Goal: Task Accomplishment & Management: Manage account settings

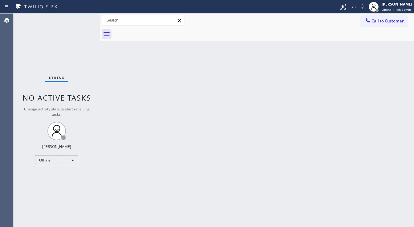
click at [26, 80] on div "Status No active tasks Change activity state to start receiving tasks. [PERSON_…" at bounding box center [57, 121] width 86 height 214
drag, startPoint x: 25, startPoint y: 64, endPoint x: 53, endPoint y: 82, distance: 33.1
click at [25, 64] on div "Status No active tasks Change activity state to start receiving tasks. [PERSON_…" at bounding box center [57, 121] width 86 height 214
click at [61, 161] on div "Offline" at bounding box center [56, 161] width 43 height 10
click at [56, 176] on li "Available" at bounding box center [56, 175] width 42 height 7
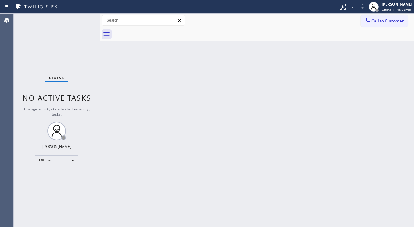
click at [111, 146] on div "Back to Dashboard Change Sender ID Customers Technicians Select a contact Outbo…" at bounding box center [257, 121] width 314 height 214
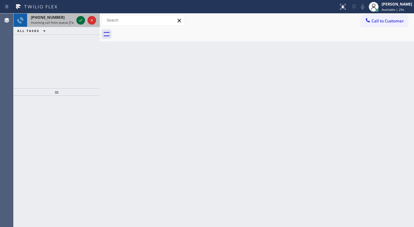
click at [79, 19] on icon at bounding box center [80, 20] width 7 height 7
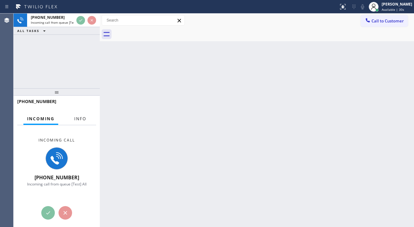
drag, startPoint x: 83, startPoint y: 118, endPoint x: 88, endPoint y: 120, distance: 5.0
click at [83, 118] on span "Info" at bounding box center [80, 119] width 12 height 6
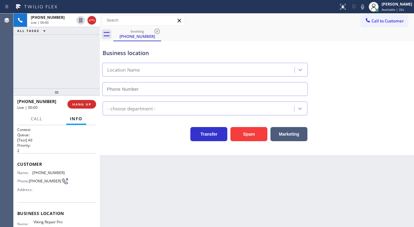
type input "[PHONE_NUMBER]"
click at [15, 81] on div "[PHONE_NUMBER] Live | 00:00 ALL TASKS ALL TASKS ACTIVE TASKS TASKS IN WRAP UP" at bounding box center [57, 51] width 86 height 75
click at [13, 73] on div "Agent Desktop" at bounding box center [6, 121] width 13 height 214
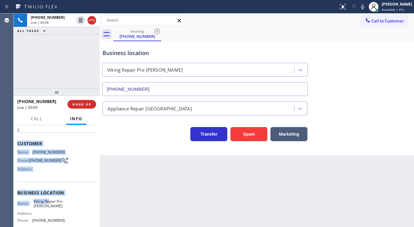
scroll to position [49, 0]
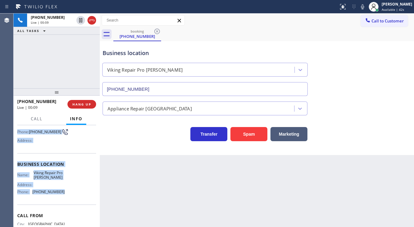
drag, startPoint x: 18, startPoint y: 161, endPoint x: 67, endPoint y: 190, distance: 56.5
click at [67, 190] on div "Context Queue: [Test] All Priority: 2 Customer Name: [PHONE_NUMBER] Phone: [PHO…" at bounding box center [56, 164] width 79 height 173
copy div "Customer Name: [PHONE_NUMBER] Phone: [PHONE_NUMBER] Address: Business location …"
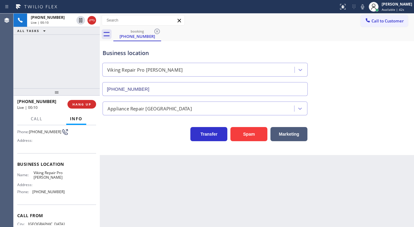
click at [63, 71] on div "[PHONE_NUMBER] Live | 00:10 ALL TASKS ALL TASKS ACTIVE TASKS TASKS IN WRAP UP" at bounding box center [57, 51] width 86 height 75
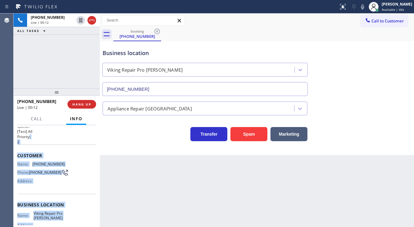
scroll to position [0, 0]
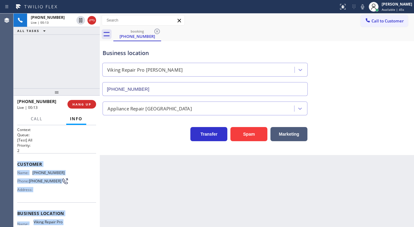
drag, startPoint x: 63, startPoint y: 193, endPoint x: 15, endPoint y: 159, distance: 59.4
click at [15, 159] on div "Context Queue: [Test] All Priority: 2 Customer Name: [PHONE_NUMBER] Phone: [PHO…" at bounding box center [57, 176] width 86 height 102
copy div "Customer Name: [PHONE_NUMBER] Phone: [PHONE_NUMBER] Address: Business location …"
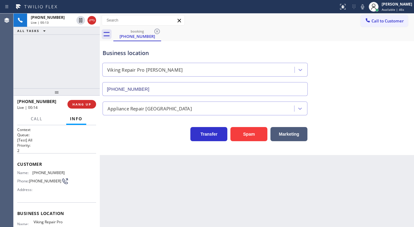
click at [53, 74] on div "[PHONE_NUMBER] Live | 00:13 ALL TASKS ALL TASKS ACTIVE TASKS TASKS IN WRAP UP" at bounding box center [57, 51] width 86 height 75
click at [59, 71] on div "[PHONE_NUMBER] Live | 00:16 ALL TASKS ALL TASKS ACTIVE TASKS TASKS IN WRAP UP" at bounding box center [57, 51] width 86 height 75
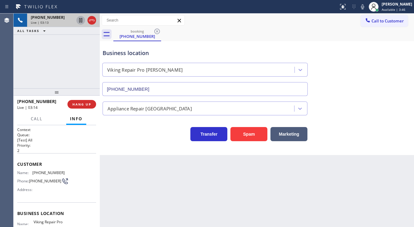
click at [81, 19] on icon at bounding box center [80, 20] width 3 height 4
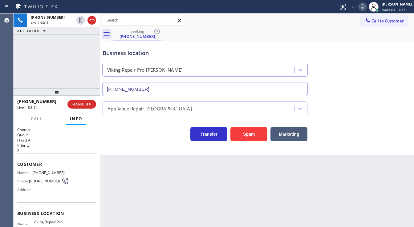
click at [366, 7] on icon at bounding box center [362, 6] width 7 height 7
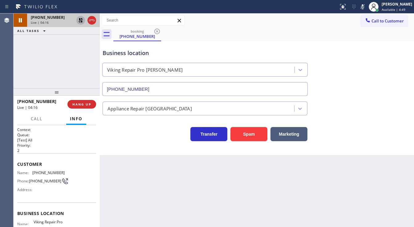
click at [79, 20] on icon at bounding box center [80, 20] width 7 height 7
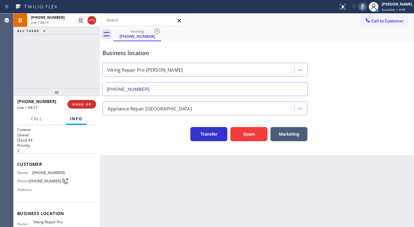
drag, startPoint x: 368, startPoint y: 7, endPoint x: 348, endPoint y: 53, distance: 50.2
click at [366, 7] on icon at bounding box center [362, 6] width 7 height 7
drag, startPoint x: 349, startPoint y: 55, endPoint x: 369, endPoint y: 75, distance: 28.5
click at [350, 55] on div "Business location Viking Repair Pro [PERSON_NAME] [PHONE_NUMBER]" at bounding box center [256, 68] width 311 height 56
click at [39, 71] on div "[PHONE_NUMBER] Live | 04:19 ALL TASKS ALL TASKS ACTIVE TASKS TASKS IN WRAP UP" at bounding box center [57, 51] width 86 height 75
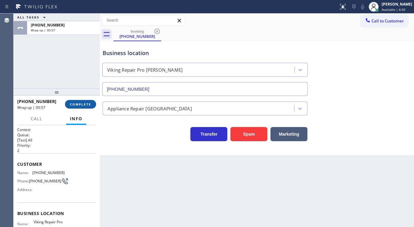
click at [88, 106] on span "COMPLETE" at bounding box center [80, 104] width 21 height 4
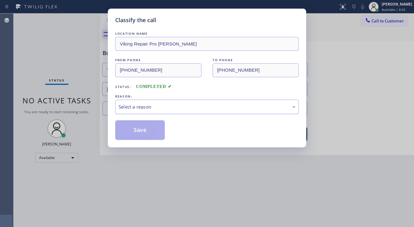
click at [159, 107] on div "Select a reason" at bounding box center [207, 106] width 177 height 7
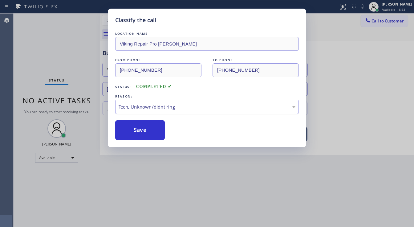
click at [150, 106] on div "Tech, Unknown/didnt ring" at bounding box center [207, 106] width 177 height 7
click at [143, 127] on button "Save" at bounding box center [140, 130] width 50 height 20
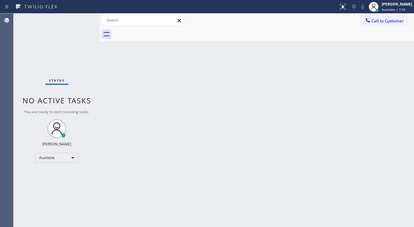
click at [81, 17] on div "Status No active tasks You are ready to start receiving tasks. [PERSON_NAME]" at bounding box center [57, 121] width 86 height 214
click at [80, 18] on div "Status No active tasks You are ready to start receiving tasks. [PERSON_NAME]" at bounding box center [57, 121] width 86 height 214
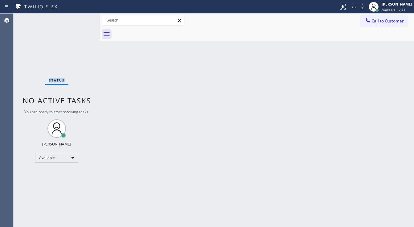
click at [80, 18] on div "Status No active tasks You are ready to start receiving tasks. [PERSON_NAME]" at bounding box center [57, 121] width 86 height 214
drag, startPoint x: 100, startPoint y: 20, endPoint x: 71, endPoint y: 17, distance: 29.4
click at [71, 17] on div "Status No active tasks You are ready to start receiving tasks. [PERSON_NAME] Av…" at bounding box center [214, 121] width 400 height 214
drag, startPoint x: 99, startPoint y: 17, endPoint x: 86, endPoint y: 16, distance: 13.3
click at [86, 16] on div "Status No active tasks You are ready to start receiving tasks. [PERSON_NAME] Av…" at bounding box center [214, 121] width 400 height 214
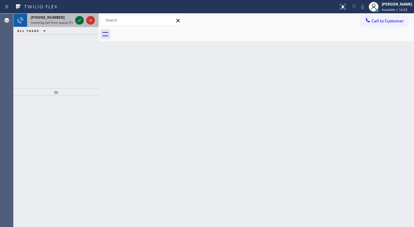
click at [80, 17] on icon at bounding box center [79, 20] width 7 height 7
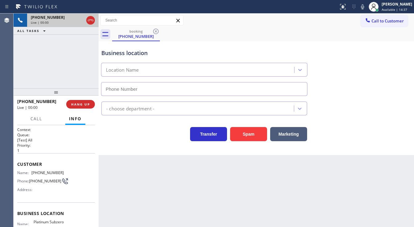
type input "[PHONE_NUMBER]"
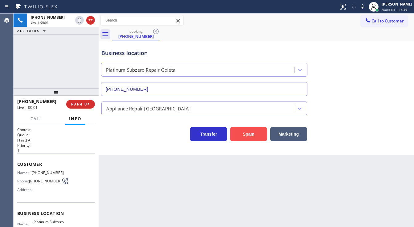
click at [242, 135] on button "Spam" at bounding box center [248, 134] width 37 height 14
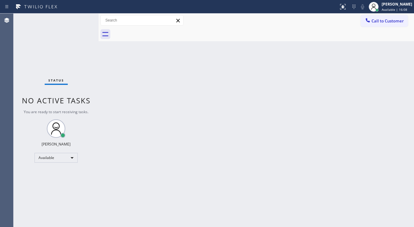
drag, startPoint x: 74, startPoint y: 18, endPoint x: 73, endPoint y: 22, distance: 4.5
drag, startPoint x: 73, startPoint y: 22, endPoint x: 69, endPoint y: 28, distance: 7.3
click at [69, 28] on div "Status No active tasks You are ready to start receiving tasks. [PERSON_NAME]" at bounding box center [56, 121] width 85 height 214
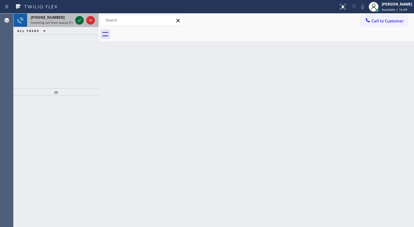
click at [76, 20] on div at bounding box center [85, 21] width 22 height 14
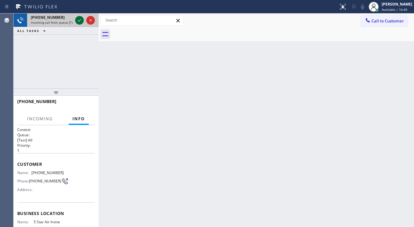
click at [76, 18] on icon at bounding box center [79, 20] width 7 height 7
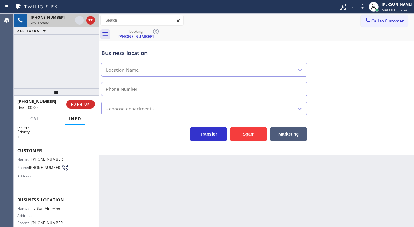
scroll to position [25, 0]
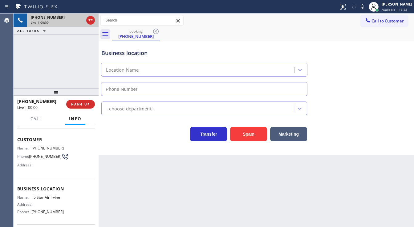
type input "[PHONE_NUMBER]"
click at [256, 132] on button "Spam" at bounding box center [248, 134] width 37 height 14
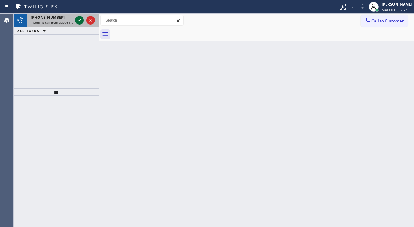
click at [79, 21] on icon at bounding box center [79, 20] width 7 height 7
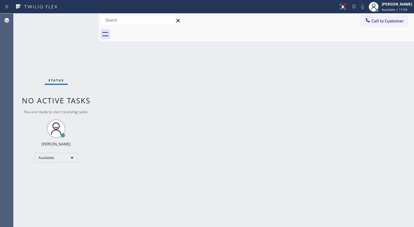
click at [79, 21] on div "Status No active tasks You are ready to start receiving tasks. [PERSON_NAME]" at bounding box center [56, 121] width 85 height 214
click at [350, 6] on div at bounding box center [343, 6] width 14 height 7
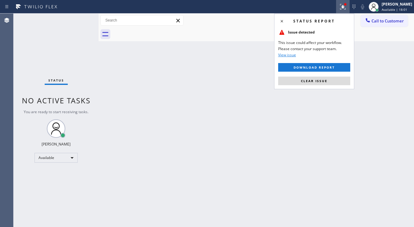
click at [322, 77] on button "Clear issue" at bounding box center [314, 81] width 72 height 9
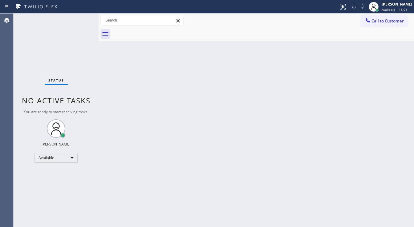
click at [320, 80] on div "Back to Dashboard Change Sender ID Customers Technicians Select a contact Outbo…" at bounding box center [256, 121] width 315 height 214
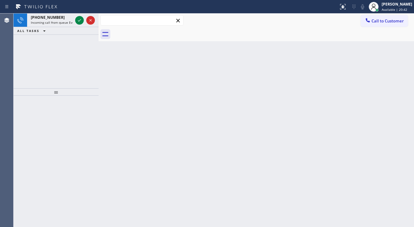
click at [131, 16] on input "text" at bounding box center [142, 20] width 83 height 10
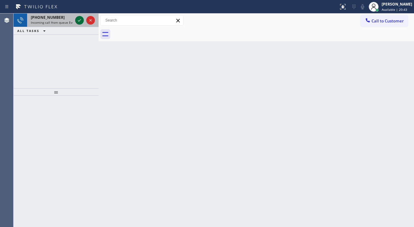
click at [79, 21] on icon at bounding box center [79, 20] width 7 height 7
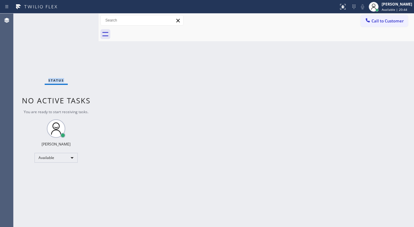
click at [79, 20] on div "Status No active tasks You are ready to start receiving tasks. [PERSON_NAME]" at bounding box center [56, 121] width 85 height 214
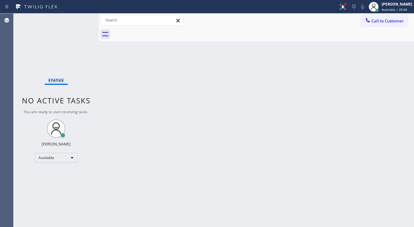
click at [79, 17] on div "Status No active tasks You are ready to start receiving tasks. [PERSON_NAME]" at bounding box center [56, 121] width 85 height 214
drag, startPoint x: 13, startPoint y: 70, endPoint x: 9, endPoint y: 70, distance: 3.7
click at [350, 11] on button at bounding box center [343, 7] width 14 height 14
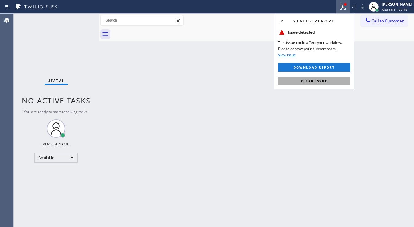
click at [330, 78] on button "Clear issue" at bounding box center [314, 81] width 72 height 9
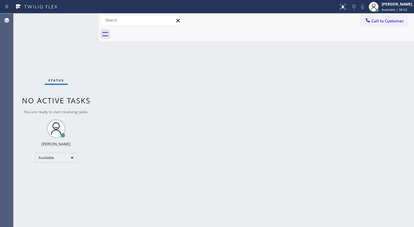
click at [20, 64] on div "Status No active tasks You are ready to start receiving tasks. [PERSON_NAME]" at bounding box center [56, 121] width 85 height 214
click at [79, 16] on div "Status No active tasks You are ready to start receiving tasks. [PERSON_NAME]" at bounding box center [56, 121] width 85 height 214
click at [80, 18] on div "Status No active tasks You are ready to start receiving tasks. [PERSON_NAME]" at bounding box center [56, 121] width 85 height 214
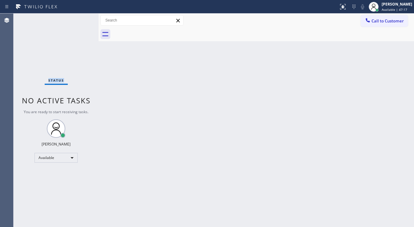
click at [80, 18] on div "Status No active tasks You are ready to start receiving tasks. [PERSON_NAME]" at bounding box center [56, 121] width 85 height 214
click at [81, 18] on div "Status No active tasks You are ready to start receiving tasks. [PERSON_NAME]" at bounding box center [56, 121] width 85 height 214
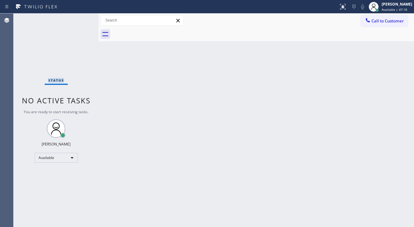
click at [81, 18] on div "Status No active tasks You are ready to start receiving tasks. [PERSON_NAME]" at bounding box center [56, 121] width 85 height 214
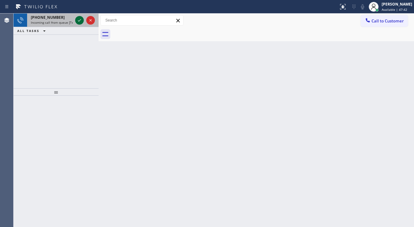
click at [76, 21] on icon at bounding box center [79, 20] width 7 height 7
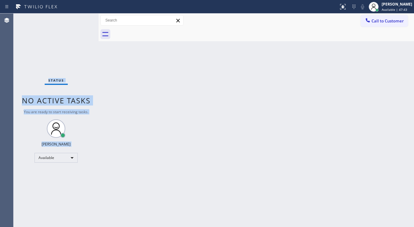
click at [76, 20] on div "Status No active tasks You are ready to start receiving tasks. [PERSON_NAME]" at bounding box center [56, 121] width 85 height 214
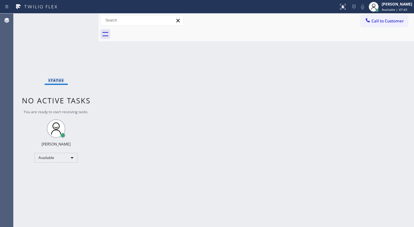
click at [76, 20] on div "Status No active tasks You are ready to start receiving tasks. [PERSON_NAME]" at bounding box center [56, 121] width 85 height 214
click at [75, 19] on div "Status No active tasks You are ready to start receiving tasks. [PERSON_NAME]" at bounding box center [56, 121] width 85 height 214
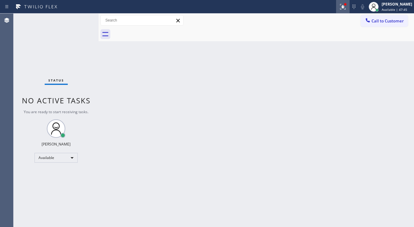
click at [348, 6] on div at bounding box center [343, 7] width 14 height 14
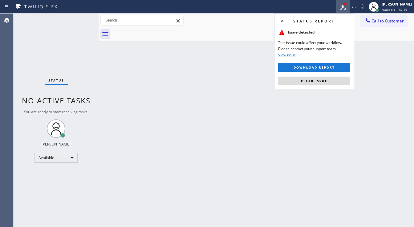
drag, startPoint x: 315, startPoint y: 85, endPoint x: 319, endPoint y: 86, distance: 4.1
click at [318, 86] on div "Status report Issue detected This issue could affect your workflow. Please cont…" at bounding box center [314, 52] width 80 height 76
click at [312, 84] on button "Clear issue" at bounding box center [314, 81] width 72 height 9
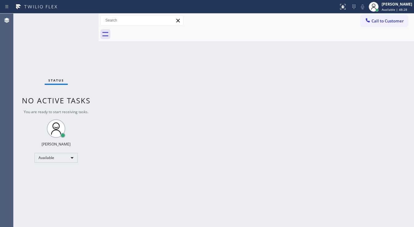
click at [72, 20] on div "Status No active tasks You are ready to start receiving tasks. [PERSON_NAME]" at bounding box center [56, 121] width 85 height 214
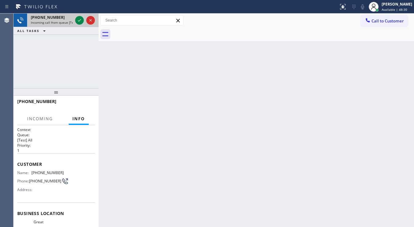
click at [75, 17] on div at bounding box center [85, 21] width 22 height 14
click at [76, 18] on icon at bounding box center [79, 20] width 7 height 7
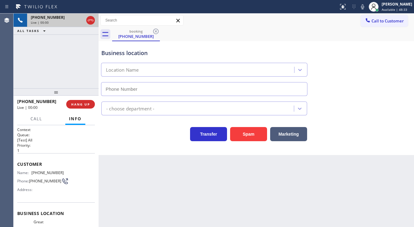
type input "[PHONE_NUMBER]"
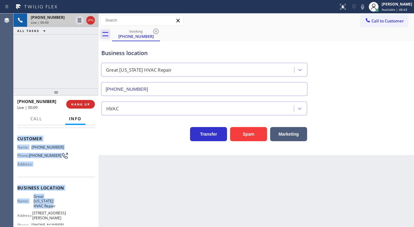
scroll to position [75, 0]
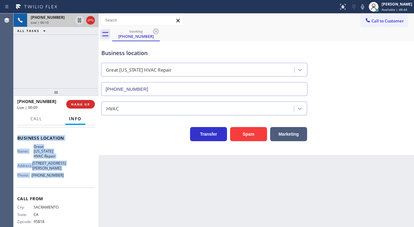
drag, startPoint x: 17, startPoint y: 159, endPoint x: 60, endPoint y: 170, distance: 44.5
click at [60, 170] on div "Context Queue: [Test] All Priority: 1 Customer Name: [PHONE_NUMBER] Phone: [PHO…" at bounding box center [56, 176] width 85 height 102
click at [245, 139] on button "Spam" at bounding box center [248, 134] width 37 height 14
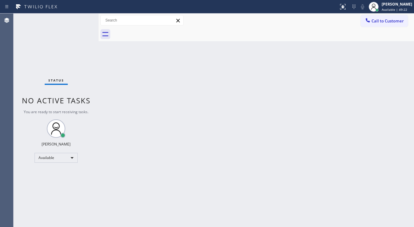
drag, startPoint x: 148, startPoint y: 119, endPoint x: 80, endPoint y: 47, distance: 98.9
drag, startPoint x: 80, startPoint y: 47, endPoint x: 82, endPoint y: 25, distance: 22.2
click at [82, 25] on div "Status No active tasks You are ready to start receiving tasks. [PERSON_NAME]" at bounding box center [56, 121] width 85 height 214
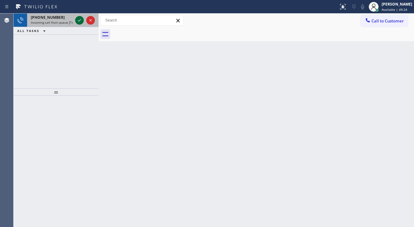
click at [79, 21] on icon at bounding box center [79, 20] width 7 height 7
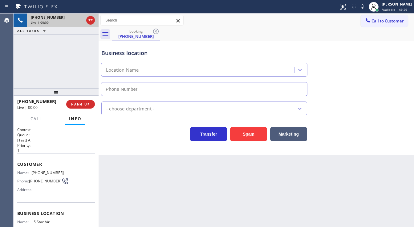
type input "[PHONE_NUMBER]"
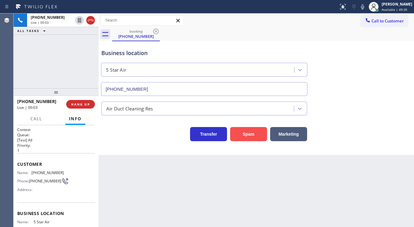
click at [240, 134] on button "Spam" at bounding box center [248, 134] width 37 height 14
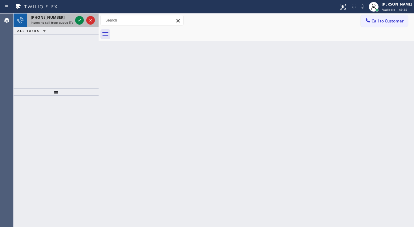
click at [66, 22] on span "Incoming call from queue [Test] All" at bounding box center [56, 22] width 51 height 4
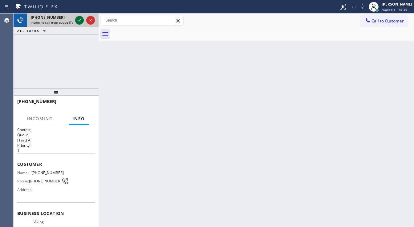
click at [82, 20] on icon at bounding box center [79, 20] width 7 height 7
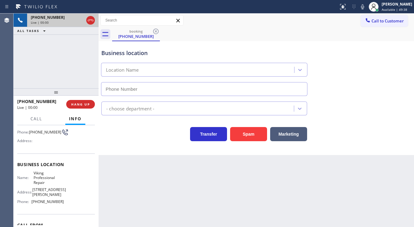
scroll to position [49, 0]
type input "[PHONE_NUMBER]"
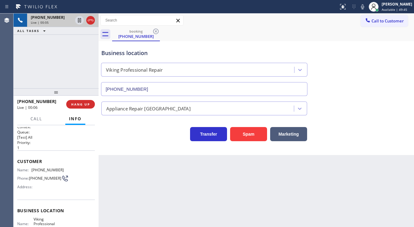
scroll to position [0, 0]
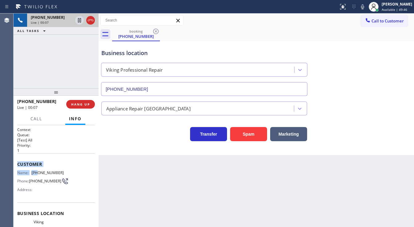
drag, startPoint x: 17, startPoint y: 163, endPoint x: 38, endPoint y: 168, distance: 21.1
click at [38, 168] on div "Customer Name: [PHONE_NUMBER] Phone: [PHONE_NUMBER] Address:" at bounding box center [56, 177] width 78 height 49
click at [20, 79] on div "[PHONE_NUMBER] Live | 00:07 ALL TASKS ALL TASKS ACTIVE TASKS TASKS IN WRAP UP" at bounding box center [56, 51] width 85 height 75
click at [31, 117] on span "Call" at bounding box center [36, 119] width 12 height 6
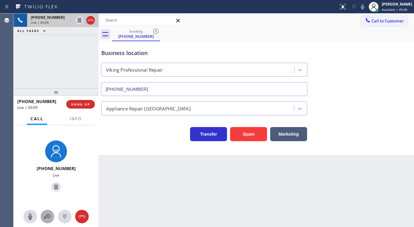
click at [48, 214] on icon at bounding box center [47, 216] width 7 height 7
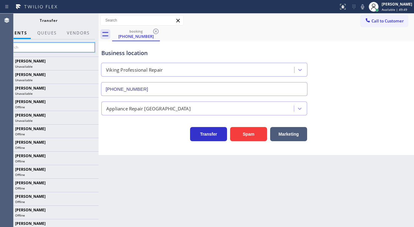
click at [59, 51] on input "text" at bounding box center [48, 47] width 93 height 10
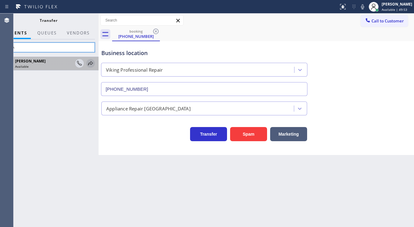
type input "NIZA"
click at [92, 64] on icon at bounding box center [90, 63] width 7 height 7
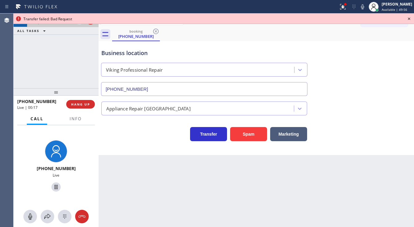
click at [410, 18] on icon at bounding box center [408, 18] width 7 height 7
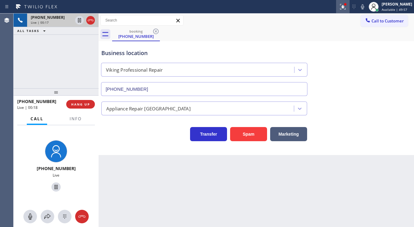
click at [344, 8] on icon at bounding box center [342, 6] width 7 height 7
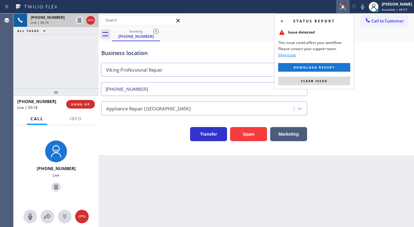
click at [340, 75] on div "Status report Issue detected This issue could affect your workflow. Please cont…" at bounding box center [314, 52] width 80 height 76
click at [339, 78] on button "Clear issue" at bounding box center [314, 81] width 72 height 9
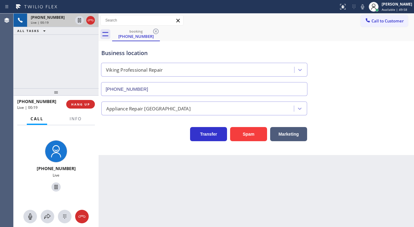
click at [348, 84] on div "Business location Viking Professional Repair [PHONE_NUMBER]" at bounding box center [256, 68] width 312 height 56
click at [83, 119] on button "Info" at bounding box center [75, 119] width 19 height 12
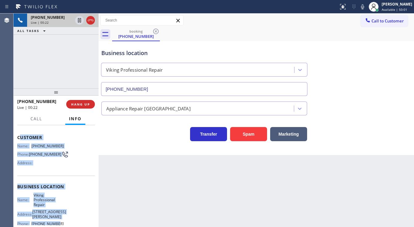
scroll to position [85, 0]
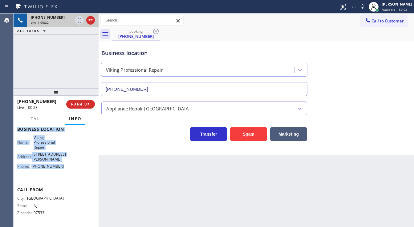
drag, startPoint x: 20, startPoint y: 164, endPoint x: 72, endPoint y: 165, distance: 52.4
click at [72, 165] on div "Context Queue: [Test] All Priority: 1 Customer Name: [PHONE_NUMBER] Phone: [PHO…" at bounding box center [56, 134] width 78 height 183
copy div "ustomer Name: [PHONE_NUMBER] Phone: [PHONE_NUMBER] Address: Business location N…"
click at [364, 6] on icon at bounding box center [362, 6] width 3 height 5
click at [79, 18] on icon at bounding box center [79, 20] width 7 height 7
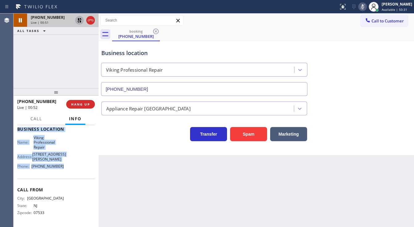
click at [365, 10] on icon at bounding box center [362, 6] width 7 height 7
click at [79, 20] on icon at bounding box center [79, 20] width 4 height 4
click at [29, 117] on button "Call" at bounding box center [36, 119] width 19 height 12
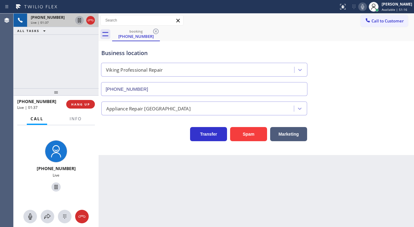
click at [55, 74] on div "[PHONE_NUMBER] Live | 01:37 ALL TASKS ALL TASKS ACTIVE TASKS TASKS IN WRAP UP" at bounding box center [56, 51] width 85 height 75
click at [90, 20] on icon at bounding box center [90, 20] width 7 height 7
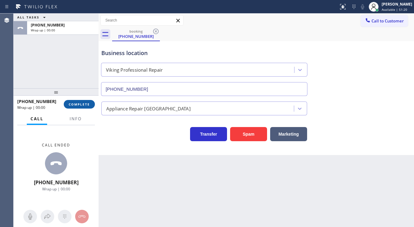
click at [79, 104] on span "COMPLETE" at bounding box center [79, 104] width 21 height 4
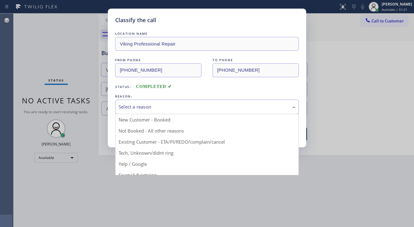
click at [155, 110] on div "Select a reason" at bounding box center [207, 106] width 177 height 7
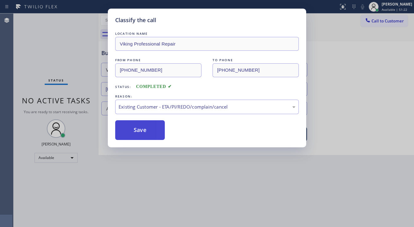
click at [143, 127] on button "Save" at bounding box center [140, 130] width 50 height 20
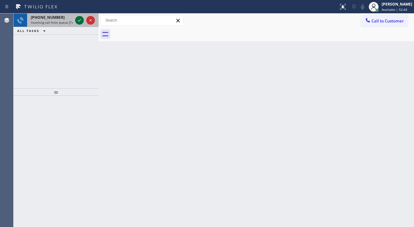
click at [80, 21] on icon at bounding box center [79, 20] width 7 height 7
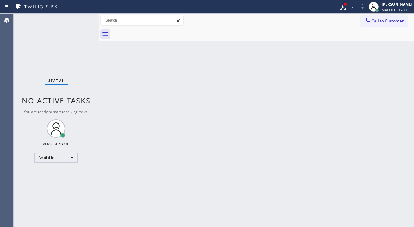
click at [77, 120] on div "Status No active tasks You are ready to start receiving tasks. [PERSON_NAME]" at bounding box center [56, 121] width 85 height 214
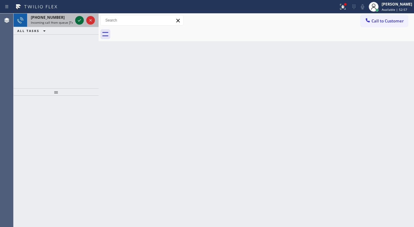
click at [79, 22] on icon at bounding box center [79, 20] width 7 height 7
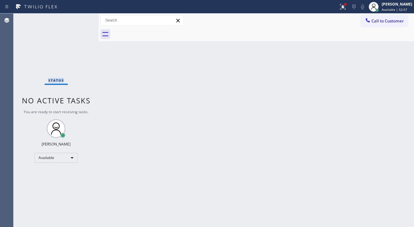
click at [79, 22] on div "Status No active tasks You are ready to start receiving tasks. [PERSON_NAME]" at bounding box center [56, 121] width 85 height 214
drag, startPoint x: 79, startPoint y: 22, endPoint x: 358, endPoint y: 37, distance: 279.1
click at [80, 21] on div "Status No active tasks You are ready to start receiving tasks. [PERSON_NAME]" at bounding box center [56, 121] width 85 height 214
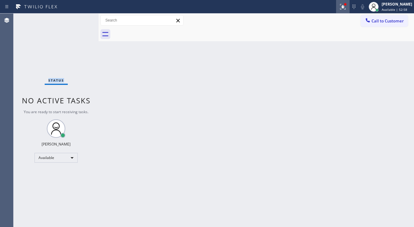
click at [350, 8] on div at bounding box center [343, 6] width 14 height 7
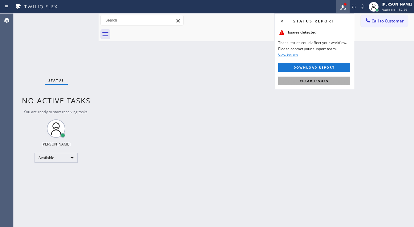
click at [319, 86] on div "Status report Issues detected These issues could affect your workflow. Please c…" at bounding box center [314, 52] width 80 height 76
click at [321, 79] on span "Clear issues" at bounding box center [314, 81] width 29 height 4
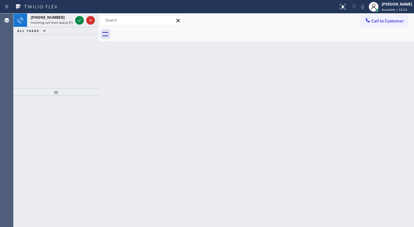
click at [79, 11] on div "Status report No issues detected If you experience an issue, please download th…" at bounding box center [207, 7] width 414 height 14
click at [79, 12] on div "Status report No issues detected If you experience an issue, please download th…" at bounding box center [207, 7] width 414 height 14
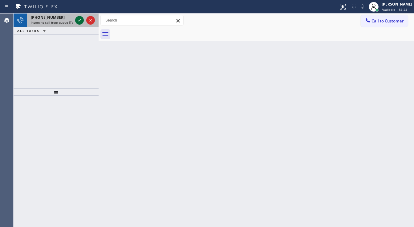
click at [78, 22] on div at bounding box center [85, 21] width 22 height 14
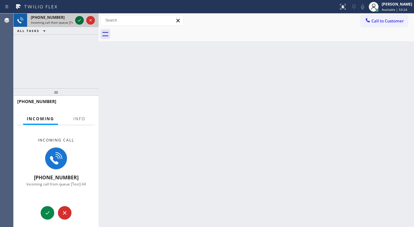
click at [78, 22] on icon at bounding box center [79, 20] width 7 height 7
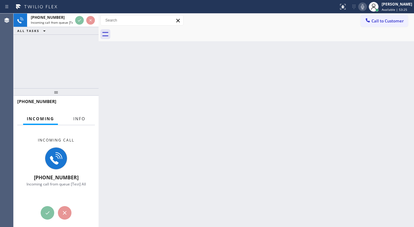
click at [73, 118] on span "Info" at bounding box center [79, 119] width 12 height 6
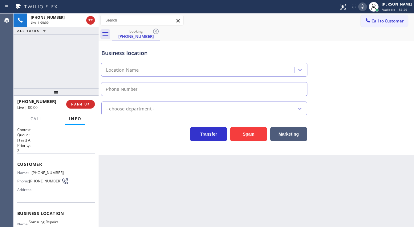
type input "[PHONE_NUMBER]"
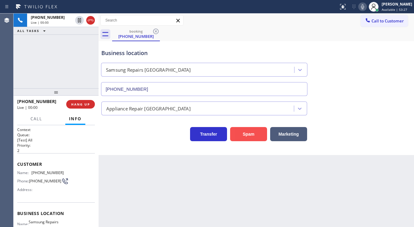
click at [236, 132] on button "Spam" at bounding box center [248, 134] width 37 height 14
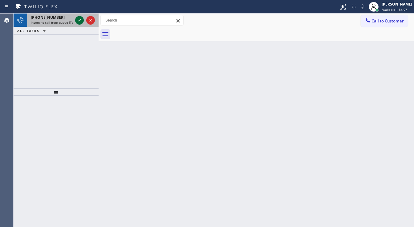
click at [82, 19] on icon at bounding box center [79, 20] width 7 height 7
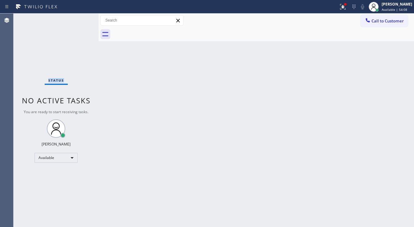
click at [82, 19] on div "Status No active tasks You are ready to start receiving tasks. [PERSON_NAME]" at bounding box center [56, 121] width 85 height 214
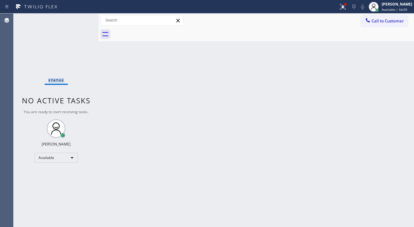
click at [82, 19] on div "Status No active tasks You are ready to start receiving tasks. [PERSON_NAME]" at bounding box center [56, 121] width 85 height 214
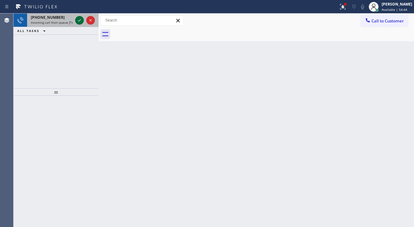
click at [81, 19] on icon at bounding box center [79, 20] width 7 height 7
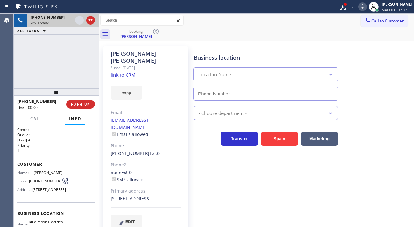
type input "[PHONE_NUMBER]"
click at [128, 72] on link "link to CRM" at bounding box center [123, 75] width 25 height 6
click at [79, 18] on icon at bounding box center [79, 20] width 3 height 4
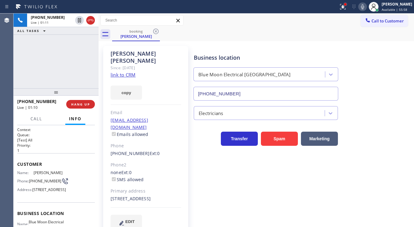
click at [347, 6] on div at bounding box center [345, 4] width 4 height 4
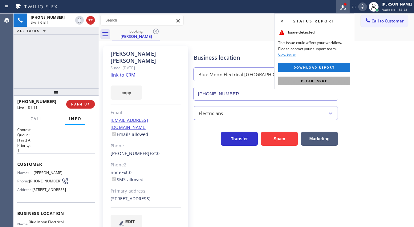
click at [321, 79] on span "Clear issue" at bounding box center [314, 81] width 26 height 4
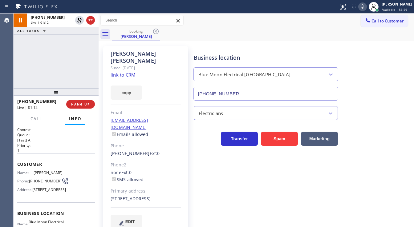
click at [366, 6] on icon at bounding box center [362, 6] width 7 height 7
drag, startPoint x: 22, startPoint y: 83, endPoint x: 63, endPoint y: 48, distance: 53.3
click at [26, 82] on div "[PHONE_NUMBER] Live | 05:52 ALL TASKS ALL TASKS ACTIVE TASKS TASKS IN WRAP UP" at bounding box center [56, 51] width 85 height 75
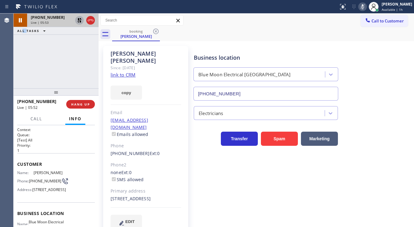
click at [80, 21] on icon at bounding box center [79, 20] width 4 height 4
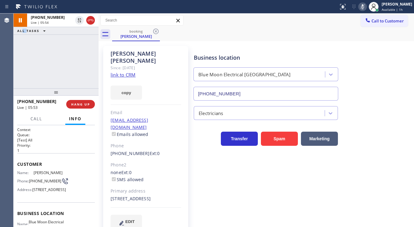
click at [364, 6] on icon at bounding box center [362, 6] width 3 height 5
click at [55, 53] on div "[PHONE_NUMBER] Live | 05:55 ALL TASKS ALL TASKS ACTIVE TASKS TASKS IN WRAP UP" at bounding box center [56, 51] width 85 height 75
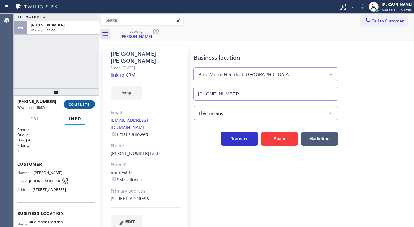
click at [80, 108] on div "[PHONE_NUMBER] Wrap up | 00:05 COMPLETE" at bounding box center [56, 104] width 78 height 16
click at [80, 106] on span "COMPLETE" at bounding box center [79, 104] width 21 height 4
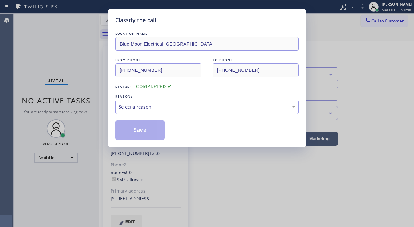
drag, startPoint x: 146, startPoint y: 107, endPoint x: 148, endPoint y: 112, distance: 5.4
click at [147, 107] on div "Select a reason" at bounding box center [207, 106] width 177 height 7
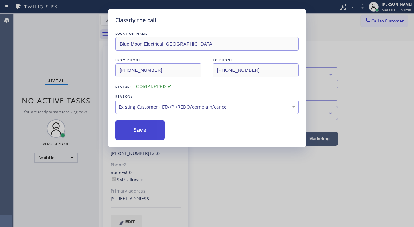
click at [134, 122] on button "Save" at bounding box center [140, 130] width 50 height 20
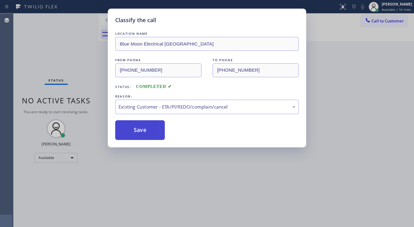
click at [134, 125] on button "Save" at bounding box center [140, 130] width 50 height 20
click at [134, 126] on button "Save" at bounding box center [140, 130] width 50 height 20
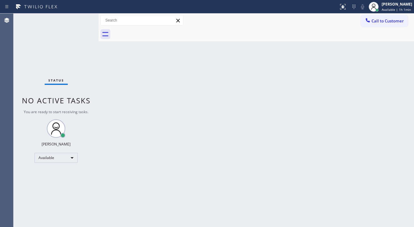
click at [79, 20] on div "Status No active tasks You are ready to start receiving tasks. [PERSON_NAME]" at bounding box center [56, 121] width 85 height 214
click at [81, 17] on div "Status No active tasks You are ready to start receiving tasks. [PERSON_NAME]" at bounding box center [56, 121] width 85 height 214
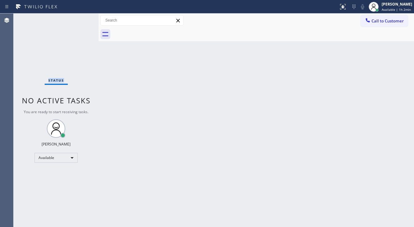
click at [81, 16] on div "Status No active tasks You are ready to start receiving tasks. [PERSON_NAME]" at bounding box center [56, 121] width 85 height 214
click at [80, 16] on div "Status No active tasks You are ready to start receiving tasks. [PERSON_NAME]" at bounding box center [56, 121] width 85 height 214
click at [80, 17] on div "Status No active tasks You are ready to start receiving tasks. [PERSON_NAME]" at bounding box center [56, 121] width 85 height 214
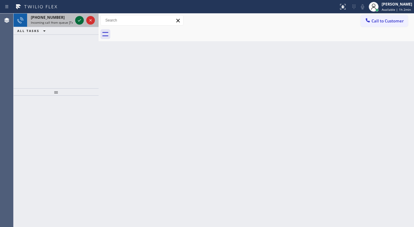
click at [80, 18] on icon at bounding box center [79, 20] width 7 height 7
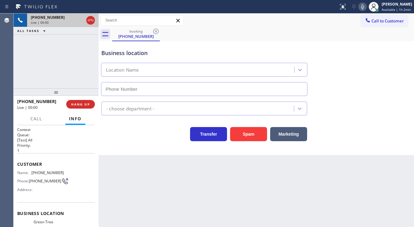
type input "[PHONE_NUMBER]"
click at [232, 137] on button "Spam" at bounding box center [248, 134] width 37 height 14
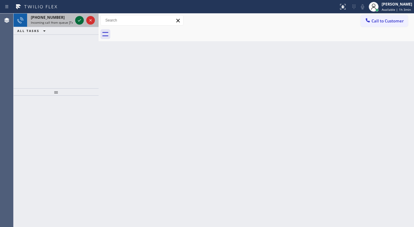
click at [79, 18] on icon at bounding box center [79, 20] width 7 height 7
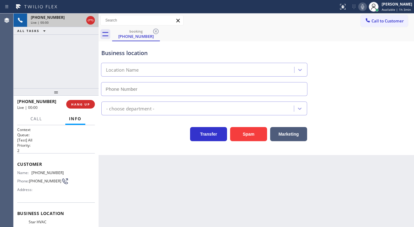
type input "[PHONE_NUMBER]"
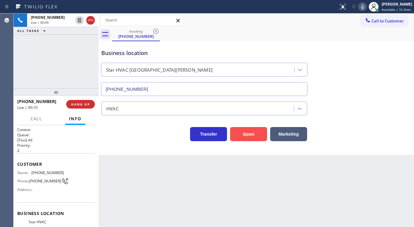
click at [237, 131] on button "Spam" at bounding box center [248, 134] width 37 height 14
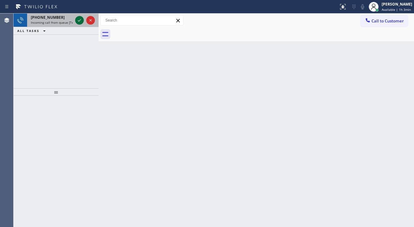
click at [79, 20] on icon at bounding box center [79, 20] width 7 height 7
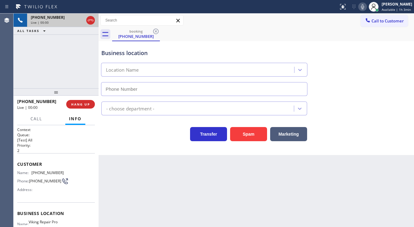
type input "[PHONE_NUMBER]"
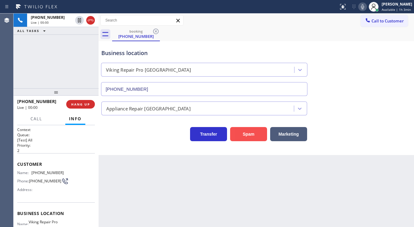
click at [255, 137] on button "Spam" at bounding box center [248, 134] width 37 height 14
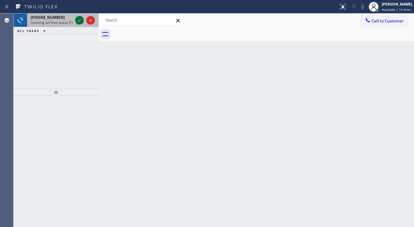
click at [79, 18] on icon at bounding box center [79, 20] width 7 height 7
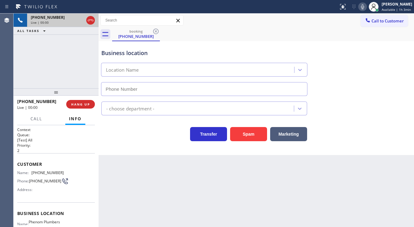
type input "[PHONE_NUMBER]"
click at [238, 133] on button "Spam" at bounding box center [248, 134] width 37 height 14
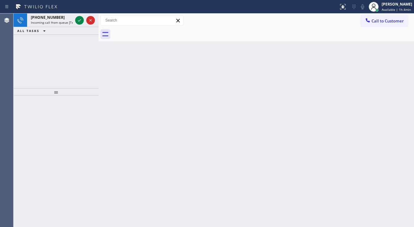
click at [79, 14] on div at bounding box center [85, 21] width 22 height 14
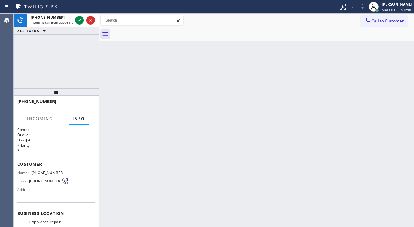
click at [79, 14] on div at bounding box center [85, 21] width 22 height 14
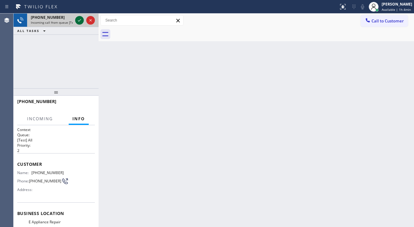
click at [79, 19] on icon at bounding box center [79, 20] width 7 height 7
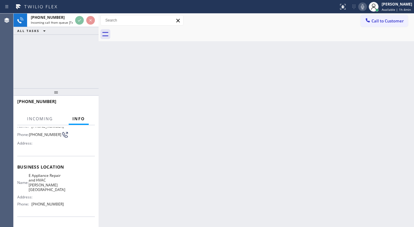
scroll to position [49, 0]
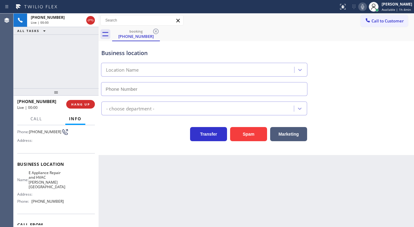
type input "[PHONE_NUMBER]"
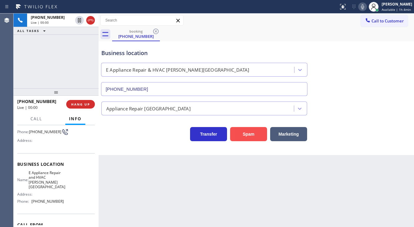
click at [246, 135] on button "Spam" at bounding box center [248, 134] width 37 height 14
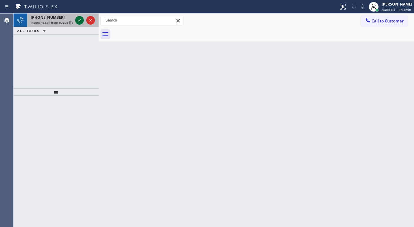
click at [77, 21] on div at bounding box center [79, 20] width 9 height 7
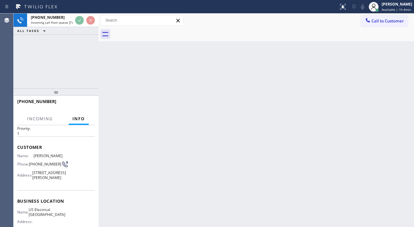
scroll to position [49, 0]
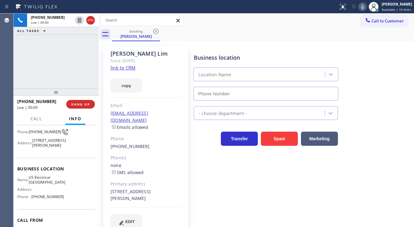
type input "[PHONE_NUMBER]"
click at [121, 67] on link "link to CRM" at bounding box center [123, 68] width 25 height 6
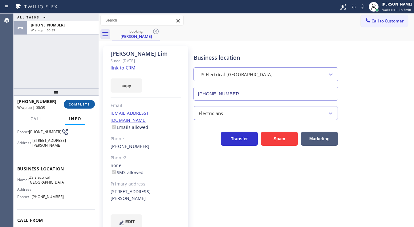
click at [79, 105] on span "COMPLETE" at bounding box center [79, 104] width 21 height 4
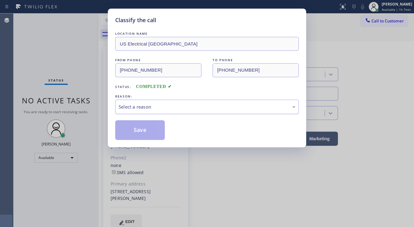
click at [126, 107] on div "Select a reason" at bounding box center [207, 106] width 177 height 7
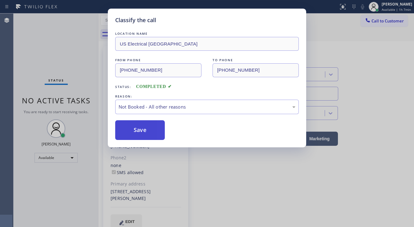
click at [141, 128] on button "Save" at bounding box center [140, 130] width 50 height 20
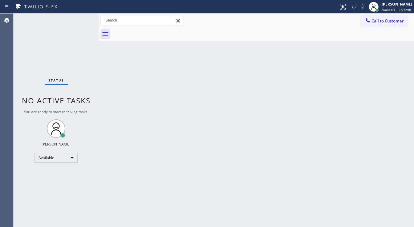
drag, startPoint x: 24, startPoint y: 112, endPoint x: 28, endPoint y: 112, distance: 4.0
click at [24, 112] on span "You are ready to start receiving tasks." at bounding box center [56, 111] width 65 height 5
click at [59, 160] on div "Available" at bounding box center [55, 158] width 43 height 10
click at [56, 181] on li "Unavailable" at bounding box center [56, 181] width 42 height 7
drag, startPoint x: 164, startPoint y: 193, endPoint x: 169, endPoint y: 225, distance: 32.6
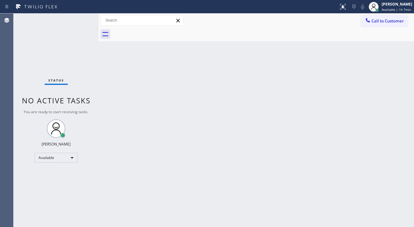
click at [164, 194] on div "Back to Dashboard Change Sender ID Customers Technicians Select a contact Outbo…" at bounding box center [256, 121] width 315 height 214
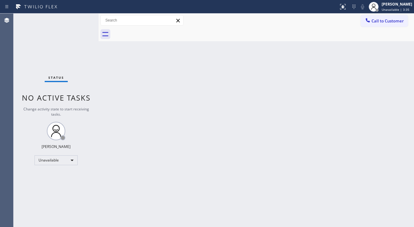
click at [14, 100] on div "Agent Desktop Classify the call LOCATION NAME Viking Repair Pro [PERSON_NAME] F…" at bounding box center [207, 121] width 414 height 214
click at [44, 158] on div "Unavailable" at bounding box center [55, 161] width 43 height 10
click at [49, 176] on li "Available" at bounding box center [56, 175] width 42 height 7
click at [159, 142] on div "Back to Dashboard Change Sender ID Customers Technicians Select a contact Outbo…" at bounding box center [256, 121] width 315 height 214
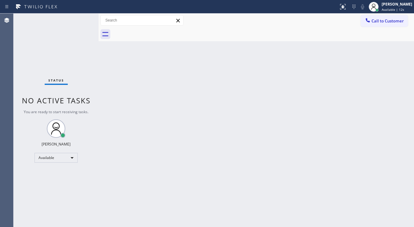
click at [366, 227] on div "Back to Dashboard Change Sender ID Customers Technicians Select a contact Outbo…" at bounding box center [256, 121] width 315 height 214
click at [79, 21] on div "Status No active tasks You are ready to start receiving tasks. [PERSON_NAME]" at bounding box center [56, 121] width 85 height 214
click at [80, 17] on div "Status No active tasks You are ready to start receiving tasks. [PERSON_NAME]" at bounding box center [56, 121] width 85 height 214
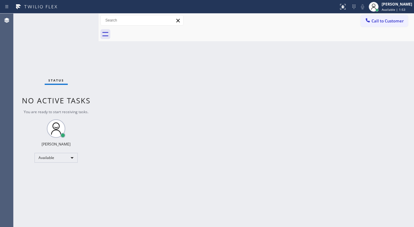
click at [80, 17] on div "Status No active tasks You are ready to start receiving tasks. [PERSON_NAME]" at bounding box center [56, 121] width 85 height 214
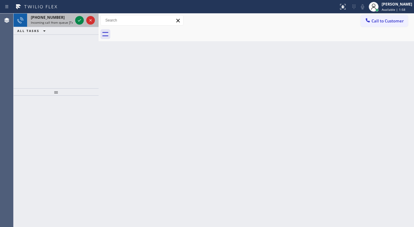
click at [75, 18] on div at bounding box center [85, 21] width 22 height 14
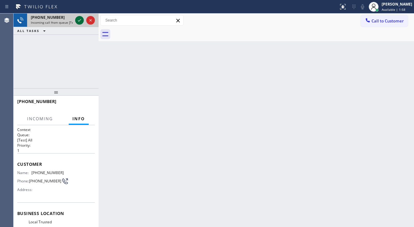
drag, startPoint x: 74, startPoint y: 18, endPoint x: 78, endPoint y: 18, distance: 3.7
click at [75, 18] on div at bounding box center [85, 21] width 22 height 14
click at [78, 18] on icon at bounding box center [79, 20] width 7 height 7
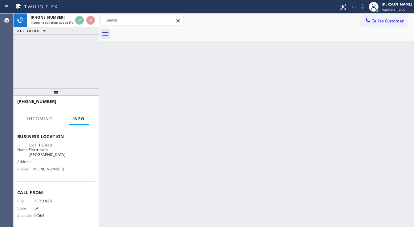
scroll to position [80, 0]
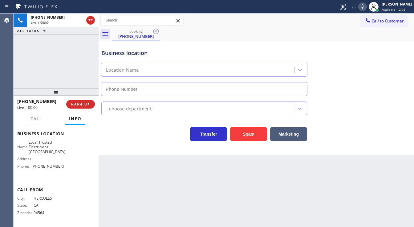
type input "[PHONE_NUMBER]"
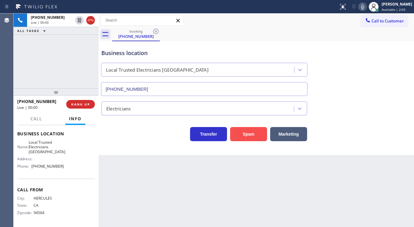
click at [246, 137] on button "Spam" at bounding box center [248, 134] width 37 height 14
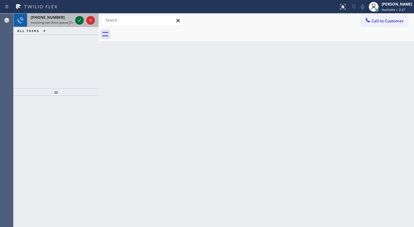
click at [77, 22] on icon at bounding box center [79, 20] width 7 height 7
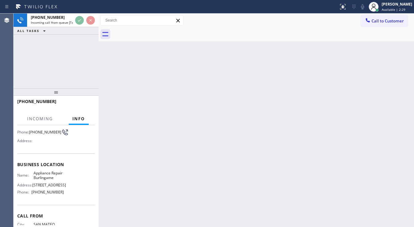
scroll to position [49, 0]
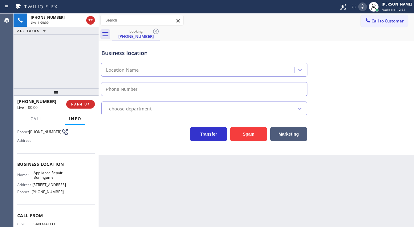
type input "[PHONE_NUMBER]"
click at [248, 135] on button "Spam" at bounding box center [248, 134] width 37 height 14
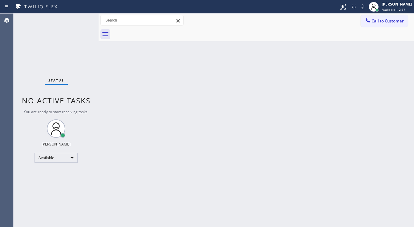
click at [80, 18] on div "Status No active tasks You are ready to start receiving tasks. [PERSON_NAME]" at bounding box center [56, 121] width 85 height 214
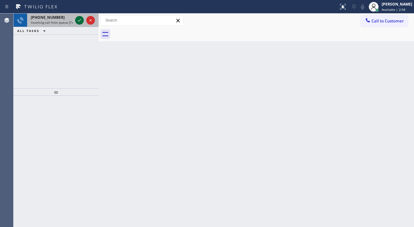
click at [77, 17] on icon at bounding box center [79, 20] width 7 height 7
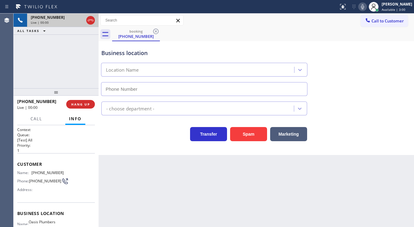
type input "[PHONE_NUMBER]"
click at [17, 70] on div "[PHONE_NUMBER] Live | 00:32 ALL TASKS ALL TASKS ACTIVE TASKS TASKS IN WRAP UP" at bounding box center [56, 51] width 85 height 75
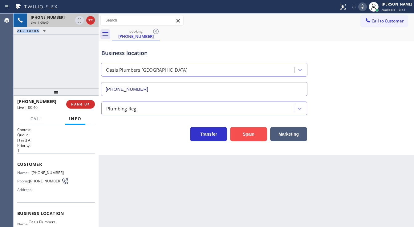
click at [241, 131] on button "Spam" at bounding box center [248, 134] width 37 height 14
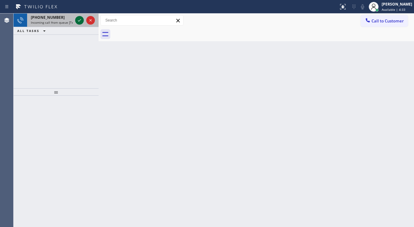
click at [78, 19] on icon at bounding box center [79, 20] width 7 height 7
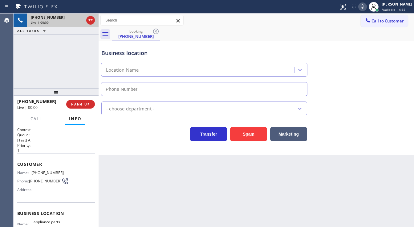
type input "[PHONE_NUMBER]"
click at [246, 133] on button "Spam" at bounding box center [248, 134] width 37 height 14
click at [247, 133] on button "Spam" at bounding box center [248, 134] width 37 height 14
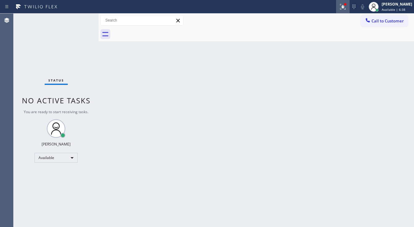
click at [346, 9] on icon at bounding box center [342, 6] width 7 height 7
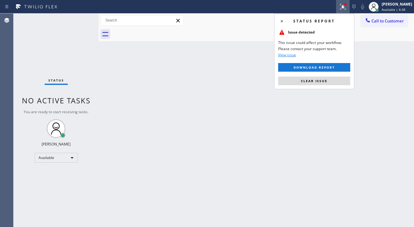
click at [321, 77] on button "Clear issue" at bounding box center [314, 81] width 72 height 9
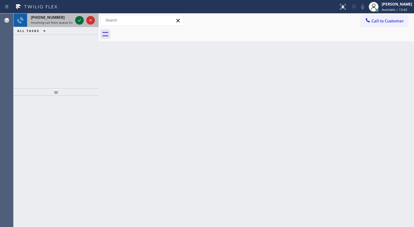
click at [80, 21] on icon at bounding box center [79, 20] width 7 height 7
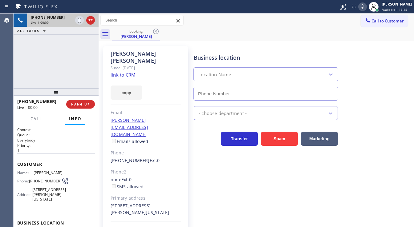
type input "[PHONE_NUMBER]"
click at [131, 72] on link "link to CRM" at bounding box center [123, 75] width 25 height 6
click at [365, 9] on icon at bounding box center [362, 6] width 7 height 7
click at [79, 21] on icon at bounding box center [79, 20] width 7 height 7
click at [78, 22] on icon at bounding box center [79, 20] width 7 height 7
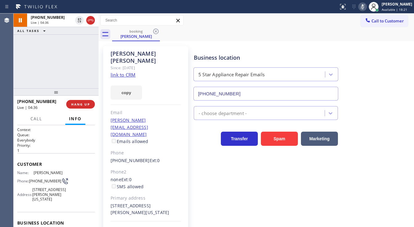
click at [366, 6] on icon at bounding box center [362, 6] width 7 height 7
click at [158, 227] on html "Status report No issues detected If you experience an issue, please download th…" at bounding box center [207, 113] width 414 height 227
drag, startPoint x: 23, startPoint y: 72, endPoint x: 39, endPoint y: 46, distance: 29.6
click at [23, 72] on div "[PHONE_NUMBER] Live | 04:42 ALL TASKS ALL TASKS ACTIVE TASKS TASKS IN WRAP UP" at bounding box center [56, 51] width 85 height 75
click at [20, 69] on div "[PHONE_NUMBER] Live | 06:38 ALL TASKS ALL TASKS ACTIVE TASKS TASKS IN WRAP UP" at bounding box center [56, 51] width 85 height 75
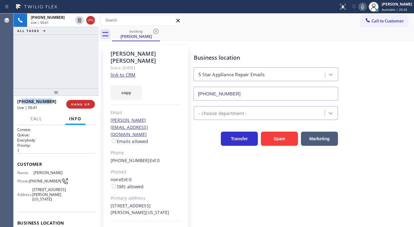
drag, startPoint x: 51, startPoint y: 101, endPoint x: 23, endPoint y: 103, distance: 27.8
click at [23, 103] on div "[PHONE_NUMBER]" at bounding box center [39, 102] width 45 height 6
click at [47, 80] on div "[PHONE_NUMBER] Live | 06:42 ALL TASKS ALL TASKS ACTIVE TASKS TASKS IN WRAP UP" at bounding box center [56, 51] width 85 height 75
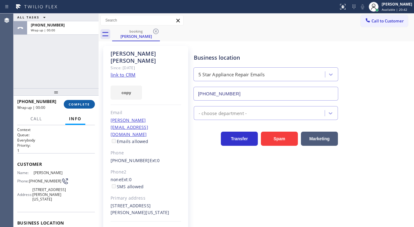
click at [89, 103] on button "COMPLETE" at bounding box center [79, 104] width 31 height 9
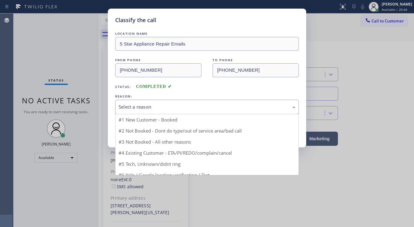
drag, startPoint x: 163, startPoint y: 111, endPoint x: 170, endPoint y: 113, distance: 7.4
click at [170, 113] on div "Select a reason #1 New Customer - Booked #2 Not Booked - Dont do type/out of se…" at bounding box center [207, 107] width 184 height 14
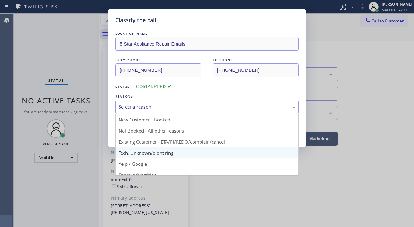
drag, startPoint x: 153, startPoint y: 152, endPoint x: 153, endPoint y: 148, distance: 4.3
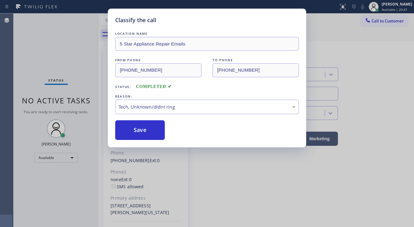
drag, startPoint x: 142, startPoint y: 129, endPoint x: 176, endPoint y: 127, distance: 34.2
click at [180, 128] on div "Save" at bounding box center [207, 130] width 184 height 20
click at [158, 128] on button "Save" at bounding box center [140, 130] width 50 height 20
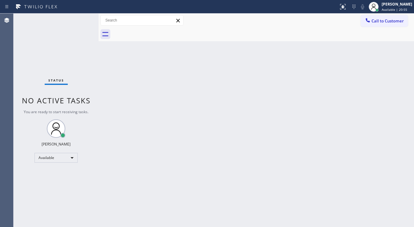
drag, startPoint x: 79, startPoint y: 28, endPoint x: 79, endPoint y: 25, distance: 3.1
click at [79, 27] on div "Status No active tasks You are ready to start receiving tasks. [PERSON_NAME]" at bounding box center [56, 121] width 85 height 214
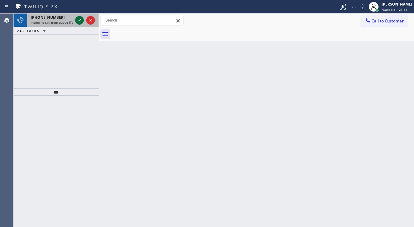
click at [77, 22] on icon at bounding box center [79, 20] width 7 height 7
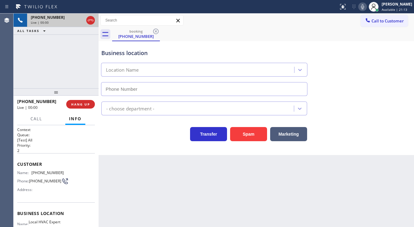
type input "[PHONE_NUMBER]"
click at [248, 138] on button "Spam" at bounding box center [248, 134] width 37 height 14
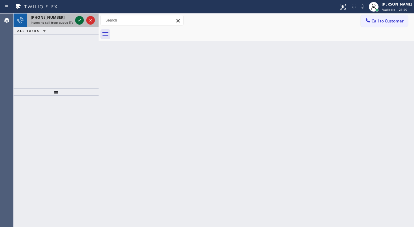
click at [78, 21] on icon at bounding box center [79, 20] width 7 height 7
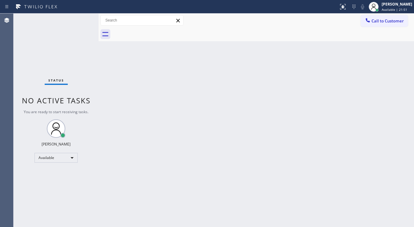
click at [78, 21] on div "Status No active tasks You are ready to start receiving tasks. [PERSON_NAME]" at bounding box center [56, 121] width 85 height 214
click at [350, 2] on button at bounding box center [343, 7] width 14 height 14
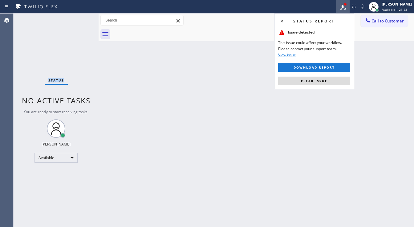
click at [320, 79] on span "Clear issue" at bounding box center [314, 81] width 26 height 4
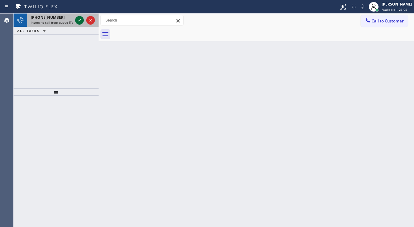
click at [78, 20] on icon at bounding box center [79, 20] width 7 height 7
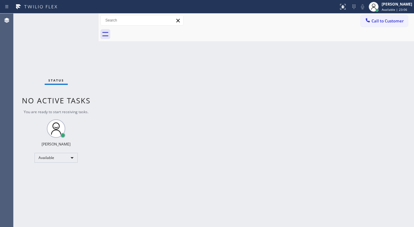
click at [79, 20] on div "Status No active tasks You are ready to start receiving tasks. [PERSON_NAME]" at bounding box center [56, 121] width 85 height 214
click at [78, 22] on div "Status No active tasks You are ready to start receiving tasks. [PERSON_NAME]" at bounding box center [56, 121] width 85 height 214
click at [349, 10] on button at bounding box center [343, 7] width 14 height 14
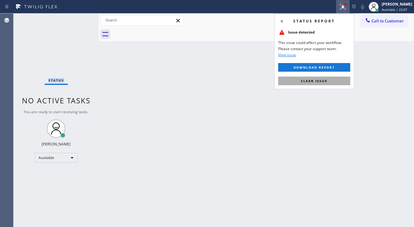
click at [331, 83] on button "Clear issue" at bounding box center [314, 81] width 72 height 9
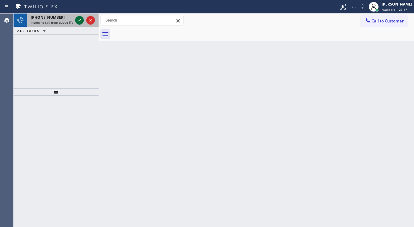
click at [81, 21] on icon at bounding box center [79, 20] width 7 height 7
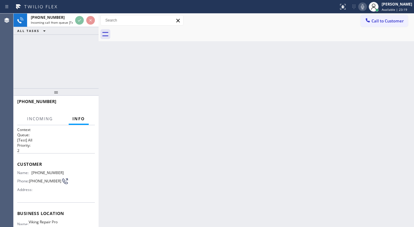
click at [366, 6] on icon at bounding box center [362, 6] width 7 height 7
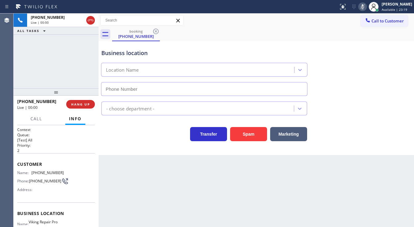
type input "[PHONE_NUMBER]"
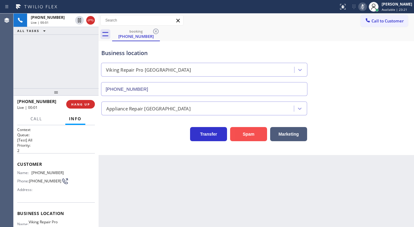
click at [253, 131] on button "Spam" at bounding box center [248, 134] width 37 height 14
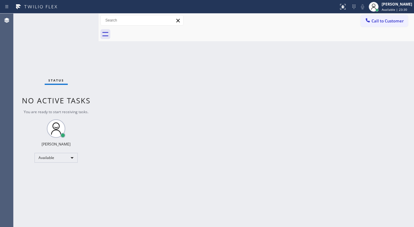
click at [164, 226] on div "Back to Dashboard Change Sender ID Customers Technicians Select a contact Outbo…" at bounding box center [256, 121] width 315 height 214
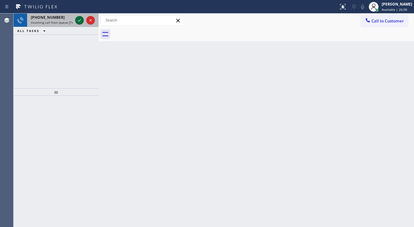
click at [79, 23] on icon at bounding box center [79, 20] width 7 height 7
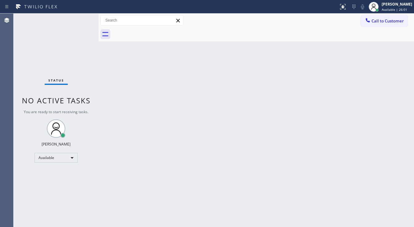
click at [79, 22] on div "Status No active tasks You are ready to start receiving tasks. [PERSON_NAME]" at bounding box center [56, 121] width 85 height 214
click at [81, 18] on div "Status No active tasks You are ready to start receiving tasks. [PERSON_NAME]" at bounding box center [56, 121] width 85 height 214
click at [79, 19] on div "Status No active tasks You are ready to start receiving tasks. [PERSON_NAME]" at bounding box center [56, 121] width 85 height 214
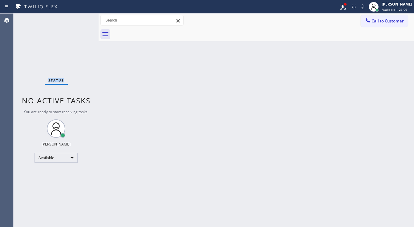
click at [79, 19] on div "Status No active tasks You are ready to start receiving tasks. [PERSON_NAME]" at bounding box center [56, 121] width 85 height 214
drag, startPoint x: 344, startPoint y: 6, endPoint x: 342, endPoint y: 15, distance: 9.1
click at [344, 6] on icon at bounding box center [342, 6] width 7 height 7
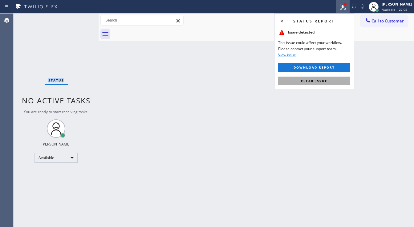
click at [329, 79] on button "Clear issue" at bounding box center [314, 81] width 72 height 9
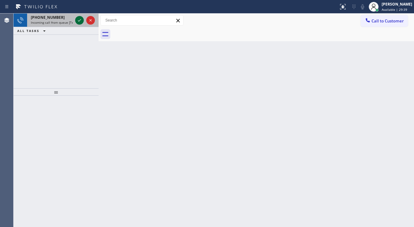
click at [77, 20] on icon at bounding box center [79, 20] width 7 height 7
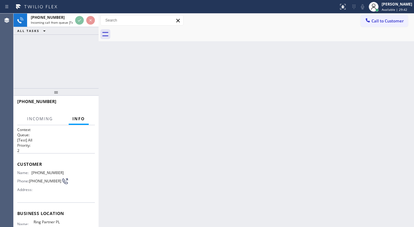
drag, startPoint x: 25, startPoint y: 76, endPoint x: 156, endPoint y: 127, distance: 141.1
click at [28, 76] on div "[PHONE_NUMBER] Incoming call from queue [Test] All ALL TASKS ALL TASKS ACTIVE T…" at bounding box center [56, 51] width 85 height 75
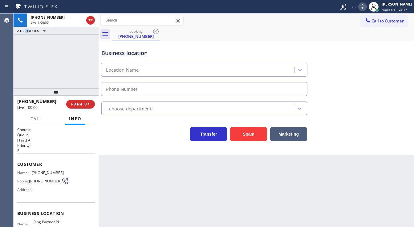
type input "[PHONE_NUMBER]"
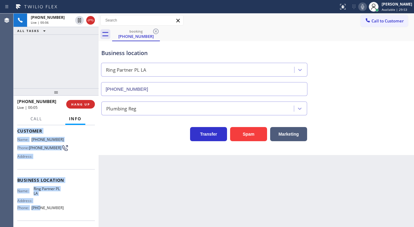
scroll to position [74, 0]
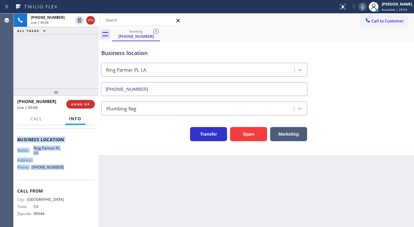
drag, startPoint x: 16, startPoint y: 162, endPoint x: 80, endPoint y: 174, distance: 65.5
click at [80, 174] on div "Context Queue: [Test] All Priority: 2 Customer Name: [PHONE_NUMBER] Phone: [PHO…" at bounding box center [56, 176] width 85 height 102
copy div "Customer Name: [PHONE_NUMBER] Phone: [PHONE_NUMBER] Address: Business location …"
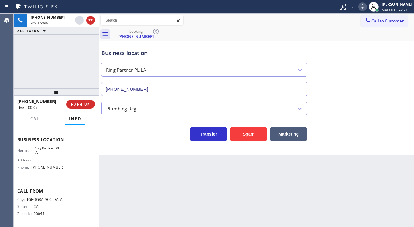
click at [61, 76] on div "[PHONE_NUMBER] Live | 00:07 ALL TASKS ALL TASKS ACTIVE TASKS TASKS IN WRAP UP" at bounding box center [56, 51] width 85 height 75
drag, startPoint x: 51, startPoint y: 101, endPoint x: 23, endPoint y: 103, distance: 27.8
click at [23, 103] on div "[PHONE_NUMBER]" at bounding box center [39, 102] width 45 height 6
copy span "3238337209"
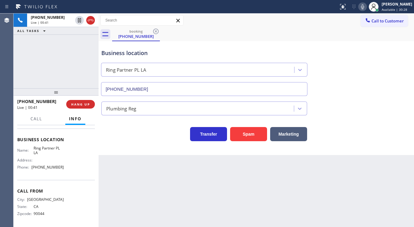
click at [63, 48] on div "[PHONE_NUMBER] Live | 00:41 ALL TASKS ALL TASKS ACTIVE TASKS TASKS IN WRAP UP" at bounding box center [56, 51] width 85 height 75
click at [59, 56] on div "[PHONE_NUMBER] Live | 00:43 ALL TASKS ALL TASKS ACTIVE TASKS TASKS IN WRAP UP" at bounding box center [56, 51] width 85 height 75
click at [20, 67] on div "[PHONE_NUMBER] Live | 00:48 ALL TASKS ALL TASKS ACTIVE TASKS TASKS IN WRAP UP" at bounding box center [56, 51] width 85 height 75
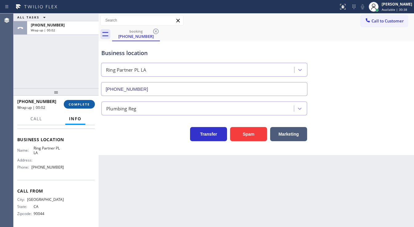
click at [83, 105] on span "COMPLETE" at bounding box center [79, 104] width 21 height 4
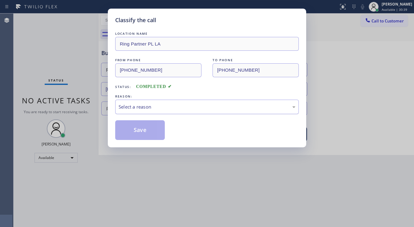
click at [140, 107] on div "Select a reason" at bounding box center [207, 106] width 177 height 7
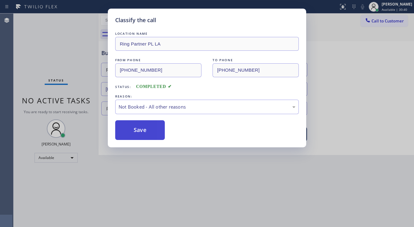
click at [134, 129] on button "Save" at bounding box center [140, 130] width 50 height 20
click at [134, 128] on button "Save" at bounding box center [140, 130] width 50 height 20
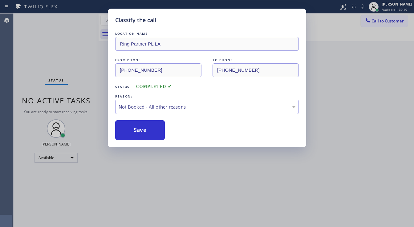
click at [362, 55] on div "Classify the call LOCATION NAME Ring Partner PL LA FROM PHONE [PHONE_NUMBER] TO…" at bounding box center [207, 113] width 414 height 227
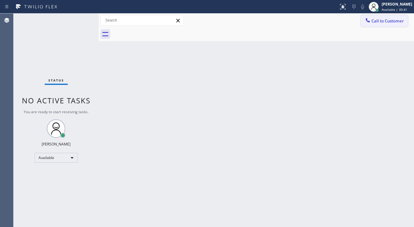
click at [386, 20] on span "Call to Customer" at bounding box center [387, 21] width 32 height 6
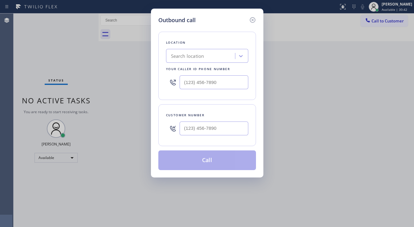
type input "(___) ___-____"
click at [195, 127] on input "(___) ___-____" at bounding box center [214, 129] width 69 height 14
click at [196, 21] on div "Outbound call" at bounding box center [207, 20] width 98 height 8
click at [201, 126] on input "(___) ___-____" at bounding box center [214, 129] width 69 height 14
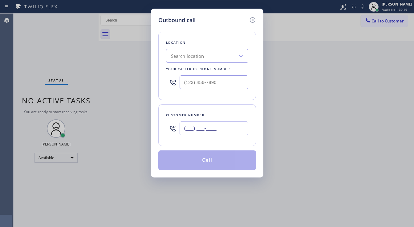
paste input "3-2383"
click at [200, 124] on input "(___) __3-2383" at bounding box center [214, 129] width 69 height 14
paste input "323) 833-7209"
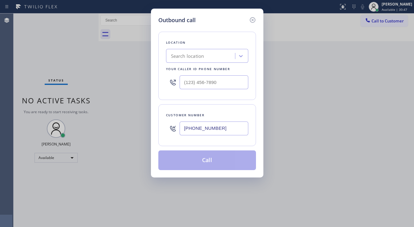
type input "[PHONE_NUMBER]"
type input "(___) ___-____"
click at [205, 75] on input "(___) ___-____" at bounding box center [214, 82] width 69 height 14
paste input "323) 833-7209"
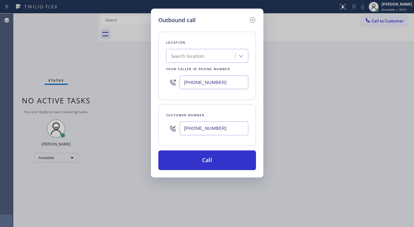
click at [203, 85] on input "[PHONE_NUMBER]" at bounding box center [214, 82] width 69 height 14
click at [204, 84] on input "[PHONE_NUMBER]" at bounding box center [214, 82] width 69 height 14
type input "(___) ___-____"
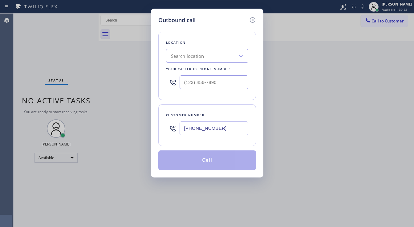
click at [199, 57] on div "Search location" at bounding box center [187, 56] width 33 height 7
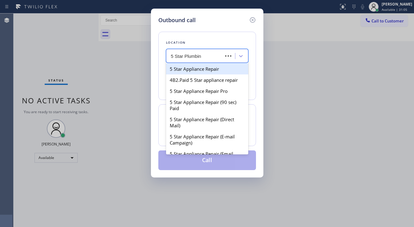
type input "5 Star Plumbing"
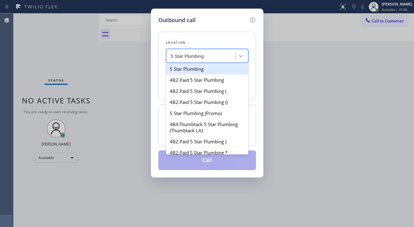
click at [200, 70] on div "5 Star Plumbing" at bounding box center [207, 68] width 82 height 11
type input "[PHONE_NUMBER]"
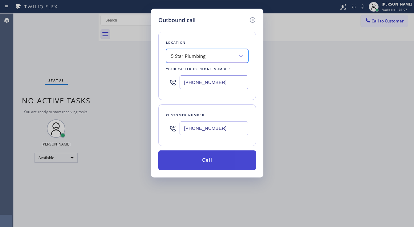
click at [200, 161] on button "Call" at bounding box center [207, 161] width 98 height 20
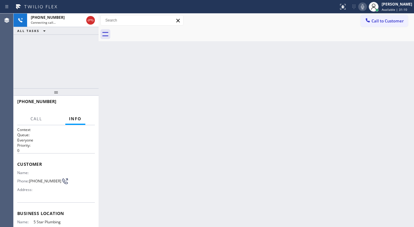
click at [58, 68] on div "[PHONE_NUMBER] Connecting call… ALL TASKS ALL TASKS ACTIVE TASKS TASKS IN WRAP …" at bounding box center [56, 51] width 85 height 75
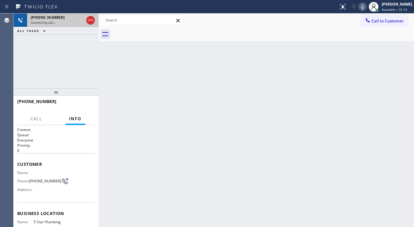
click at [53, 21] on span "Connecting call…" at bounding box center [43, 22] width 25 height 4
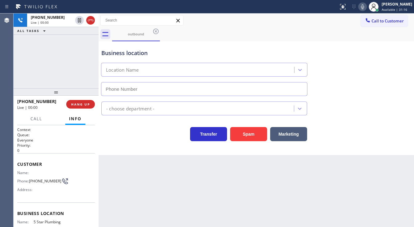
type input "[PHONE_NUMBER]"
click at [43, 52] on div "[PHONE_NUMBER] Live | 00:00 ALL TASKS ALL TASKS ACTIVE TASKS TASKS IN WRAP UP" at bounding box center [56, 51] width 85 height 75
click at [53, 64] on div "[PHONE_NUMBER] Live | 00:02 ALL TASKS ALL TASKS ACTIVE TASKS TASKS IN WRAP UP" at bounding box center [56, 51] width 85 height 75
click at [55, 71] on div "[PHONE_NUMBER] Live | 01:37 ALL TASKS ALL TASKS ACTIVE TASKS TASKS IN WRAP UP" at bounding box center [56, 51] width 85 height 75
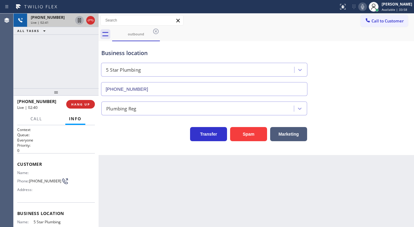
click at [80, 20] on icon at bounding box center [79, 20] width 7 height 7
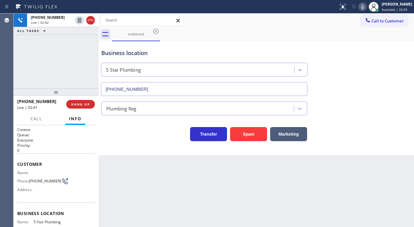
click at [364, 6] on icon at bounding box center [362, 6] width 3 height 5
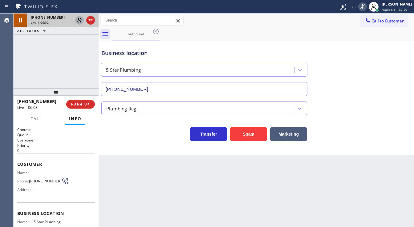
click at [80, 22] on icon at bounding box center [79, 20] width 7 height 7
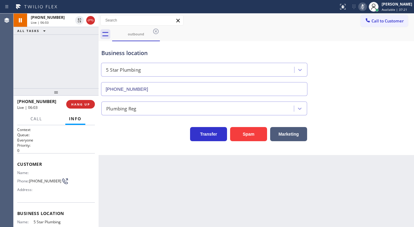
click at [366, 9] on icon at bounding box center [362, 6] width 7 height 7
click at [64, 59] on div "[PHONE_NUMBER] Live | 06:04 ALL TASKS ALL TASKS ACTIVE TASKS TASKS IN WRAP UP" at bounding box center [56, 51] width 85 height 75
click at [365, 6] on icon at bounding box center [362, 6] width 7 height 7
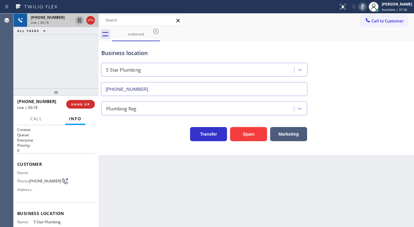
click at [82, 22] on icon at bounding box center [79, 20] width 7 height 7
click at [18, 49] on div "[PHONE_NUMBER] Live | 08:04 ALL TASKS ALL TASKS ACTIVE TASKS TASKS IN WRAP UP" at bounding box center [56, 51] width 85 height 75
click at [80, 21] on icon at bounding box center [79, 20] width 4 height 4
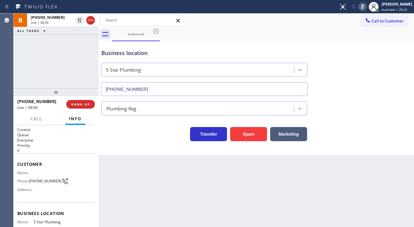
click at [364, 9] on icon at bounding box center [362, 6] width 3 height 5
drag, startPoint x: 79, startPoint y: 44, endPoint x: 77, endPoint y: 34, distance: 9.4
click at [78, 43] on div "[PHONE_NUMBER] Live | 08:07 ALL TASKS ALL TASKS ACTIVE TASKS TASKS IN WRAP UP" at bounding box center [56, 51] width 85 height 75
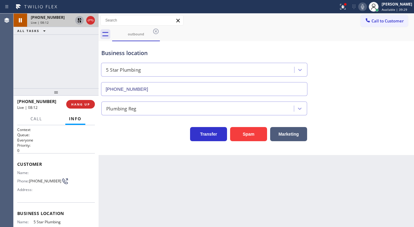
click at [82, 22] on icon at bounding box center [79, 20] width 7 height 7
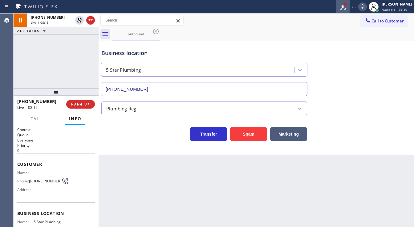
click at [342, 6] on div at bounding box center [343, 6] width 14 height 7
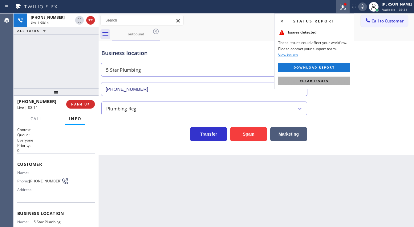
click at [329, 81] on button "Clear issues" at bounding box center [314, 81] width 72 height 9
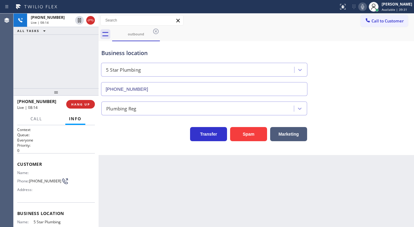
click at [334, 92] on div "Business location 5 Star Plumbing [PHONE_NUMBER]" at bounding box center [256, 68] width 312 height 56
click at [23, 77] on div "[PHONE_NUMBER] Live | 08:20 ALL TASKS ALL TASKS ACTIVE TASKS TASKS IN WRAP UP" at bounding box center [56, 51] width 85 height 75
click at [6, 80] on div "Agent Desktop" at bounding box center [6, 121] width 13 height 214
drag, startPoint x: 24, startPoint y: 79, endPoint x: 82, endPoint y: 97, distance: 60.7
click at [24, 79] on div "[PHONE_NUMBER] Live | 08:39 ALL TASKS ALL TASKS ACTIVE TASKS TASKS IN WRAP UP" at bounding box center [56, 51] width 85 height 75
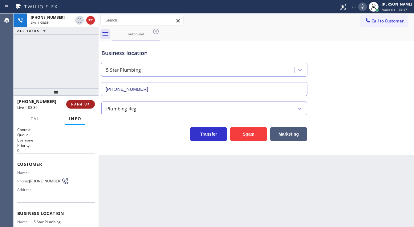
click at [81, 101] on button "HANG UP" at bounding box center [80, 104] width 29 height 9
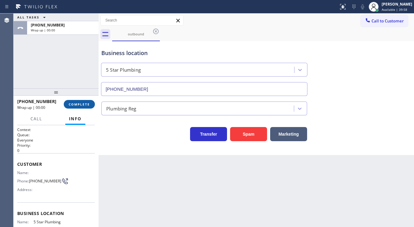
click at [80, 103] on span "COMPLETE" at bounding box center [79, 104] width 21 height 4
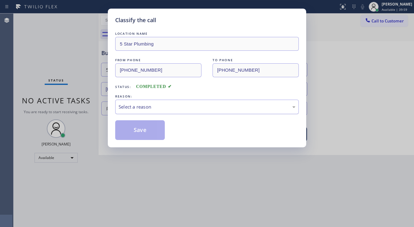
click at [152, 107] on div "Select a reason" at bounding box center [207, 106] width 177 height 7
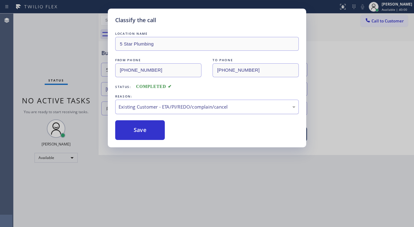
click at [140, 110] on div "Existing Customer - ETA/PI/REDO/complain/cancel" at bounding box center [207, 106] width 177 height 7
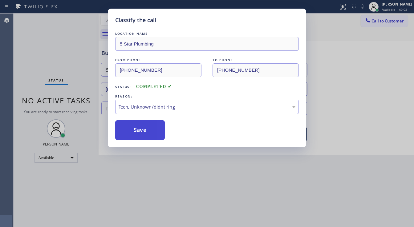
click at [138, 136] on button "Save" at bounding box center [140, 130] width 50 height 20
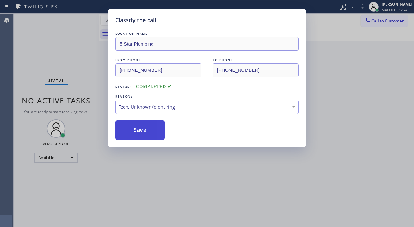
click at [138, 136] on button "Save" at bounding box center [140, 130] width 50 height 20
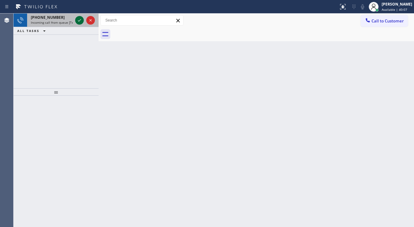
click at [75, 19] on div at bounding box center [79, 20] width 9 height 7
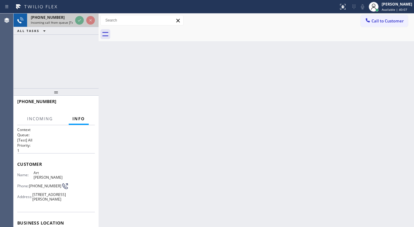
click at [75, 20] on div at bounding box center [85, 21] width 22 height 14
click at [75, 21] on div at bounding box center [85, 21] width 22 height 14
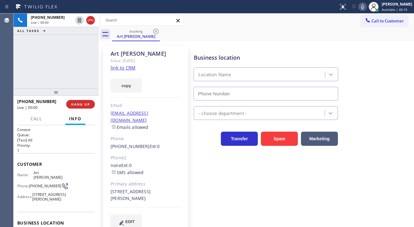
click at [18, 57] on div "[PHONE_NUMBER] Live | 00:00 ALL TASKS ALL TASKS ACTIVE TASKS TASKS IN WRAP UP" at bounding box center [56, 51] width 85 height 75
type input "[PHONE_NUMBER]"
click at [51, 71] on div "[PHONE_NUMBER] Live | 00:02 ALL TASKS ALL TASKS ACTIVE TASKS TASKS IN WRAP UP" at bounding box center [56, 51] width 85 height 75
click at [25, 68] on div "[PHONE_NUMBER] Live | 00:05 ALL TASKS ALL TASKS ACTIVE TASKS TASKS IN WRAP UP" at bounding box center [56, 51] width 85 height 75
click at [130, 71] on link "link to CRM" at bounding box center [123, 68] width 25 height 6
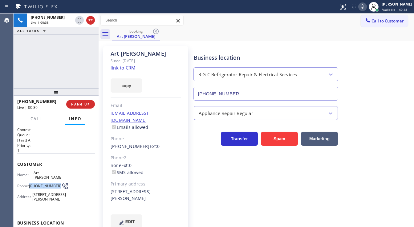
click at [30, 184] on span "[PHONE_NUMBER]" at bounding box center [45, 186] width 32 height 5
copy span "[PHONE_NUMBER]"
click at [12, 57] on div "Agent Desktop" at bounding box center [6, 121] width 13 height 214
click at [62, 67] on div "[PHONE_NUMBER] Live | 01:16 ALL TASKS ALL TASKS ACTIVE TASKS TASKS IN WRAP UP" at bounding box center [56, 51] width 85 height 75
click at [26, 71] on div "[PHONE_NUMBER] Live | 01:29 ALL TASKS ALL TASKS ACTIVE TASKS TASKS IN WRAP UP" at bounding box center [56, 51] width 85 height 75
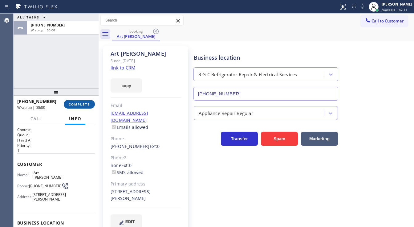
click at [87, 102] on span "COMPLETE" at bounding box center [79, 104] width 21 height 4
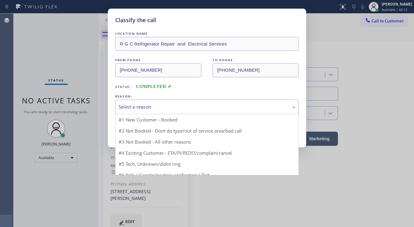
drag, startPoint x: 144, startPoint y: 108, endPoint x: 149, endPoint y: 110, distance: 5.1
click at [149, 107] on div "Select a reason" at bounding box center [207, 106] width 177 height 7
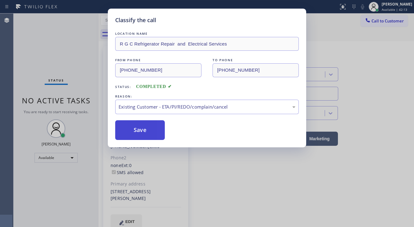
click at [138, 129] on button "Save" at bounding box center [140, 130] width 50 height 20
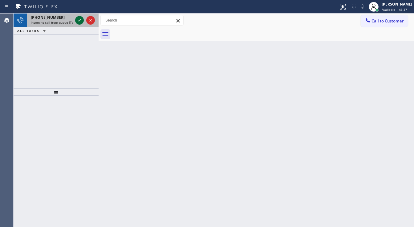
click at [78, 20] on icon at bounding box center [79, 20] width 7 height 7
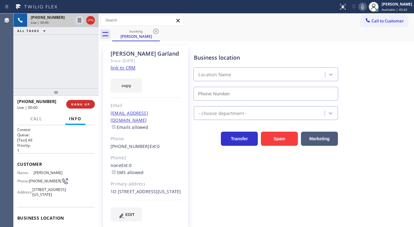
type input "[PHONE_NUMBER]"
click at [118, 65] on link "link to CRM" at bounding box center [123, 68] width 25 height 6
click at [18, 54] on div "[PHONE_NUMBER] Live | 02:56 ALL TASKS ALL TASKS ACTIVE TASKS TASKS IN WRAP UP" at bounding box center [56, 51] width 85 height 75
click at [364, 7] on icon at bounding box center [362, 6] width 3 height 5
click at [80, 21] on icon at bounding box center [79, 20] width 7 height 7
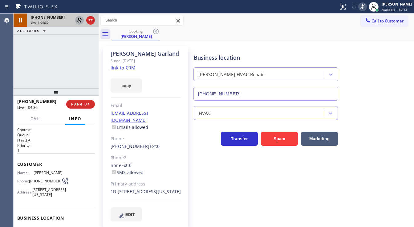
click at [20, 82] on div "[PHONE_NUMBER] Live | 04:30 ALL TASKS ALL TASKS ACTIVE TASKS TASKS IN WRAP UP" at bounding box center [56, 51] width 85 height 75
click at [39, 119] on span "Call" at bounding box center [36, 119] width 12 height 6
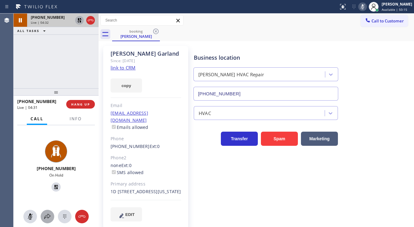
click at [48, 214] on icon at bounding box center [47, 216] width 7 height 7
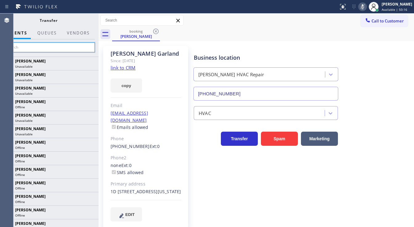
click at [73, 47] on input "text" at bounding box center [48, 47] width 93 height 10
type input "[PERSON_NAME]"
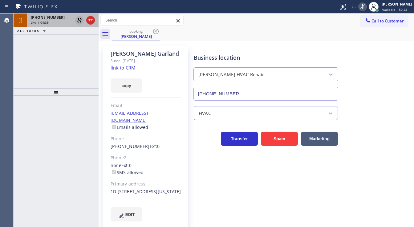
click at [78, 21] on icon at bounding box center [79, 20] width 4 height 4
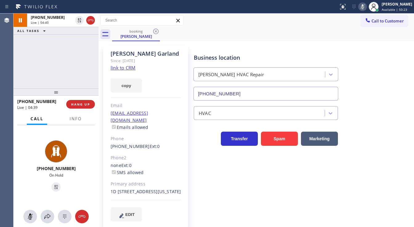
click at [364, 6] on icon at bounding box center [362, 6] width 3 height 5
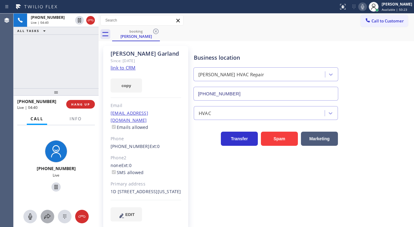
click at [51, 220] on div at bounding box center [48, 216] width 14 height 7
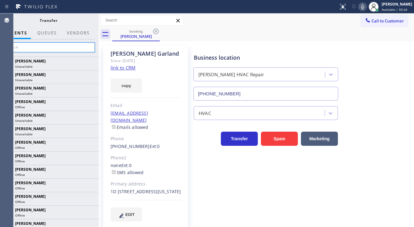
click at [42, 48] on input "text" at bounding box center [48, 47] width 93 height 10
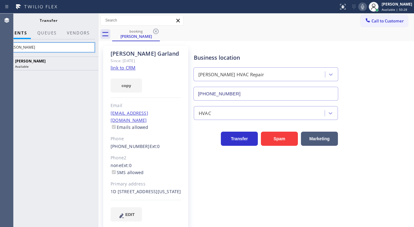
type input "[PERSON_NAME]"
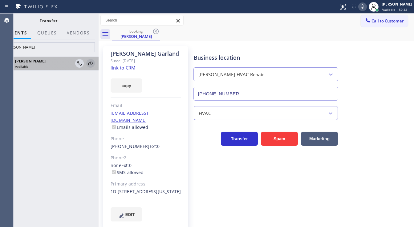
click at [89, 64] on icon at bounding box center [90, 63] width 7 height 7
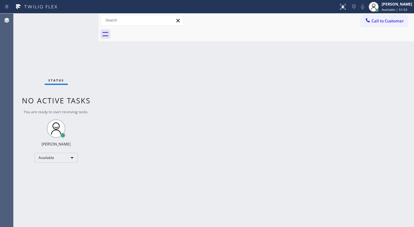
click at [76, 20] on div "Status No active tasks You are ready to start receiving tasks. [PERSON_NAME]" at bounding box center [56, 121] width 85 height 214
drag, startPoint x: 81, startPoint y: 19, endPoint x: 42, endPoint y: 39, distance: 43.7
drag, startPoint x: 42, startPoint y: 39, endPoint x: 126, endPoint y: 193, distance: 175.2
click at [126, 191] on div "Back to Dashboard Change Sender ID Customers Technicians Select a contact Outbo…" at bounding box center [256, 121] width 315 height 214
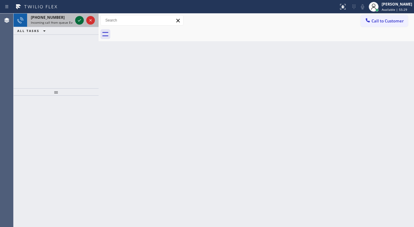
click at [75, 22] on div at bounding box center [79, 20] width 9 height 7
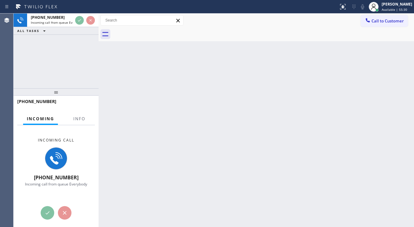
click at [79, 28] on div "[PHONE_NUMBER] Incoming call from queue Everybody ALL TASKS ALL TASKS ACTIVE TA…" at bounding box center [56, 24] width 85 height 21
click at [84, 119] on span "Info" at bounding box center [79, 119] width 12 height 6
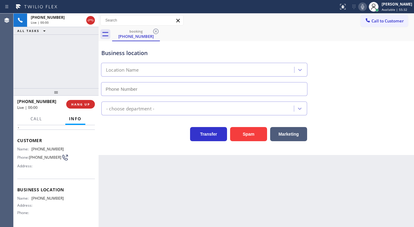
scroll to position [49, 0]
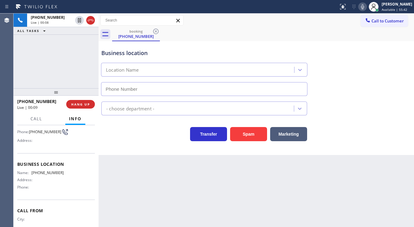
click at [257, 126] on div "Spam" at bounding box center [247, 132] width 40 height 17
click at [257, 128] on button "Spam" at bounding box center [248, 134] width 37 height 14
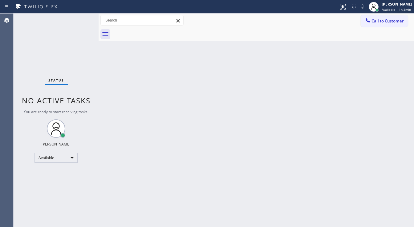
click at [78, 20] on div "Status No active tasks You are ready to start receiving tasks. [PERSON_NAME]" at bounding box center [56, 121] width 85 height 214
click at [79, 20] on div "Status No active tasks You are ready to start receiving tasks. [PERSON_NAME]" at bounding box center [56, 121] width 85 height 214
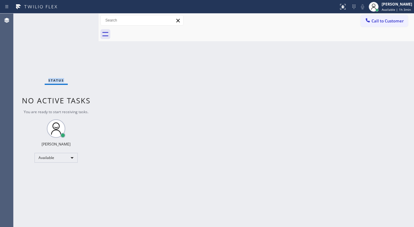
click at [79, 22] on div "Status No active tasks You are ready to start receiving tasks. [PERSON_NAME]" at bounding box center [56, 121] width 85 height 214
click at [81, 18] on div "Status No active tasks You are ready to start receiving tasks. [PERSON_NAME]" at bounding box center [56, 121] width 85 height 214
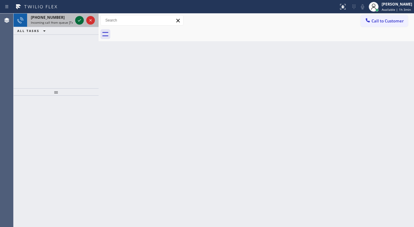
click at [78, 18] on icon at bounding box center [79, 20] width 7 height 7
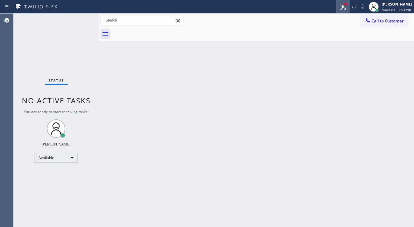
click at [346, 8] on icon at bounding box center [342, 6] width 7 height 7
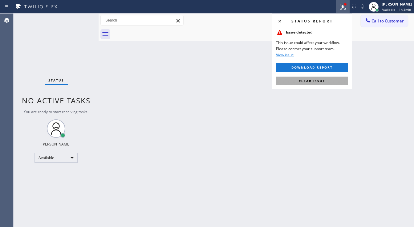
click at [319, 83] on button "Clear issue" at bounding box center [312, 81] width 72 height 9
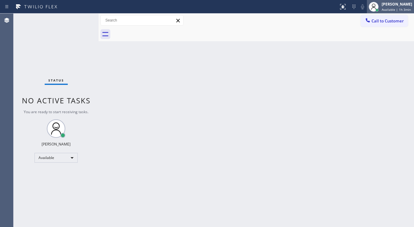
click at [387, 5] on div "[PERSON_NAME]" at bounding box center [397, 4] width 30 height 5
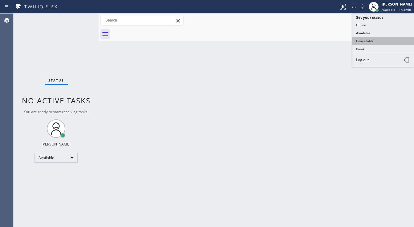
click at [370, 42] on button "Unavailable" at bounding box center [383, 41] width 62 height 8
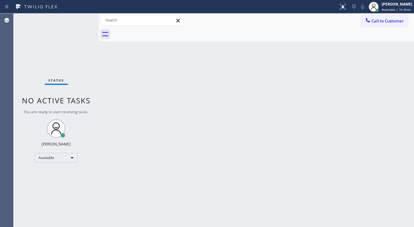
click at [325, 38] on div at bounding box center [263, 34] width 302 height 14
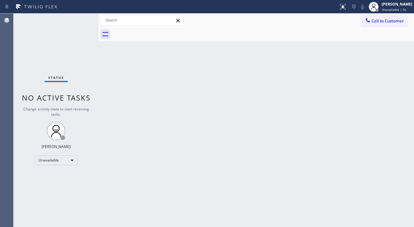
click at [41, 168] on div "Status No active tasks Change activity state to start receiving tasks. [PERSON_…" at bounding box center [56, 121] width 85 height 214
click at [51, 161] on div "Unavailable" at bounding box center [55, 161] width 43 height 10
click at [47, 193] on li "Break" at bounding box center [56, 191] width 42 height 7
click at [164, 191] on div "Back to Dashboard Change Sender ID Customers Technicians Select a contact Outbo…" at bounding box center [256, 121] width 315 height 214
click at [48, 156] on div "Break" at bounding box center [55, 161] width 43 height 10
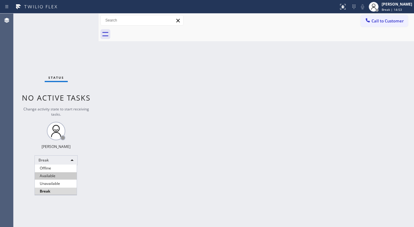
click at [51, 180] on li "Available" at bounding box center [56, 175] width 42 height 7
click at [126, 177] on div "Back to Dashboard Change Sender ID Customers Technicians Select a contact Outbo…" at bounding box center [256, 121] width 315 height 214
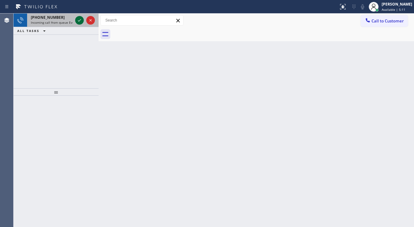
click at [81, 22] on icon at bounding box center [79, 20] width 7 height 7
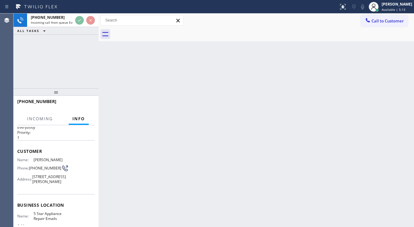
scroll to position [25, 0]
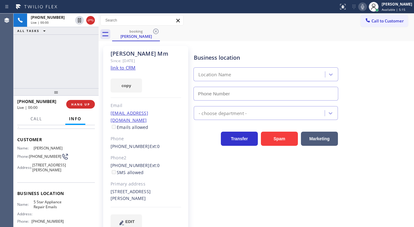
type input "[PHONE_NUMBER]"
drag, startPoint x: 14, startPoint y: 67, endPoint x: 18, endPoint y: 67, distance: 4.0
click at [14, 68] on div "[PHONE_NUMBER] Live | 00:05 ALL TASKS ALL TASKS ACTIVE TASKS TASKS IN WRAP UP" at bounding box center [56, 51] width 85 height 75
click at [124, 67] on link "link to CRM" at bounding box center [123, 68] width 25 height 6
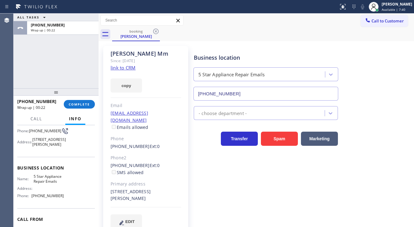
scroll to position [85, 0]
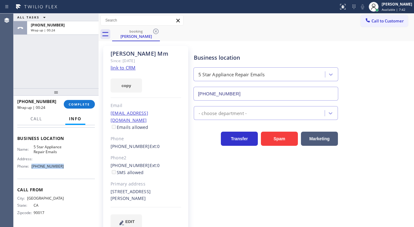
drag, startPoint x: 61, startPoint y: 166, endPoint x: 32, endPoint y: 167, distance: 29.0
click at [32, 167] on div "Name: 5 Star Appliance Repair Emails Address: Phone: [PHONE_NUMBER]" at bounding box center [56, 158] width 78 height 26
copy div "[PHONE_NUMBER]"
click at [58, 57] on div "ALL TASKS ALL TASKS ACTIVE TASKS TASKS IN WRAP UP [PHONE_NUMBER] Wrap up | 00:24" at bounding box center [56, 51] width 85 height 75
drag, startPoint x: 23, startPoint y: 143, endPoint x: 111, endPoint y: 167, distance: 91.2
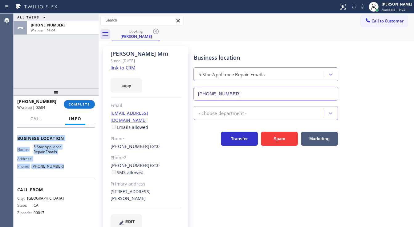
click at [74, 169] on div "Context Queue: Everybody Priority: 1 Customer Name: [PERSON_NAME] Phone: [PHONE…" at bounding box center [56, 176] width 85 height 102
copy div "Business location Name: 5 Star Appliance Repair Emails Address: Phone: [PHONE_N…"
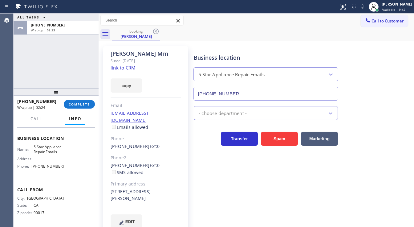
click at [65, 59] on div "ALL TASKS ALL TASKS ACTIVE TASKS TASKS IN WRAP UP [PHONE_NUMBER] Wrap up | 02:23" at bounding box center [56, 51] width 85 height 75
click at [70, 105] on span "COMPLETE" at bounding box center [79, 104] width 21 height 4
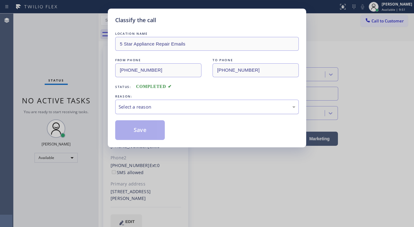
drag, startPoint x: 119, startPoint y: 108, endPoint x: 139, endPoint y: 112, distance: 21.0
click at [122, 108] on div "Select a reason" at bounding box center [207, 106] width 177 height 7
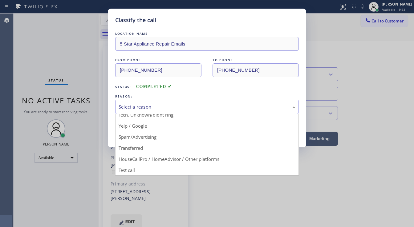
scroll to position [38, 0]
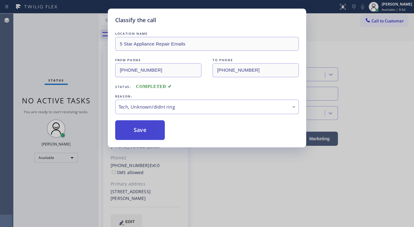
click at [139, 126] on button "Save" at bounding box center [140, 130] width 50 height 20
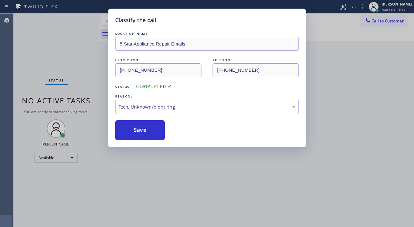
click at [69, 39] on div "Classify the call LOCATION NAME 5 Star Appliance Repair Emails FROM PHONE [PHON…" at bounding box center [207, 113] width 414 height 227
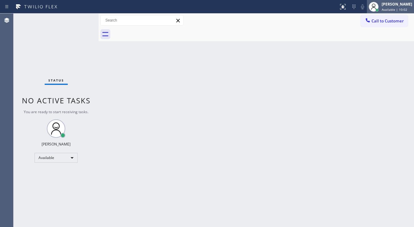
click at [389, 10] on span "Available | 10:02" at bounding box center [395, 9] width 26 height 4
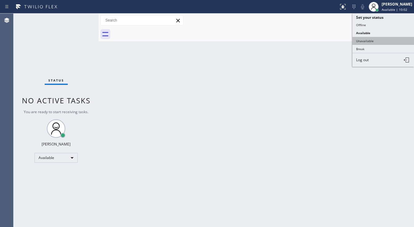
click at [371, 41] on button "Unavailable" at bounding box center [383, 41] width 62 height 8
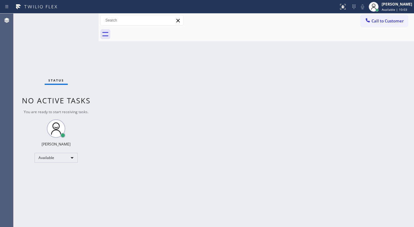
drag, startPoint x: 287, startPoint y: 79, endPoint x: 212, endPoint y: 202, distance: 144.5
click at [286, 81] on div "Back to Dashboard Change Sender ID Customers Technicians Select a contact Outbo…" at bounding box center [256, 121] width 315 height 214
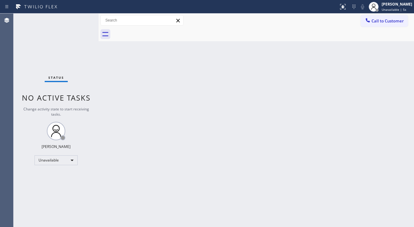
click at [3, 111] on div "Agent Desktop" at bounding box center [6, 121] width 13 height 214
click at [45, 159] on div "Unavailable" at bounding box center [55, 161] width 43 height 10
click at [51, 177] on li "Available" at bounding box center [56, 175] width 42 height 7
drag, startPoint x: 112, startPoint y: 172, endPoint x: 108, endPoint y: 166, distance: 7.2
click at [110, 171] on div "Back to Dashboard Change Sender ID Customers Technicians Select a contact Outbo…" at bounding box center [256, 121] width 315 height 214
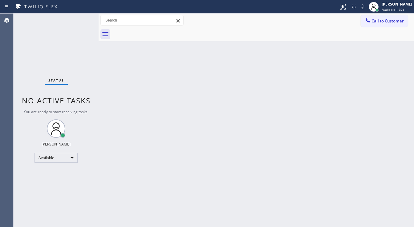
click at [80, 19] on div "Status No active tasks You are ready to start receiving tasks. [PERSON_NAME]" at bounding box center [56, 121] width 85 height 214
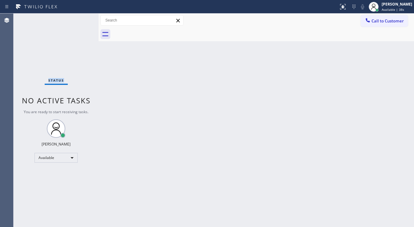
click at [80, 19] on div "Status No active tasks You are ready to start receiving tasks. [PERSON_NAME]" at bounding box center [56, 121] width 85 height 214
click at [80, 17] on div "Status No active tasks You are ready to start receiving tasks. [PERSON_NAME]" at bounding box center [56, 121] width 85 height 214
click at [79, 16] on div "Status No active tasks You are ready to start receiving tasks. [PERSON_NAME]" at bounding box center [56, 121] width 85 height 214
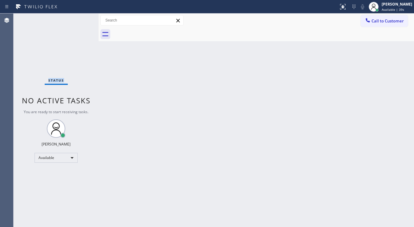
click at [79, 17] on div "Status No active tasks You are ready to start receiving tasks. [PERSON_NAME]" at bounding box center [56, 121] width 85 height 214
click at [80, 17] on div "Status No active tasks You are ready to start receiving tasks. [PERSON_NAME]" at bounding box center [56, 121] width 85 height 214
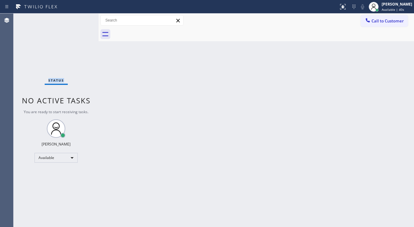
click at [80, 17] on div "Status No active tasks You are ready to start receiving tasks. [PERSON_NAME]" at bounding box center [56, 121] width 85 height 214
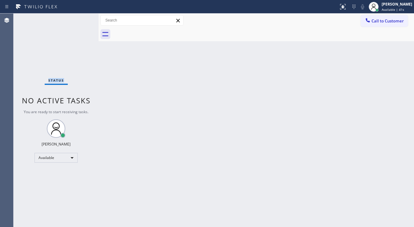
click at [80, 17] on div "Status No active tasks You are ready to start receiving tasks. [PERSON_NAME]" at bounding box center [56, 121] width 85 height 214
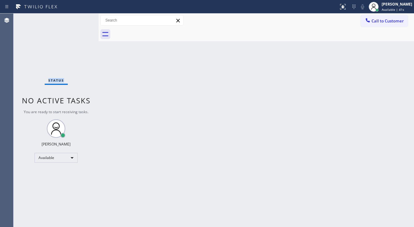
click at [80, 17] on div "Status No active tasks You are ready to start receiving tasks. [PERSON_NAME]" at bounding box center [56, 121] width 85 height 214
click at [80, 16] on div "Status No active tasks You are ready to start receiving tasks. [PERSON_NAME]" at bounding box center [56, 121] width 85 height 214
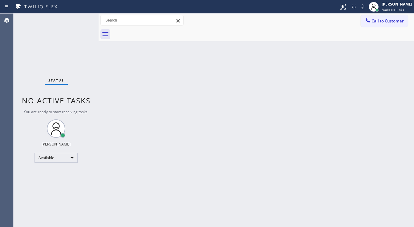
click at [80, 16] on div "Status No active tasks You are ready to start receiving tasks. [PERSON_NAME]" at bounding box center [56, 121] width 85 height 214
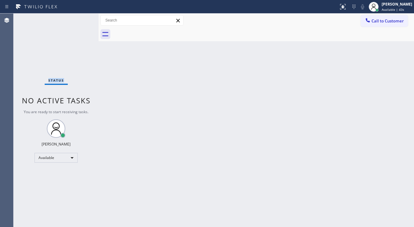
click at [80, 16] on div "Status No active tasks You are ready to start receiving tasks. [PERSON_NAME]" at bounding box center [56, 121] width 85 height 214
click at [80, 17] on div "Status No active tasks You are ready to start receiving tasks. [PERSON_NAME]" at bounding box center [56, 121] width 85 height 214
click at [80, 18] on div "Status No active tasks You are ready to start receiving tasks. [PERSON_NAME]" at bounding box center [56, 121] width 85 height 214
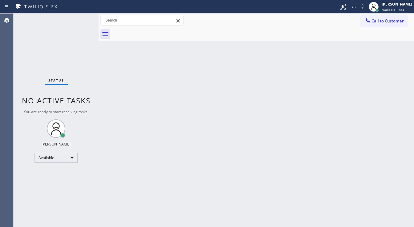
click at [80, 18] on div "Status No active tasks You are ready to start receiving tasks. [PERSON_NAME]" at bounding box center [56, 121] width 85 height 214
click at [79, 20] on div "Status No active tasks You are ready to start receiving tasks. [PERSON_NAME]" at bounding box center [56, 121] width 85 height 214
click at [81, 18] on div "Status No active tasks You are ready to start receiving tasks. [PERSON_NAME]" at bounding box center [56, 121] width 85 height 214
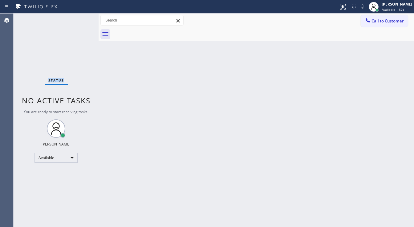
click at [80, 19] on div "Status No active tasks You are ready to start receiving tasks. [PERSON_NAME]" at bounding box center [56, 121] width 85 height 214
click at [25, 78] on div "Status No active tasks You are ready to start receiving tasks. [PERSON_NAME]" at bounding box center [56, 121] width 85 height 214
click at [81, 18] on div "Status No active tasks You are ready to start receiving tasks. [PERSON_NAME]" at bounding box center [56, 121] width 85 height 214
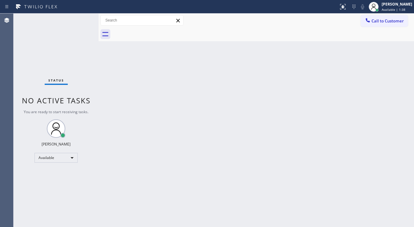
click at [80, 17] on div "Status No active tasks You are ready to start receiving tasks. [PERSON_NAME]" at bounding box center [56, 121] width 85 height 214
click at [79, 17] on div "Status No active tasks You are ready to start receiving tasks. [PERSON_NAME]" at bounding box center [56, 121] width 85 height 214
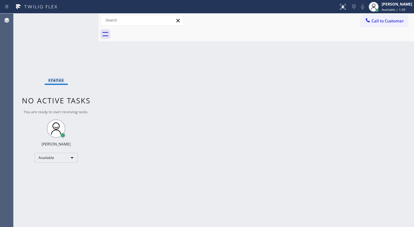
click at [79, 17] on div "Status No active tasks You are ready to start receiving tasks. [PERSON_NAME]" at bounding box center [56, 121] width 85 height 214
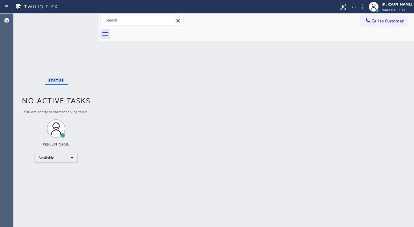
click at [79, 17] on div "Status No active tasks You are ready to start receiving tasks. [PERSON_NAME]" at bounding box center [56, 121] width 85 height 214
click at [78, 20] on div "Status No active tasks You are ready to start receiving tasks. [PERSON_NAME]" at bounding box center [56, 121] width 85 height 214
click at [78, 16] on div "Status No active tasks You are ready to start receiving tasks. [PERSON_NAME]" at bounding box center [56, 121] width 85 height 214
click at [79, 17] on div "Status No active tasks You are ready to start receiving tasks. [PERSON_NAME]" at bounding box center [56, 121] width 85 height 214
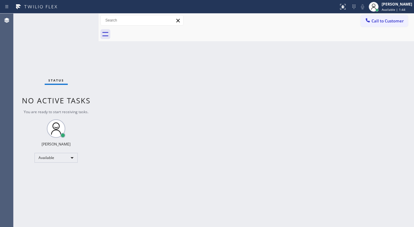
click at [79, 17] on div "Status No active tasks You are ready to start receiving tasks. [PERSON_NAME]" at bounding box center [56, 121] width 85 height 214
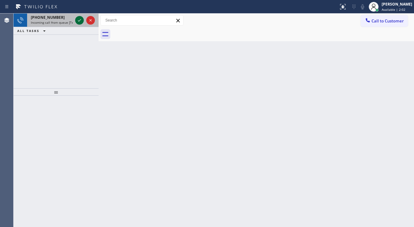
click at [79, 21] on icon at bounding box center [79, 20] width 3 height 2
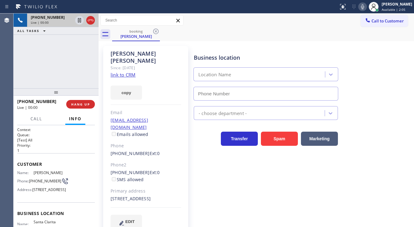
type input "[PHONE_NUMBER]"
click at [116, 72] on link "link to CRM" at bounding box center [123, 75] width 25 height 6
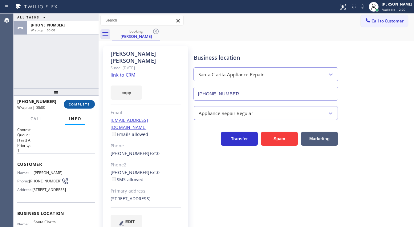
click at [84, 105] on span "COMPLETE" at bounding box center [79, 104] width 21 height 4
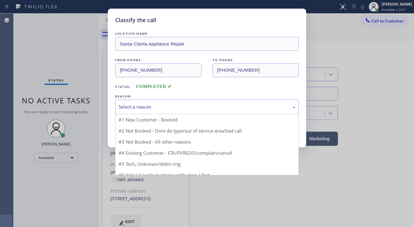
click at [164, 108] on div "Select a reason" at bounding box center [207, 106] width 177 height 7
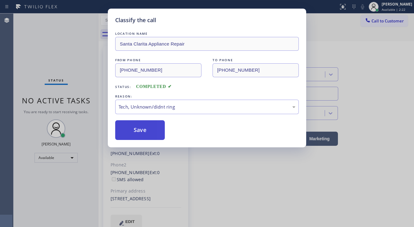
click at [141, 128] on button "Save" at bounding box center [140, 130] width 50 height 20
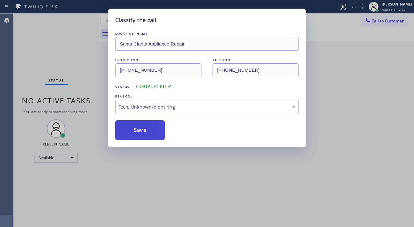
click at [141, 128] on button "Save" at bounding box center [140, 130] width 50 height 20
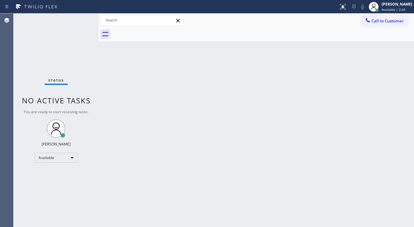
click at [81, 18] on div "Status No active tasks You are ready to start receiving tasks. [PERSON_NAME]" at bounding box center [56, 121] width 85 height 214
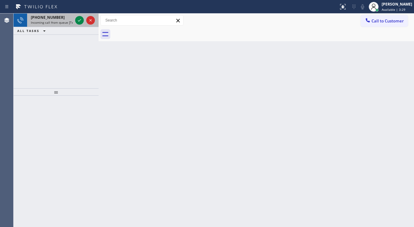
click at [73, 22] on div "[PHONE_NUMBER] Incoming call from queue [Test] All" at bounding box center [50, 21] width 47 height 14
click at [75, 21] on div "[PHONE_NUMBER] Incoming call from queue [Test] All" at bounding box center [56, 21] width 85 height 14
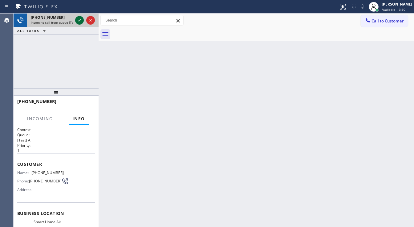
click at [76, 21] on div at bounding box center [79, 20] width 9 height 7
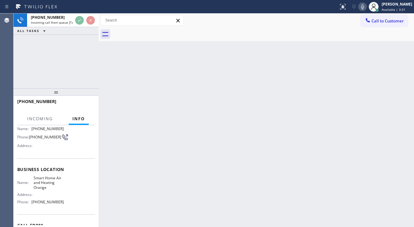
scroll to position [49, 0]
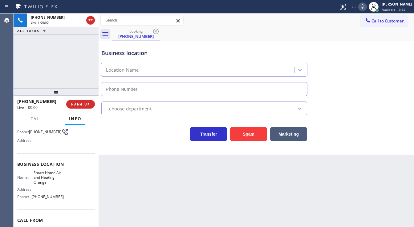
type input "[PHONE_NUMBER]"
click at [64, 44] on div "[PHONE_NUMBER] Live | 00:02 ALL TASKS ALL TASKS ACTIVE TASKS TASKS IN WRAP UP" at bounding box center [56, 51] width 85 height 75
click at [236, 134] on button "Spam" at bounding box center [248, 134] width 37 height 14
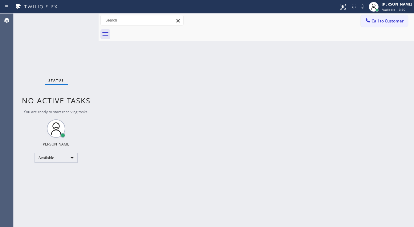
click at [80, 19] on div "Status No active tasks You are ready to start receiving tasks. [PERSON_NAME]" at bounding box center [56, 121] width 85 height 214
click at [79, 17] on div "Status No active tasks You are ready to start receiving tasks. [PERSON_NAME]" at bounding box center [56, 121] width 85 height 214
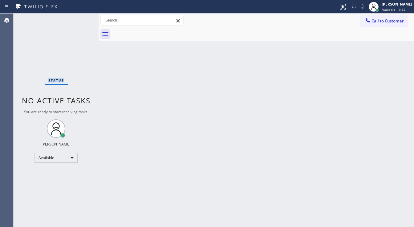
click at [79, 17] on div "Status No active tasks You are ready to start receiving tasks. [PERSON_NAME]" at bounding box center [56, 121] width 85 height 214
click at [80, 18] on div "Status No active tasks You are ready to start receiving tasks. [PERSON_NAME]" at bounding box center [56, 121] width 85 height 214
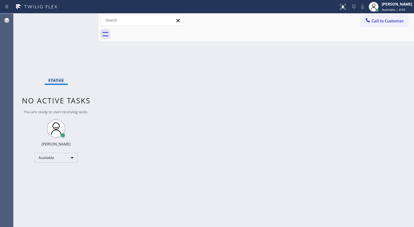
click at [80, 18] on div "Status No active tasks You are ready to start receiving tasks. [PERSON_NAME]" at bounding box center [56, 121] width 85 height 214
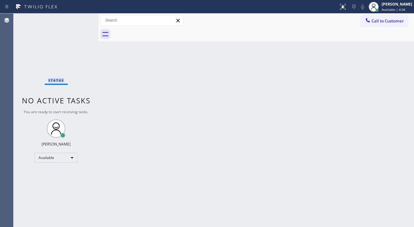
click at [83, 17] on div "Status No active tasks You are ready to start receiving tasks. [PERSON_NAME]" at bounding box center [56, 121] width 85 height 214
click at [82, 22] on div "Status No active tasks You are ready to start receiving tasks. [PERSON_NAME]" at bounding box center [56, 121] width 85 height 214
click at [80, 21] on div "Status No active tasks You are ready to start receiving tasks. [PERSON_NAME]" at bounding box center [56, 121] width 85 height 214
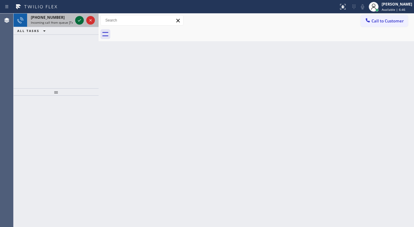
click at [79, 19] on icon at bounding box center [79, 20] width 7 height 7
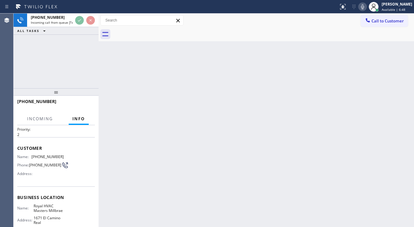
scroll to position [25, 0]
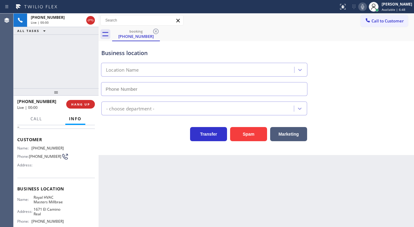
type input "[PHONE_NUMBER]"
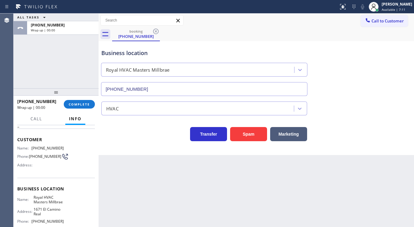
click at [35, 58] on div "ALL TASKS ALL TASKS ACTIVE TASKS TASKS IN WRAP UP [PHONE_NUMBER] Wrap up | 00:00" at bounding box center [56, 51] width 85 height 75
click at [83, 108] on button "COMPLETE" at bounding box center [79, 104] width 31 height 9
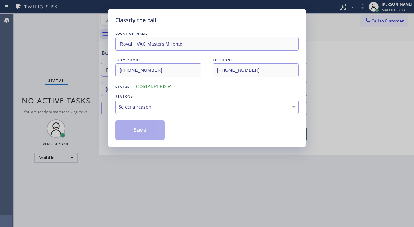
click at [137, 111] on div "Select a reason" at bounding box center [207, 107] width 184 height 14
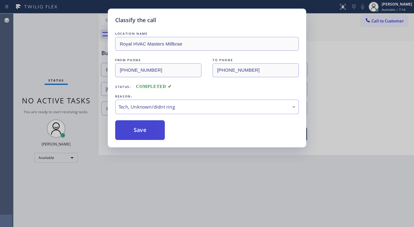
click at [139, 129] on button "Save" at bounding box center [140, 130] width 50 height 20
click at [139, 128] on button "Save" at bounding box center [140, 130] width 50 height 20
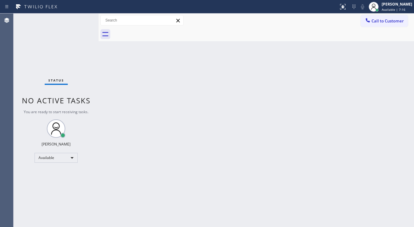
click at [80, 21] on div "Status No active tasks You are ready to start receiving tasks. [PERSON_NAME]" at bounding box center [56, 121] width 85 height 214
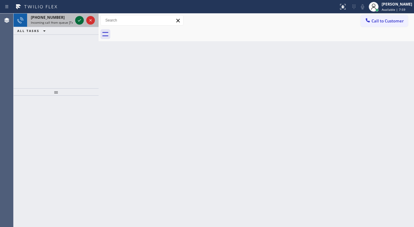
click at [81, 21] on icon at bounding box center [79, 20] width 7 height 7
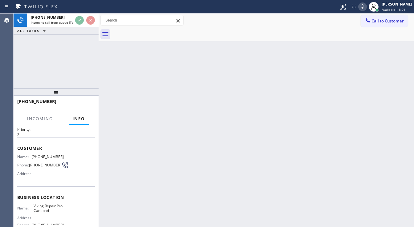
scroll to position [25, 0]
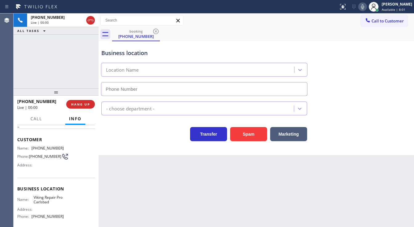
type input "[PHONE_NUMBER]"
click at [248, 135] on button "Spam" at bounding box center [248, 134] width 37 height 14
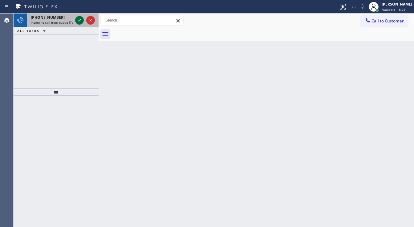
click at [79, 17] on icon at bounding box center [79, 20] width 7 height 7
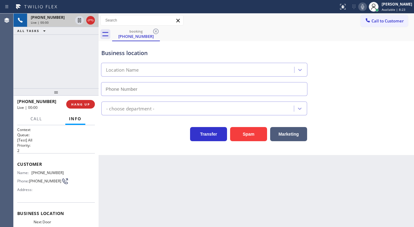
scroll to position [25, 0]
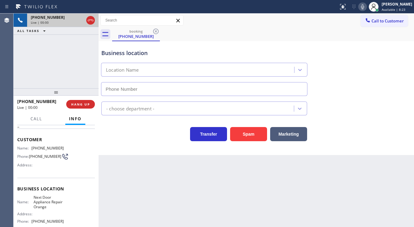
type input "[PHONE_NUMBER]"
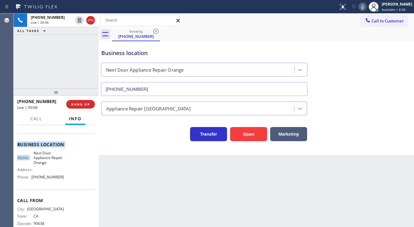
scroll to position [80, 0]
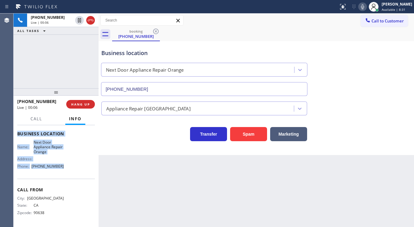
drag, startPoint x: 17, startPoint y: 136, endPoint x: 77, endPoint y: 173, distance: 70.6
click at [77, 173] on div "Context Queue: [Test] All Priority: 2 Customer Name: [PHONE_NUMBER] Phone: [PHO…" at bounding box center [56, 176] width 85 height 102
drag, startPoint x: 239, startPoint y: 134, endPoint x: 229, endPoint y: 135, distance: 10.2
click at [239, 134] on button "Spam" at bounding box center [248, 134] width 37 height 14
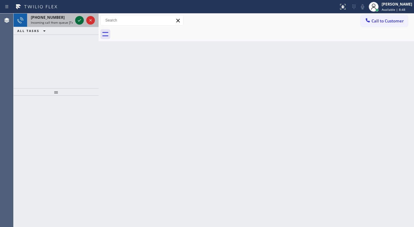
click at [79, 22] on icon at bounding box center [79, 20] width 7 height 7
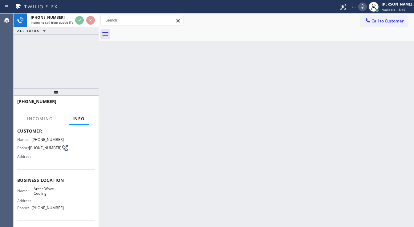
scroll to position [49, 0]
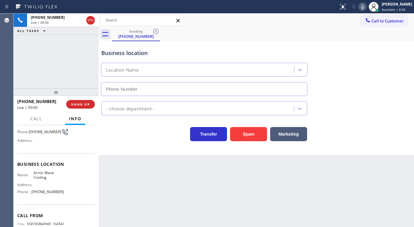
type input "[PHONE_NUMBER]"
drag, startPoint x: 233, startPoint y: 134, endPoint x: 229, endPoint y: 134, distance: 4.3
click at [233, 134] on button "Spam" at bounding box center [248, 134] width 37 height 14
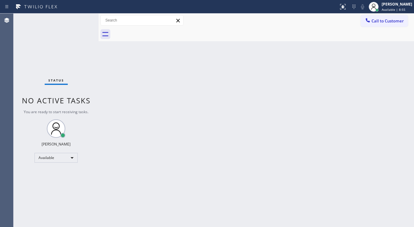
click at [80, 18] on div "Status No active tasks You are ready to start receiving tasks. [PERSON_NAME]" at bounding box center [56, 121] width 85 height 214
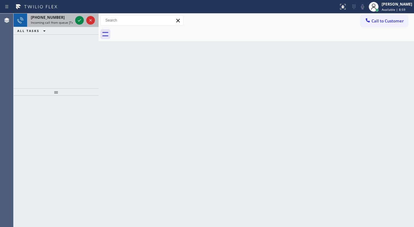
click at [82, 15] on div at bounding box center [85, 21] width 22 height 14
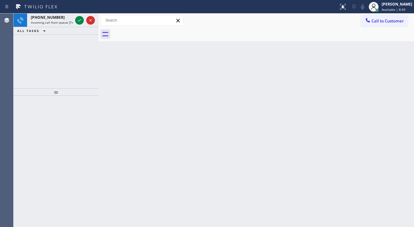
drag, startPoint x: 82, startPoint y: 12, endPoint x: 83, endPoint y: 9, distance: 3.4
click at [82, 10] on div "Status report No issues detected If you experience an issue, please download th…" at bounding box center [207, 113] width 414 height 227
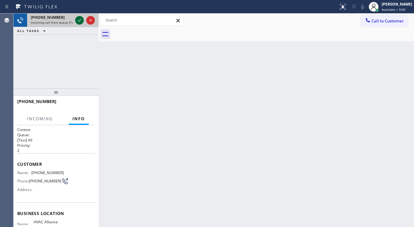
click at [81, 18] on icon at bounding box center [79, 20] width 7 height 7
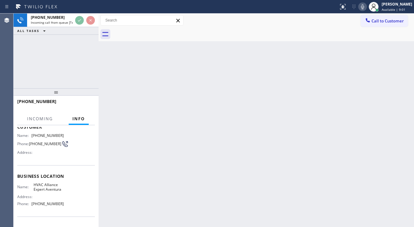
scroll to position [49, 0]
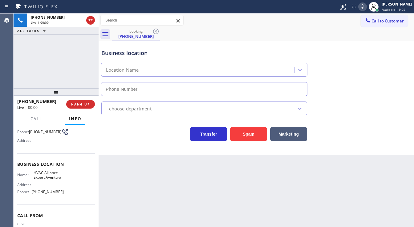
type input "[PHONE_NUMBER]"
click at [247, 130] on button "Spam" at bounding box center [248, 134] width 37 height 14
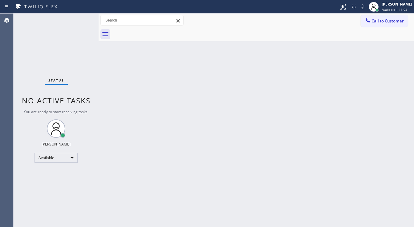
click at [81, 18] on div "Status No active tasks You are ready to start receiving tasks. [PERSON_NAME]" at bounding box center [56, 121] width 85 height 214
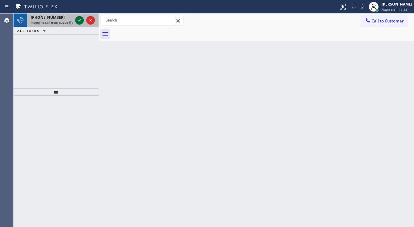
click at [79, 19] on icon at bounding box center [79, 20] width 7 height 7
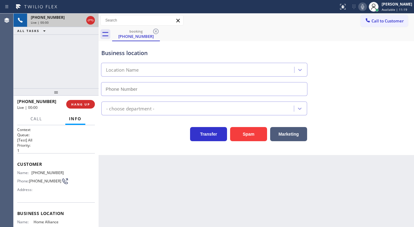
type input "[PHONE_NUMBER]"
click at [237, 135] on button "Spam" at bounding box center [248, 134] width 37 height 14
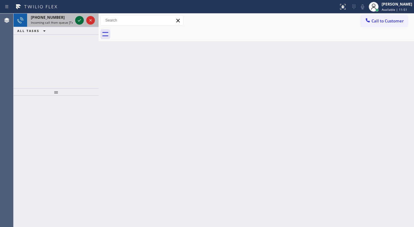
click at [79, 21] on icon at bounding box center [79, 20] width 7 height 7
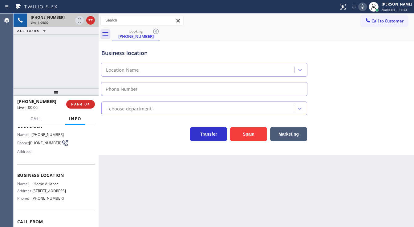
scroll to position [49, 0]
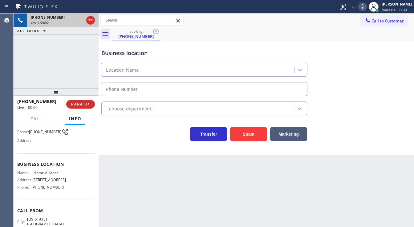
type input "[PHONE_NUMBER]"
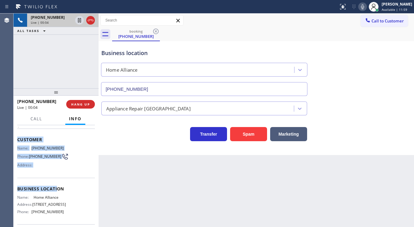
scroll to position [74, 0]
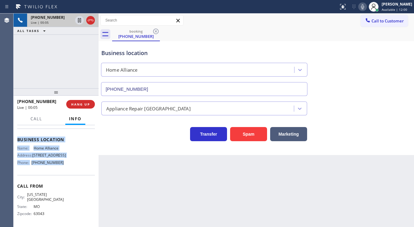
drag, startPoint x: 17, startPoint y: 136, endPoint x: 66, endPoint y: 174, distance: 61.0
click at [66, 174] on div "Context Queue: [Test] All Priority: 1 Customer Name: [PHONE_NUMBER] Phone: [PHO…" at bounding box center [56, 139] width 78 height 173
copy div "Customer Name: [PHONE_NUMBER] Phone: [PHONE_NUMBER] Address: Business location …"
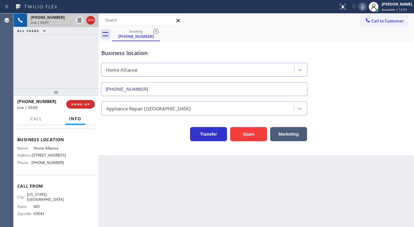
click at [26, 79] on div "[PHONE_NUMBER] Live | 00:07 ALL TASKS ALL TASKS ACTIVE TASKS TASKS IN WRAP UP" at bounding box center [56, 51] width 85 height 75
click at [23, 62] on div "[PHONE_NUMBER] Live | 00:12 ALL TASKS ALL TASKS ACTIVE TASKS TASKS IN WRAP UP" at bounding box center [56, 51] width 85 height 75
click at [65, 65] on div "[PHONE_NUMBER] Live | 03:00 ALL TASKS ALL TASKS ACTIVE TASKS TASKS IN WRAP UP" at bounding box center [56, 51] width 85 height 75
click at [366, 8] on icon at bounding box center [362, 6] width 7 height 7
click at [80, 21] on icon at bounding box center [79, 20] width 7 height 7
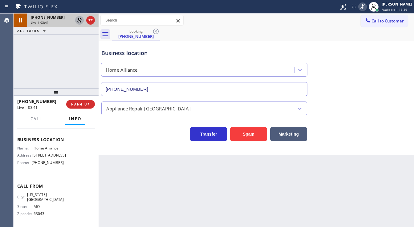
click at [78, 18] on icon at bounding box center [79, 20] width 7 height 7
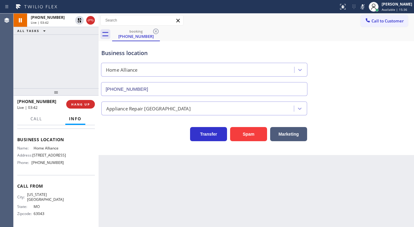
drag, startPoint x: 366, startPoint y: 7, endPoint x: 357, endPoint y: 30, distance: 23.9
click at [364, 11] on div "Status report No issues detected If you experience an issue, please download th…" at bounding box center [375, 7] width 78 height 14
drag, startPoint x: 357, startPoint y: 30, endPoint x: 350, endPoint y: 31, distance: 6.9
click at [356, 30] on div "booking [PHONE_NUMBER]" at bounding box center [263, 34] width 302 height 14
click at [364, 9] on icon at bounding box center [362, 6] width 3 height 5
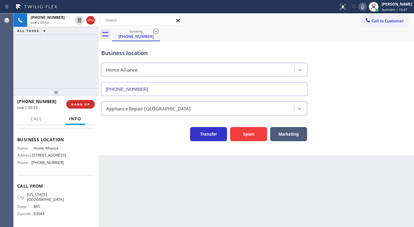
click at [42, 69] on div "[PHONE_NUMBER] Live | 03:53 ALL TASKS ALL TASKS ACTIVE TASKS TASKS IN WRAP UP" at bounding box center [56, 51] width 85 height 75
click at [25, 49] on div "[PHONE_NUMBER] Live | 04:41 ALL TASKS ALL TASKS ACTIVE TASKS TASKS IN WRAP UP" at bounding box center [56, 51] width 85 height 75
click at [28, 70] on div "[PHONE_NUMBER] Live | 05:17 ALL TASKS ALL TASKS ACTIVE TASKS TASKS IN WRAP UP" at bounding box center [56, 51] width 85 height 75
click at [83, 100] on button "HANG UP" at bounding box center [80, 104] width 29 height 9
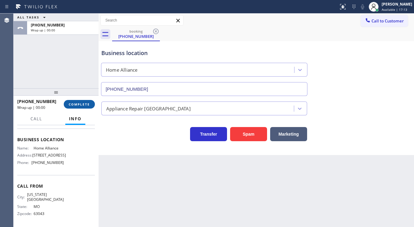
click at [83, 100] on button "COMPLETE" at bounding box center [79, 104] width 31 height 9
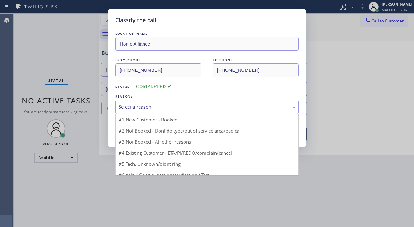
click at [144, 105] on div "Select a reason" at bounding box center [207, 106] width 177 height 7
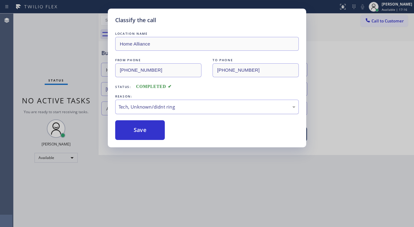
drag, startPoint x: 141, startPoint y: 105, endPoint x: 143, endPoint y: 102, distance: 3.3
click at [142, 102] on div "Tech, Unknown/didnt ring" at bounding box center [207, 107] width 184 height 14
click at [142, 130] on button "Save" at bounding box center [140, 130] width 50 height 20
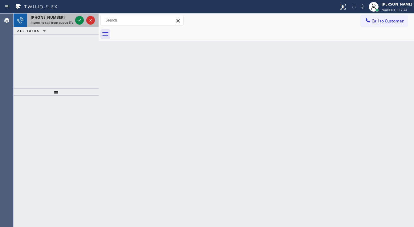
click at [74, 18] on div "[PHONE_NUMBER] Incoming call from queue [Test] All" at bounding box center [56, 21] width 85 height 14
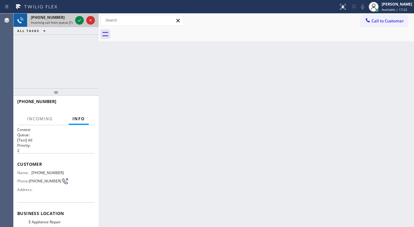
click at [74, 18] on div at bounding box center [85, 21] width 22 height 14
click at [75, 18] on div at bounding box center [85, 21] width 22 height 14
click at [75, 18] on div at bounding box center [79, 20] width 9 height 7
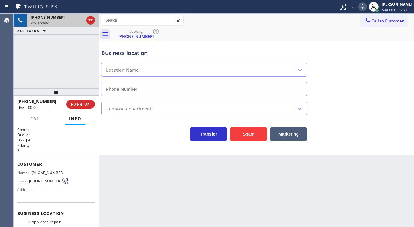
type input "[PHONE_NUMBER]"
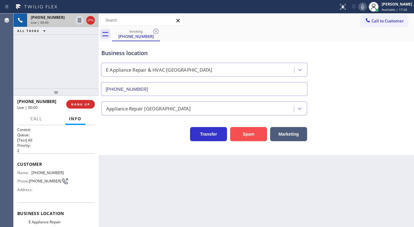
click at [241, 139] on button "Spam" at bounding box center [248, 134] width 37 height 14
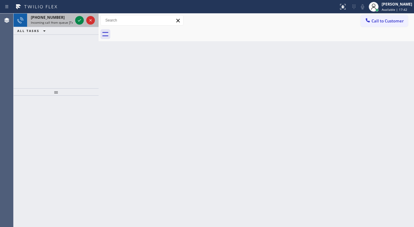
click at [80, 26] on div at bounding box center [85, 21] width 22 height 14
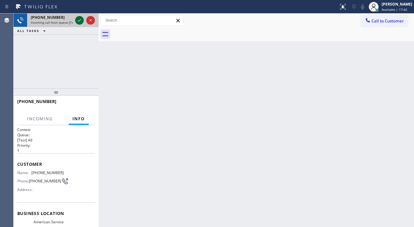
click at [80, 24] on div at bounding box center [85, 21] width 22 height 14
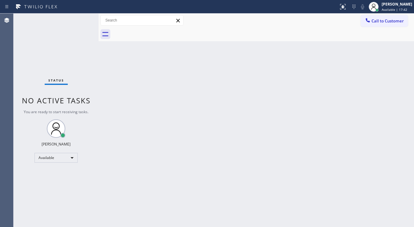
click at [80, 21] on div "Status No active tasks You are ready to start receiving tasks. [PERSON_NAME]" at bounding box center [56, 121] width 85 height 214
drag, startPoint x: 80, startPoint y: 21, endPoint x: 284, endPoint y: 21, distance: 203.9
click at [80, 21] on div "Status No active tasks You are ready to start receiving tasks. [PERSON_NAME]" at bounding box center [56, 121] width 85 height 214
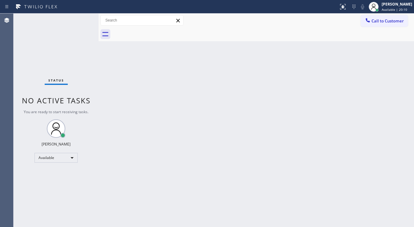
click at [167, 227] on html "Status report No issues detected If you experience an issue, please download th…" at bounding box center [207, 113] width 414 height 227
click at [82, 19] on div "Status No active tasks You are ready to start receiving tasks. [PERSON_NAME]" at bounding box center [56, 121] width 85 height 214
click at [82, 21] on div "Status No active tasks You are ready to start receiving tasks. [PERSON_NAME]" at bounding box center [56, 121] width 85 height 214
click at [81, 20] on div "Status No active tasks You are ready to start receiving tasks. [PERSON_NAME]" at bounding box center [56, 121] width 85 height 214
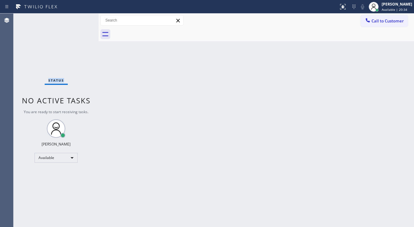
click at [81, 20] on div "Status No active tasks You are ready to start receiving tasks. [PERSON_NAME]" at bounding box center [56, 121] width 85 height 214
drag, startPoint x: 70, startPoint y: 27, endPoint x: 224, endPoint y: 21, distance: 153.8
click at [230, 20] on div "Call to Customer Outbound call Location Search location Your caller id phone nu…" at bounding box center [256, 20] width 315 height 11
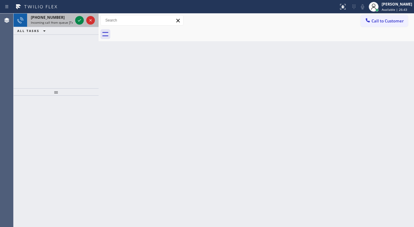
click at [75, 21] on div at bounding box center [79, 20] width 9 height 7
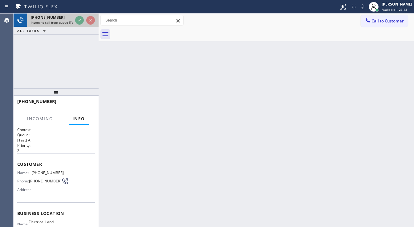
click at [75, 21] on div at bounding box center [85, 21] width 22 height 14
click at [75, 20] on div at bounding box center [85, 21] width 22 height 14
click at [76, 19] on icon at bounding box center [79, 20] width 7 height 7
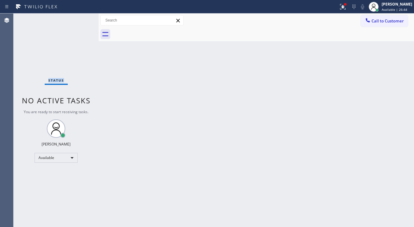
click at [76, 19] on div "Status No active tasks You are ready to start receiving tasks. [PERSON_NAME]" at bounding box center [56, 121] width 85 height 214
click at [76, 20] on div "Status No active tasks You are ready to start receiving tasks. [PERSON_NAME]" at bounding box center [56, 121] width 85 height 214
click at [64, 24] on div "Status No active tasks You are ready to start receiving tasks. [PERSON_NAME]" at bounding box center [56, 121] width 85 height 214
click at [63, 24] on div "Status No active tasks You are ready to start receiving tasks. [PERSON_NAME]" at bounding box center [56, 121] width 85 height 214
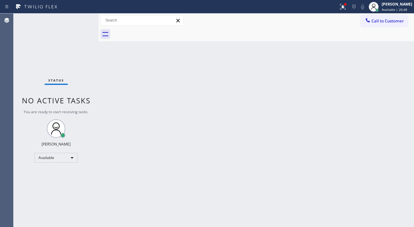
click at [63, 24] on div "Status No active tasks You are ready to start receiving tasks. [PERSON_NAME]" at bounding box center [56, 121] width 85 height 214
click at [350, 10] on button at bounding box center [343, 7] width 14 height 14
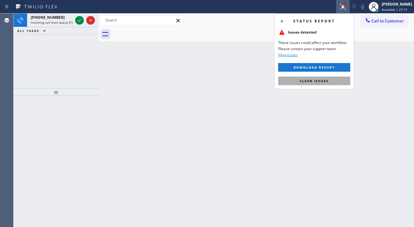
click at [326, 84] on button "Clear issues" at bounding box center [314, 81] width 72 height 9
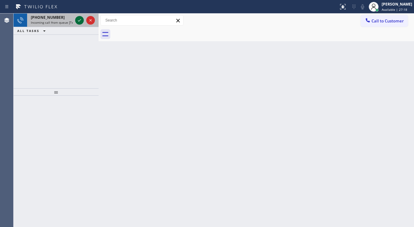
click at [76, 21] on div at bounding box center [79, 20] width 9 height 7
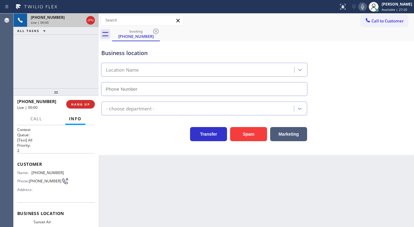
type input "[PHONE_NUMBER]"
click at [244, 133] on button "Spam" at bounding box center [248, 134] width 37 height 14
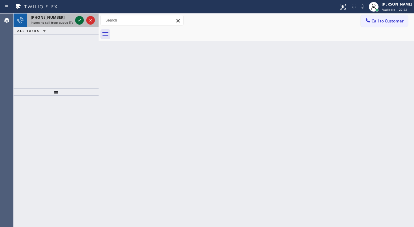
click at [81, 24] on div at bounding box center [85, 21] width 22 height 14
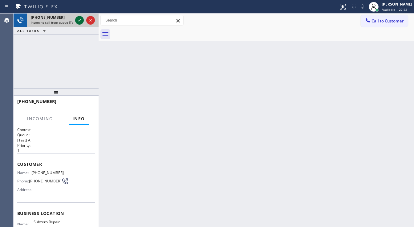
click at [80, 23] on icon at bounding box center [79, 20] width 7 height 7
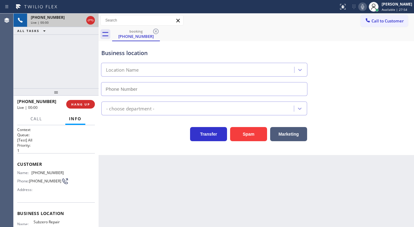
scroll to position [25, 0]
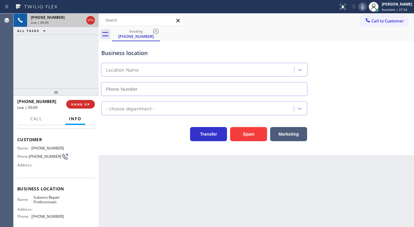
type input "[PHONE_NUMBER]"
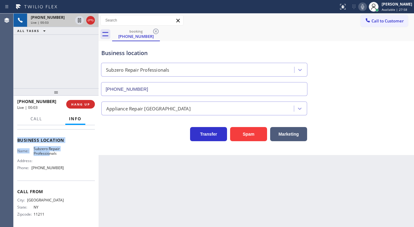
scroll to position [74, 0]
drag, startPoint x: 16, startPoint y: 138, endPoint x: 59, endPoint y: 169, distance: 53.2
click at [59, 169] on div "Context Queue: [Test] All Priority: 1 Customer Name: [PHONE_NUMBER] Phone: [PHO…" at bounding box center [56, 176] width 85 height 102
click at [75, 67] on div "[PHONE_NUMBER] Live | 00:05 ALL TASKS ALL TASKS ACTIVE TASKS TASKS IN WRAP UP" at bounding box center [56, 51] width 85 height 75
click at [77, 77] on div "[PHONE_NUMBER] Live | 00:24 ALL TASKS ALL TASKS ACTIVE TASKS TASKS IN WRAP UP" at bounding box center [56, 51] width 85 height 75
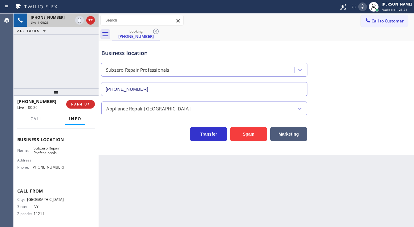
click at [77, 79] on div "[PHONE_NUMBER] Live | 00:26 ALL TASKS ALL TASKS ACTIVE TASKS TASKS IN WRAP UP" at bounding box center [56, 51] width 85 height 75
click at [57, 75] on div "[PHONE_NUMBER] Live | 00:30 ALL TASKS ALL TASKS ACTIVE TASKS TASKS IN WRAP UP" at bounding box center [56, 51] width 85 height 75
click at [80, 69] on div "[PHONE_NUMBER] Live | 00:48 ALL TASKS ALL TASKS ACTIVE TASKS TASKS IN WRAP UP" at bounding box center [56, 51] width 85 height 75
click at [248, 130] on button "Spam" at bounding box center [248, 134] width 37 height 14
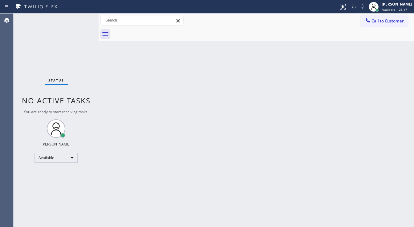
drag, startPoint x: 87, startPoint y: 18, endPoint x: 83, endPoint y: 20, distance: 4.7
click at [86, 19] on div "Status No active tasks You are ready to start receiving tasks. [PERSON_NAME]" at bounding box center [56, 121] width 85 height 214
click at [83, 20] on div "Status No active tasks You are ready to start receiving tasks. [PERSON_NAME]" at bounding box center [56, 121] width 85 height 214
click at [83, 19] on div "Status No active tasks You are ready to start receiving tasks. [PERSON_NAME]" at bounding box center [56, 121] width 85 height 214
drag, startPoint x: 80, startPoint y: 18, endPoint x: 77, endPoint y: 18, distance: 3.4
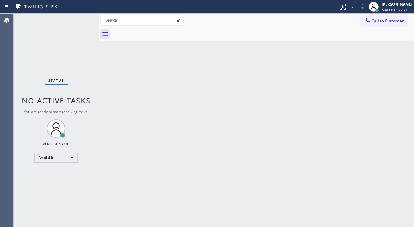
click at [74, 16] on div "Status No active tasks You are ready to start receiving tasks. [PERSON_NAME]" at bounding box center [56, 121] width 85 height 214
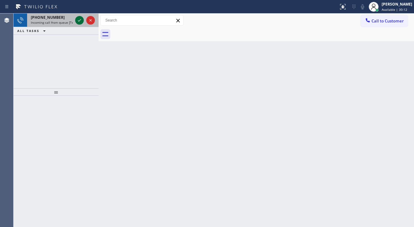
click at [80, 20] on icon at bounding box center [79, 20] width 3 height 2
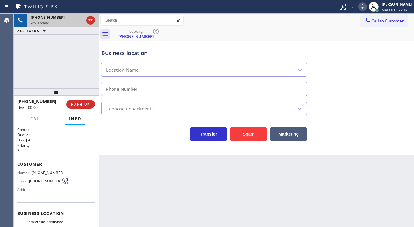
type input "[PHONE_NUMBER]"
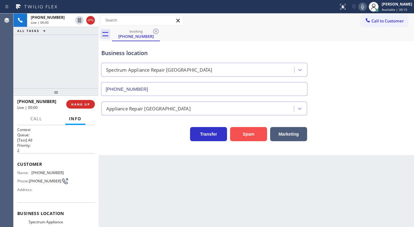
click at [251, 131] on button "Spam" at bounding box center [248, 134] width 37 height 14
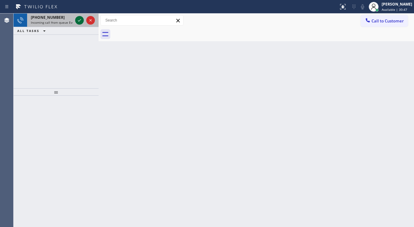
click at [78, 19] on icon at bounding box center [79, 20] width 7 height 7
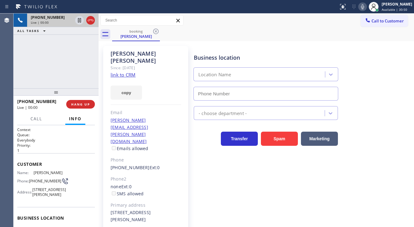
type input "[PHONE_NUMBER]"
click at [123, 72] on link "link to CRM" at bounding box center [123, 75] width 25 height 6
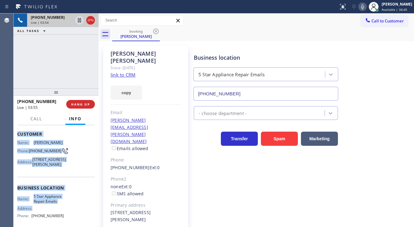
scroll to position [90, 0]
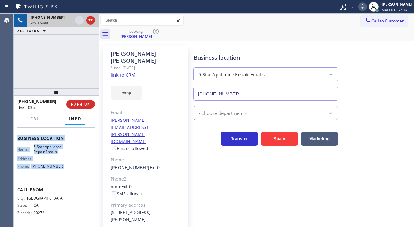
drag, startPoint x: 18, startPoint y: 163, endPoint x: 75, endPoint y: 166, distance: 56.7
click at [75, 166] on div "Context Queue: Everybody Priority: 1 Customer Name: [PERSON_NAME] Phone: [PHONE…" at bounding box center [56, 176] width 85 height 102
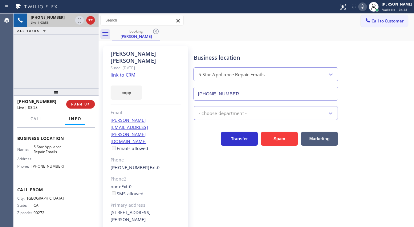
click at [57, 73] on div "[PHONE_NUMBER] Live | 03:58 ALL TASKS ALL TASKS ACTIVE TASKS TASKS IN WRAP UP" at bounding box center [56, 51] width 85 height 75
click at [51, 61] on div "[PHONE_NUMBER] Live | 04:06 ALL TASKS ALL TASKS ACTIVE TASKS TASKS IN WRAP UP" at bounding box center [56, 51] width 85 height 75
click at [12, 48] on div "Agent Desktop" at bounding box center [6, 121] width 13 height 214
click at [59, 54] on div "[PHONE_NUMBER] Live | 09:49 ALL TASKS ALL TASKS ACTIVE TASKS TASKS IN WRAP UP" at bounding box center [56, 51] width 85 height 75
drag, startPoint x: 5, startPoint y: 72, endPoint x: 52, endPoint y: 76, distance: 47.6
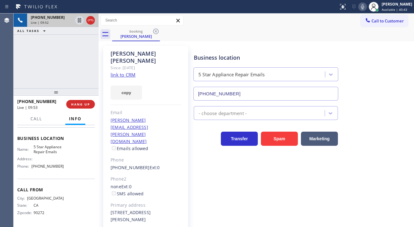
click at [5, 72] on div "Agent Desktop" at bounding box center [6, 121] width 13 height 214
click at [86, 104] on span "HANG UP" at bounding box center [80, 104] width 19 height 4
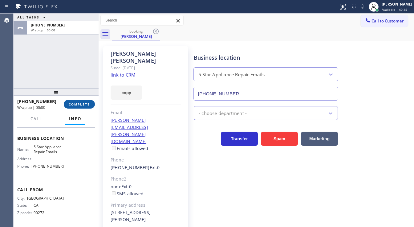
click at [86, 104] on span "COMPLETE" at bounding box center [79, 104] width 21 height 4
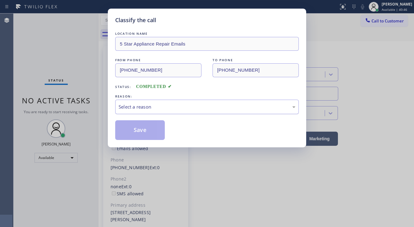
drag, startPoint x: 139, startPoint y: 111, endPoint x: 144, endPoint y: 113, distance: 5.0
click at [140, 111] on div "Select a reason" at bounding box center [207, 107] width 184 height 14
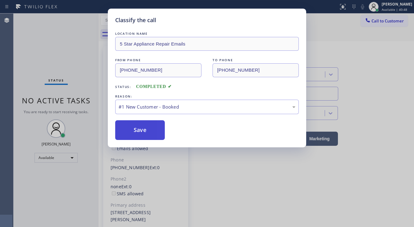
click at [146, 129] on button "Save" at bounding box center [140, 130] width 50 height 20
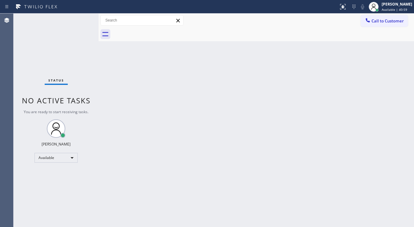
click at [67, 110] on span "You are ready to start receiving tasks." at bounding box center [56, 111] width 65 height 5
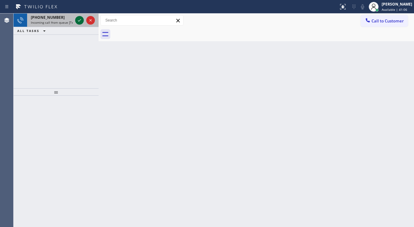
click at [76, 20] on icon at bounding box center [79, 20] width 7 height 7
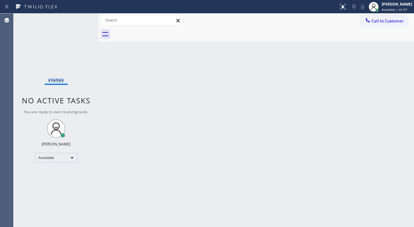
click at [76, 22] on div "Status No active tasks You are ready to start receiving tasks. [PERSON_NAME]" at bounding box center [56, 121] width 85 height 214
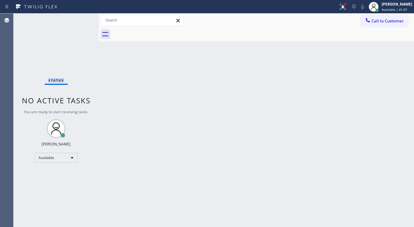
click at [77, 22] on div "Status No active tasks You are ready to start receiving tasks. [PERSON_NAME]" at bounding box center [56, 121] width 85 height 214
click at [346, 8] on icon at bounding box center [342, 6] width 7 height 7
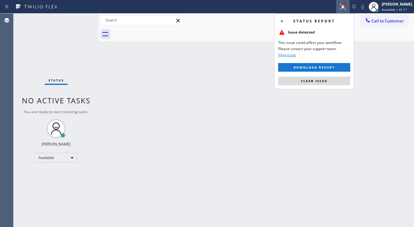
click at [324, 83] on span "Clear issue" at bounding box center [314, 81] width 26 height 4
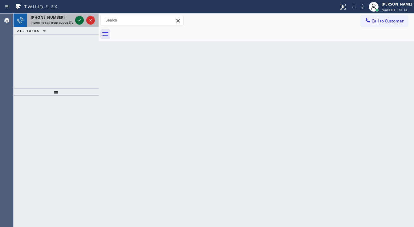
click at [78, 18] on icon at bounding box center [79, 20] width 7 height 7
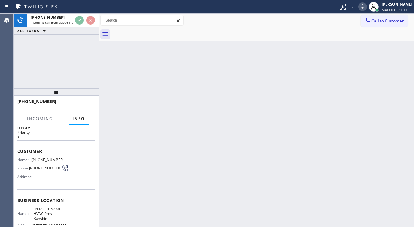
scroll to position [25, 0]
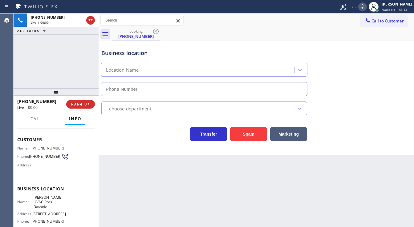
type input "[PHONE_NUMBER]"
drag, startPoint x: 22, startPoint y: 71, endPoint x: 278, endPoint y: 144, distance: 265.4
click at [26, 75] on div "[PHONE_NUMBER] Live | 00:11 ALL TASKS ALL TASKS ACTIVE TASKS TASKS IN WRAP UP" at bounding box center [56, 51] width 85 height 75
click at [245, 134] on button "Spam" at bounding box center [248, 134] width 37 height 14
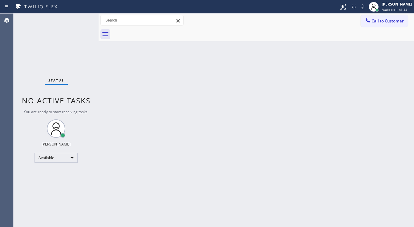
drag, startPoint x: 26, startPoint y: 30, endPoint x: 65, endPoint y: 30, distance: 39.1
click at [26, 30] on div "Status No active tasks You are ready to start receiving tasks. [PERSON_NAME]" at bounding box center [56, 121] width 85 height 214
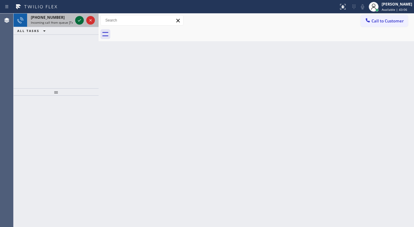
click at [78, 22] on icon at bounding box center [79, 20] width 7 height 7
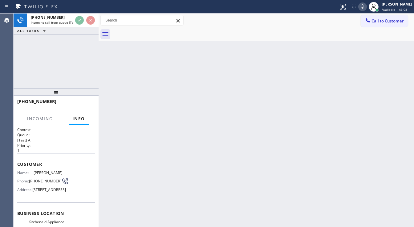
click at [365, 10] on icon at bounding box center [362, 6] width 7 height 7
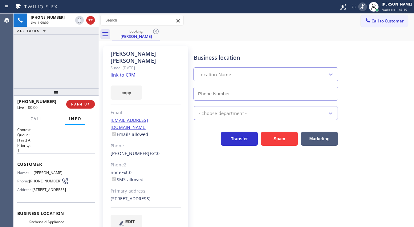
type input "[PHONE_NUMBER]"
click at [365, 10] on icon at bounding box center [362, 6] width 7 height 7
drag, startPoint x: 127, startPoint y: 71, endPoint x: 134, endPoint y: 77, distance: 9.4
click at [126, 71] on div "[PERSON_NAME] Since: [DATE] link to CRM copy Email [EMAIL_ADDRESS][DOMAIN_NAME]…" at bounding box center [145, 141] width 85 height 191
click at [24, 76] on div "[PHONE_NUMBER] Live | 00:11 ALL TASKS ALL TASKS ACTIVE TASKS TASKS IN WRAP UP" at bounding box center [56, 51] width 85 height 75
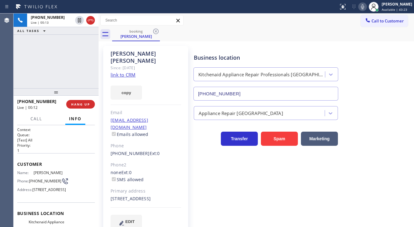
click at [121, 72] on link "link to CRM" at bounding box center [123, 75] width 25 height 6
drag, startPoint x: 251, startPoint y: 21, endPoint x: 296, endPoint y: 24, distance: 44.5
click at [251, 21] on div "Call to Customer Outbound call Location Search location Your caller id phone nu…" at bounding box center [256, 20] width 315 height 11
drag, startPoint x: 367, startPoint y: 8, endPoint x: 259, endPoint y: 33, distance: 110.6
click at [364, 9] on icon at bounding box center [362, 6] width 3 height 5
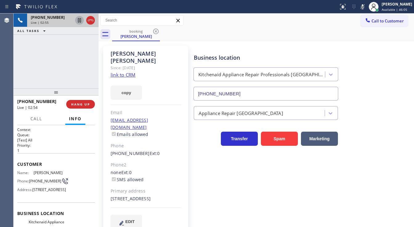
click at [78, 20] on icon at bounding box center [79, 20] width 7 height 7
click at [365, 7] on rect at bounding box center [362, 6] width 4 height 4
click at [79, 21] on icon at bounding box center [79, 20] width 4 height 4
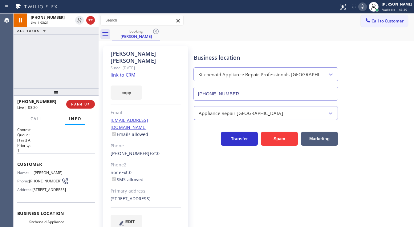
click at [78, 38] on div "[PHONE_NUMBER] Live | 03:21 ALL TASKS ALL TASKS ACTIVE TASKS TASKS IN WRAP UP" at bounding box center [56, 51] width 85 height 75
click at [81, 46] on div "[PHONE_NUMBER] Live | 03:22 ALL TASKS ALL TASKS ACTIVE TASKS TASKS IN WRAP UP" at bounding box center [56, 51] width 85 height 75
click at [85, 60] on div "[PHONE_NUMBER] Live | 03:22 ALL TASKS ALL TASKS ACTIVE TASKS TASKS IN WRAP UP" at bounding box center [56, 51] width 85 height 75
click at [61, 68] on div "[PHONE_NUMBER] Live | 03:31 ALL TASKS ALL TASKS ACTIVE TASKS TASKS IN WRAP UP" at bounding box center [56, 51] width 85 height 75
click at [26, 71] on div "[PHONE_NUMBER] Live | 03:32 ALL TASKS ALL TASKS ACTIVE TASKS TASKS IN WRAP UP" at bounding box center [56, 51] width 85 height 75
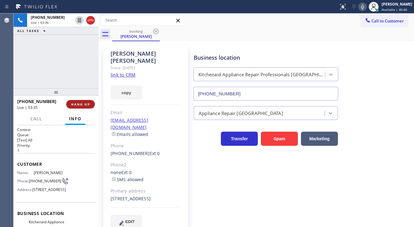
click at [84, 102] on span "HANG UP" at bounding box center [80, 104] width 19 height 4
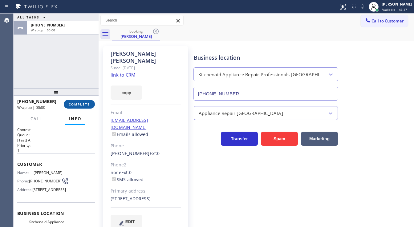
click at [74, 102] on span "COMPLETE" at bounding box center [79, 104] width 21 height 4
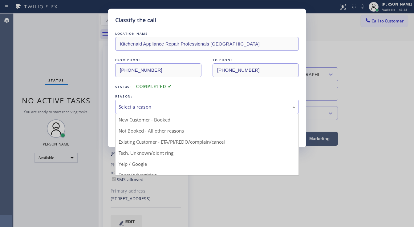
click at [141, 108] on div "Select a reason" at bounding box center [207, 106] width 177 height 7
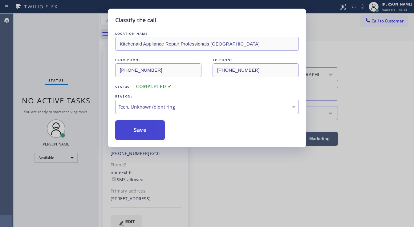
click at [135, 126] on button "Save" at bounding box center [140, 130] width 50 height 20
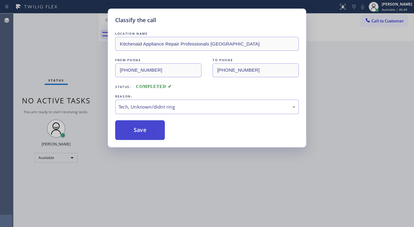
click at [135, 126] on button "Save" at bounding box center [140, 130] width 50 height 20
drag, startPoint x: 135, startPoint y: 126, endPoint x: 102, endPoint y: 100, distance: 42.4
click at [134, 126] on button "Save" at bounding box center [140, 130] width 50 height 20
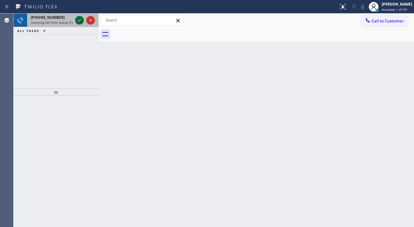
drag, startPoint x: 78, startPoint y: 20, endPoint x: 81, endPoint y: 18, distance: 3.6
click at [80, 18] on icon at bounding box center [79, 20] width 7 height 7
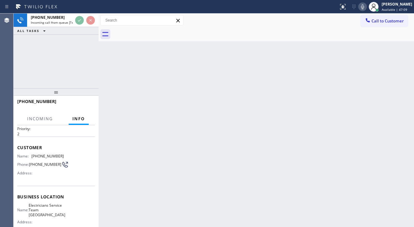
scroll to position [49, 0]
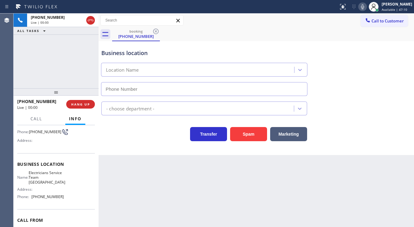
type input "[PHONE_NUMBER]"
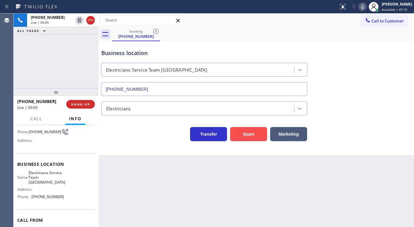
click at [248, 134] on button "Spam" at bounding box center [248, 134] width 37 height 14
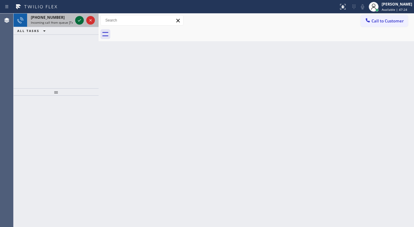
click at [79, 20] on icon at bounding box center [79, 20] width 7 height 7
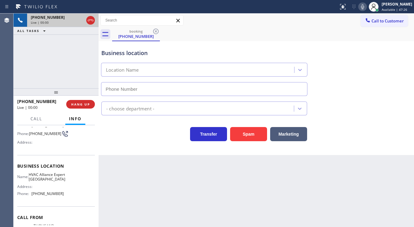
scroll to position [49, 0]
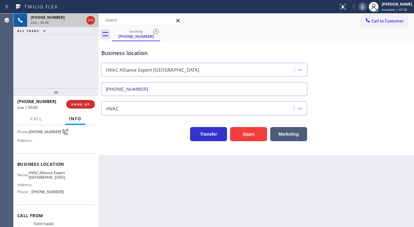
type input "[PHONE_NUMBER]"
drag, startPoint x: 247, startPoint y: 133, endPoint x: 226, endPoint y: 149, distance: 26.3
click at [244, 132] on button "Spam" at bounding box center [248, 134] width 37 height 14
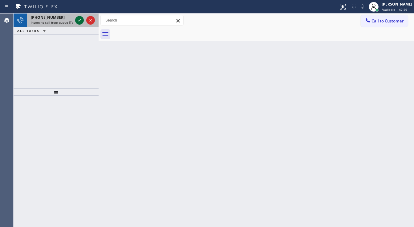
click at [78, 17] on icon at bounding box center [79, 20] width 7 height 7
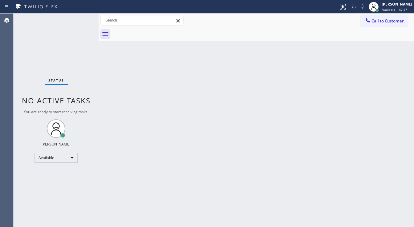
click at [79, 18] on div "Status No active tasks You are ready to start receiving tasks. [PERSON_NAME]" at bounding box center [56, 121] width 85 height 214
click at [79, 19] on div "Status No active tasks You are ready to start receiving tasks. [PERSON_NAME]" at bounding box center [56, 121] width 85 height 214
drag, startPoint x: 79, startPoint y: 20, endPoint x: 247, endPoint y: 19, distance: 168.4
click at [79, 20] on div "Status No active tasks You are ready to start receiving tasks. [PERSON_NAME]" at bounding box center [56, 121] width 85 height 214
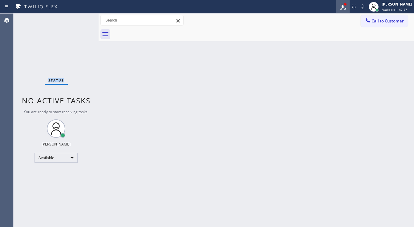
drag, startPoint x: 344, startPoint y: 9, endPoint x: 330, endPoint y: 55, distance: 48.4
click at [344, 9] on icon at bounding box center [342, 6] width 7 height 7
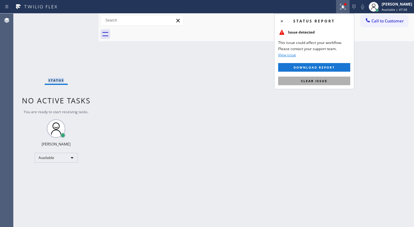
drag, startPoint x: 319, startPoint y: 84, endPoint x: 99, endPoint y: 43, distance: 223.9
click at [318, 83] on button "Clear issue" at bounding box center [314, 81] width 72 height 9
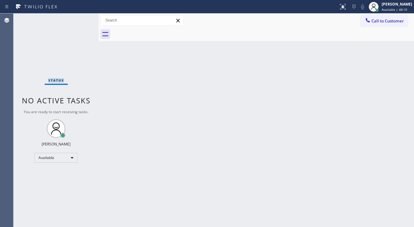
click at [83, 19] on div "Status No active tasks You are ready to start receiving tasks. [PERSON_NAME]" at bounding box center [56, 121] width 85 height 214
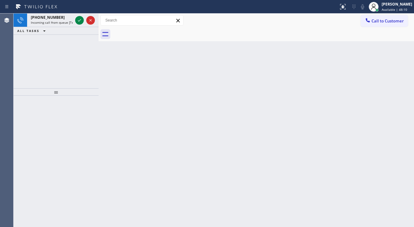
click at [83, 19] on icon at bounding box center [79, 20] width 7 height 7
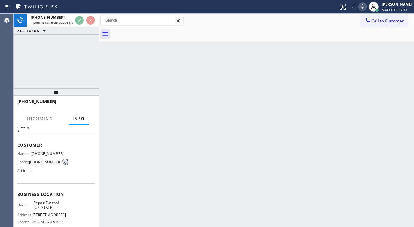
scroll to position [49, 0]
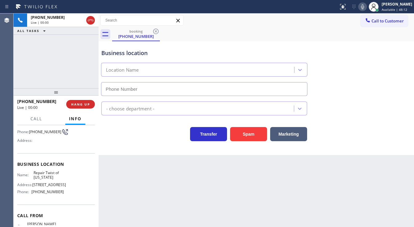
type input "[PHONE_NUMBER]"
click at [115, 173] on div "Back to Dashboard Change Sender ID Customers Technicians Select a contact Outbo…" at bounding box center [256, 121] width 315 height 214
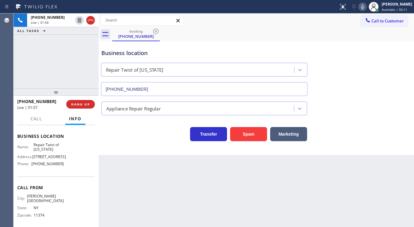
scroll to position [85, 0]
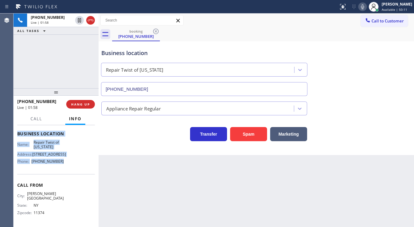
drag, startPoint x: 39, startPoint y: 162, endPoint x: 78, endPoint y: 134, distance: 47.5
click at [69, 164] on div "Context Queue: [Test] All Priority: 2 Customer Name: [PHONE_NUMBER] Phone: [PHO…" at bounding box center [56, 136] width 78 height 178
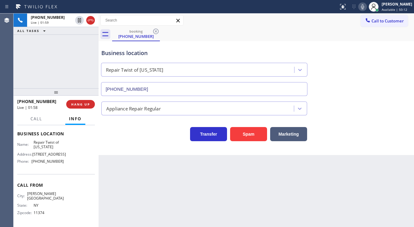
click at [68, 76] on div "[PHONE_NUMBER] Live | 01:59 ALL TASKS ALL TASKS ACTIVE TASKS TASKS IN WRAP UP" at bounding box center [56, 51] width 85 height 75
click at [55, 71] on div "[PHONE_NUMBER] Live | 02:07 ALL TASKS ALL TASKS ACTIVE TASKS TASKS IN WRAP UP" at bounding box center [56, 51] width 85 height 75
drag, startPoint x: 81, startPoint y: 21, endPoint x: 165, endPoint y: 21, distance: 84.1
click at [81, 21] on icon at bounding box center [79, 20] width 7 height 7
click at [364, 10] on icon at bounding box center [362, 6] width 7 height 7
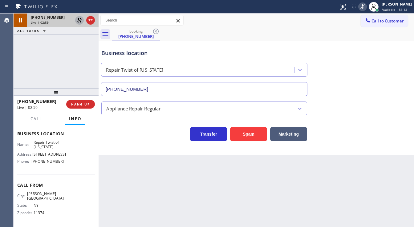
click at [79, 19] on icon at bounding box center [79, 20] width 4 height 4
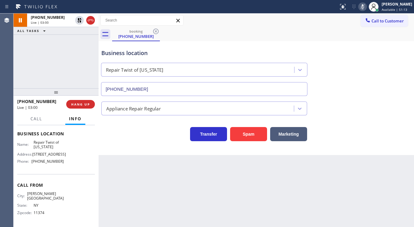
click at [366, 7] on icon at bounding box center [362, 6] width 7 height 7
click at [49, 60] on div "[PHONE_NUMBER] Live | 03:01 ALL TASKS ALL TASKS ACTIVE TASKS TASKS IN WRAP UP" at bounding box center [56, 51] width 85 height 75
click at [61, 71] on div "[PHONE_NUMBER] Live | 04:38 ALL TASKS ALL TASKS ACTIVE TASKS TASKS IN WRAP UP" at bounding box center [56, 51] width 85 height 75
click at [48, 61] on div "[PHONE_NUMBER] Live | 05:22 ALL TASKS ALL TASKS ACTIVE TASKS TASKS IN WRAP UP" at bounding box center [56, 51] width 85 height 75
click at [50, 63] on div "[PHONE_NUMBER] Live | 05:40 ALL TASKS ALL TASKS ACTIVE TASKS TASKS IN WRAP UP" at bounding box center [56, 51] width 85 height 75
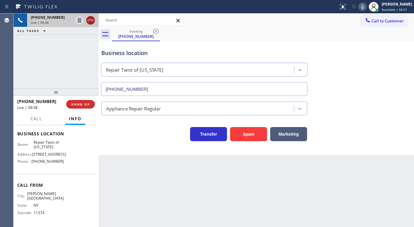
click at [91, 21] on icon at bounding box center [90, 20] width 7 height 7
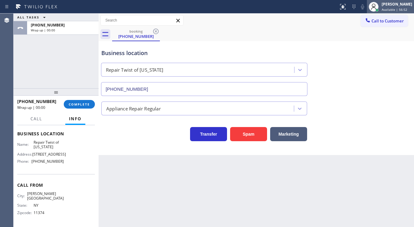
click at [386, 7] on span "Available | 56:52" at bounding box center [395, 9] width 26 height 4
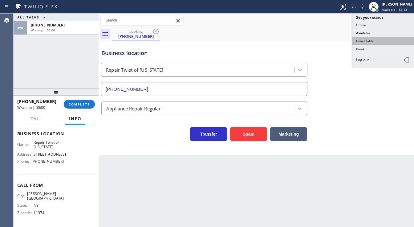
click at [373, 41] on button "Unavailable" at bounding box center [383, 41] width 62 height 8
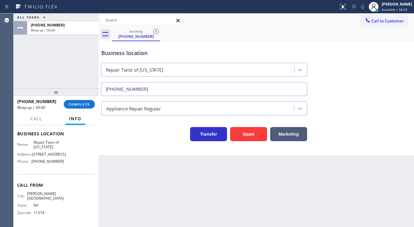
click at [360, 51] on div "Business location Repair Twist of [US_STATE] [PHONE_NUMBER]" at bounding box center [256, 68] width 312 height 56
click at [44, 44] on div "ALL TASKS ALL TASKS ACTIVE TASKS TASKS IN WRAP UP [PHONE_NUMBER] Wrap up | 00:30" at bounding box center [56, 51] width 85 height 75
click at [68, 88] on div at bounding box center [56, 91] width 85 height 7
click at [78, 103] on span "COMPLETE" at bounding box center [79, 104] width 21 height 4
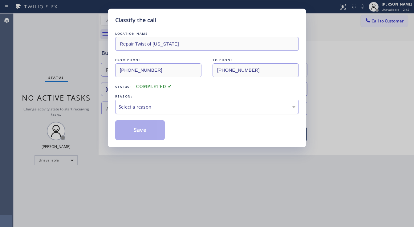
click at [124, 105] on div "Select a reason" at bounding box center [207, 106] width 177 height 7
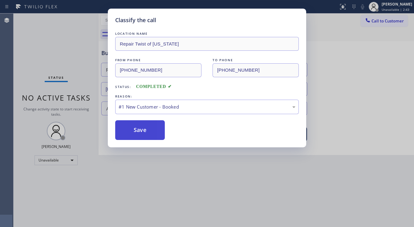
click at [132, 126] on button "Save" at bounding box center [140, 130] width 50 height 20
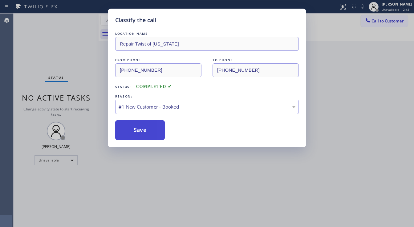
click at [132, 126] on button "Save" at bounding box center [140, 130] width 50 height 20
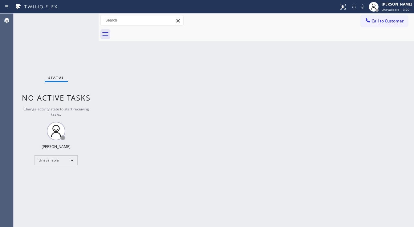
drag, startPoint x: 53, startPoint y: 154, endPoint x: 53, endPoint y: 158, distance: 4.0
click at [53, 155] on div "Status No active tasks Change activity state to start receiving tasks. [PERSON_…" at bounding box center [56, 121] width 85 height 214
click at [53, 160] on div "Unavailable" at bounding box center [55, 161] width 43 height 10
click at [52, 179] on li "Available" at bounding box center [56, 175] width 42 height 7
click at [128, 158] on div "Back to Dashboard Change Sender ID Customers Technicians Select a contact Outbo…" at bounding box center [256, 121] width 315 height 214
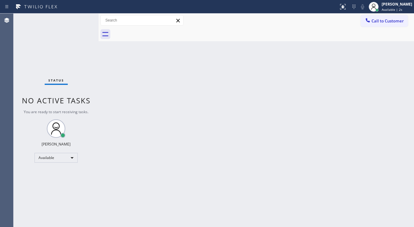
click at [15, 76] on div "Status No active tasks You are ready to start receiving tasks. [PERSON_NAME]" at bounding box center [56, 121] width 85 height 214
drag, startPoint x: 358, startPoint y: 78, endPoint x: 366, endPoint y: 63, distance: 16.8
click at [360, 74] on div "Back to Dashboard Change Sender ID Customers Technicians Select a contact Outbo…" at bounding box center [256, 121] width 315 height 214
click at [378, 27] on div "Call to Customer Outbound call Location Search location Your caller id phone nu…" at bounding box center [256, 28] width 315 height 28
click at [372, 20] on span "Call to Customer" at bounding box center [387, 21] width 32 height 6
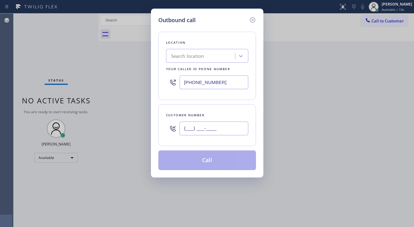
click at [207, 133] on input "(___) ___-____" at bounding box center [214, 129] width 69 height 14
paste input "347) 753-0427"
type input "[PHONE_NUMBER]"
click at [222, 83] on input "[PHONE_NUMBER]" at bounding box center [214, 82] width 69 height 14
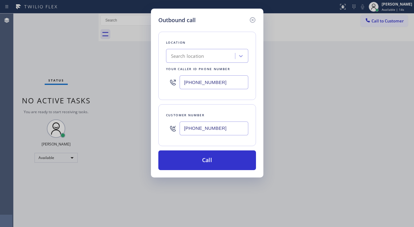
click at [222, 83] on input "[PHONE_NUMBER]" at bounding box center [214, 82] width 69 height 14
click at [66, 30] on div "Outbound call Location Search location Your caller id phone number [PHONE_NUMBE…" at bounding box center [207, 113] width 414 height 227
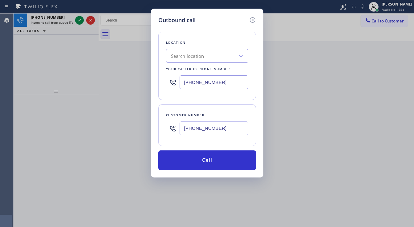
click at [250, 20] on icon at bounding box center [252, 19] width 7 height 7
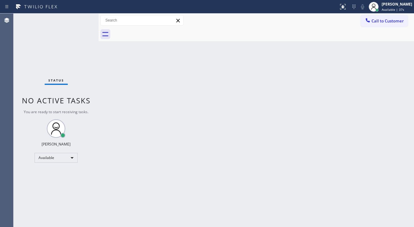
click at [76, 21] on div "Status No active tasks You are ready to start receiving tasks. [PERSON_NAME]" at bounding box center [56, 121] width 85 height 214
click at [77, 21] on div "Status No active tasks You are ready to start receiving tasks. [PERSON_NAME]" at bounding box center [56, 121] width 85 height 214
drag, startPoint x: 77, startPoint y: 21, endPoint x: 79, endPoint y: 2, distance: 18.6
click at [77, 21] on div "Status No active tasks You are ready to start receiving tasks. [PERSON_NAME]" at bounding box center [56, 121] width 85 height 214
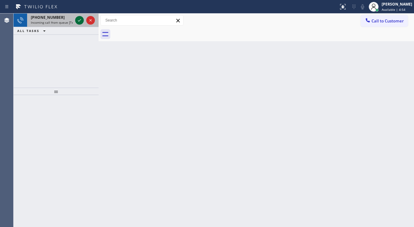
click at [78, 21] on icon at bounding box center [79, 20] width 7 height 7
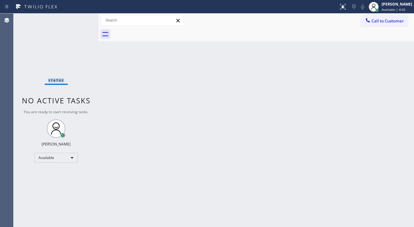
click at [78, 21] on div "Status No active tasks You are ready to start receiving tasks. [PERSON_NAME]" at bounding box center [56, 121] width 85 height 214
drag, startPoint x: 343, startPoint y: 9, endPoint x: 336, endPoint y: 30, distance: 22.2
click at [343, 9] on div at bounding box center [343, 6] width 14 height 7
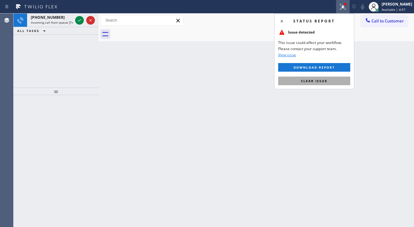
click at [317, 78] on button "Clear issue" at bounding box center [314, 81] width 72 height 9
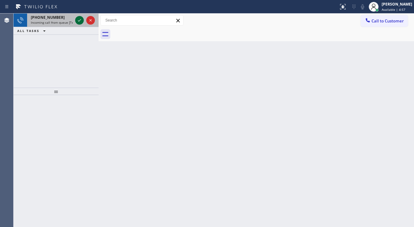
click at [76, 20] on div at bounding box center [85, 21] width 22 height 14
click at [78, 20] on icon at bounding box center [79, 20] width 7 height 7
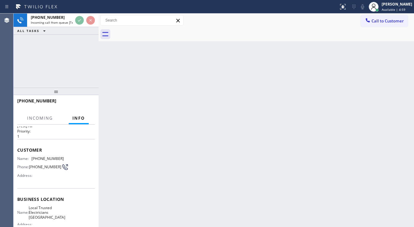
scroll to position [49, 0]
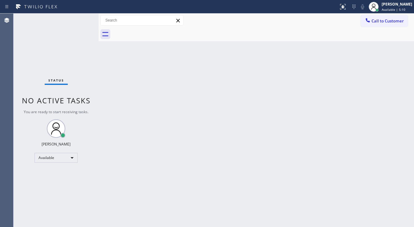
click at [80, 20] on div "Status No active tasks You are ready to start receiving tasks. [PERSON_NAME]" at bounding box center [56, 121] width 85 height 214
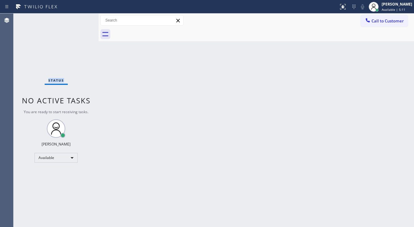
click at [80, 20] on div "Status No active tasks You are ready to start receiving tasks. [PERSON_NAME]" at bounding box center [56, 121] width 85 height 214
drag, startPoint x: 80, startPoint y: 20, endPoint x: 81, endPoint y: 1, distance: 19.4
click at [80, 20] on div "Status No active tasks You are ready to start receiving tasks. [PERSON_NAME]" at bounding box center [56, 121] width 85 height 214
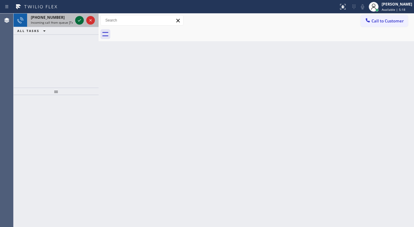
click at [78, 18] on icon at bounding box center [79, 20] width 7 height 7
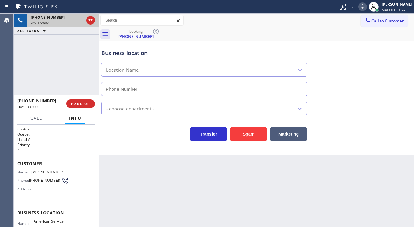
type input "[PHONE_NUMBER]"
click at [246, 131] on button "Spam" at bounding box center [248, 134] width 37 height 14
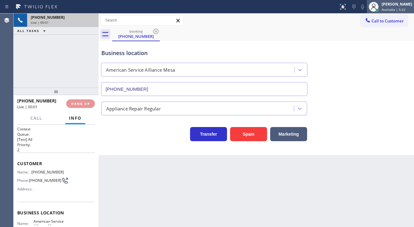
click at [402, 6] on div "[PERSON_NAME]" at bounding box center [397, 4] width 30 height 5
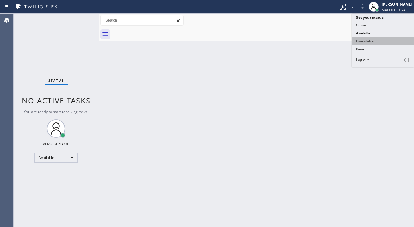
click at [372, 40] on button "Unavailable" at bounding box center [383, 41] width 62 height 8
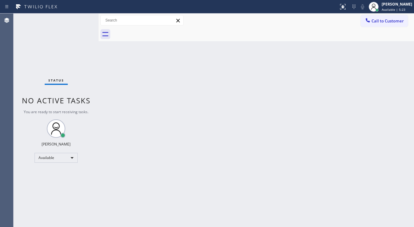
click at [338, 51] on div "Back to Dashboard Change Sender ID Customers Technicians Select a contact Outbo…" at bounding box center [256, 121] width 315 height 214
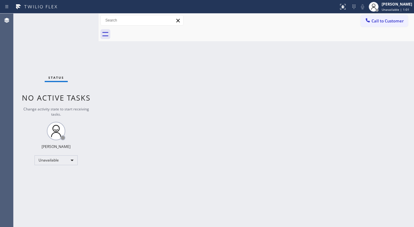
drag, startPoint x: 401, startPoint y: 7, endPoint x: 386, endPoint y: 18, distance: 18.6
click at [401, 7] on div "[PERSON_NAME] Unavailable | 1:01" at bounding box center [397, 6] width 34 height 11
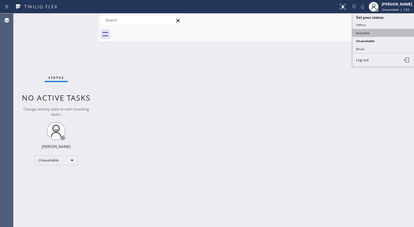
click at [373, 31] on button "Available" at bounding box center [383, 33] width 62 height 8
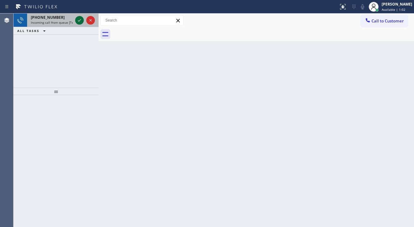
click at [79, 21] on icon at bounding box center [79, 20] width 7 height 7
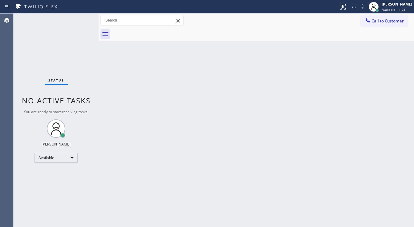
click at [79, 21] on div "Status No active tasks You are ready to start receiving tasks. [PERSON_NAME]" at bounding box center [56, 121] width 85 height 214
click at [342, 7] on div at bounding box center [343, 6] width 14 height 7
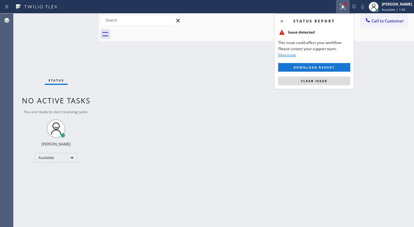
click at [338, 75] on div "Status report Issue detected This issue could affect your workflow. Please cont…" at bounding box center [314, 52] width 80 height 76
click at [338, 77] on button "Clear issue" at bounding box center [314, 81] width 72 height 9
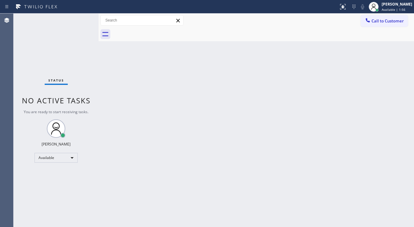
click at [80, 21] on div "Status No active tasks You are ready to start receiving tasks. [PERSON_NAME]" at bounding box center [56, 121] width 85 height 214
click at [79, 21] on div "Status No active tasks You are ready to start receiving tasks. [PERSON_NAME]" at bounding box center [56, 121] width 85 height 214
click at [78, 22] on div "Status No active tasks You are ready to start receiving tasks. [PERSON_NAME]" at bounding box center [56, 121] width 85 height 214
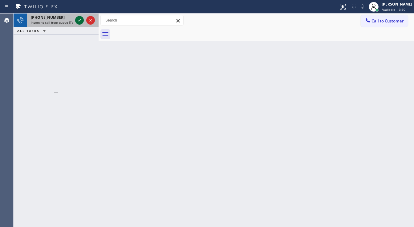
click at [81, 20] on icon at bounding box center [79, 20] width 7 height 7
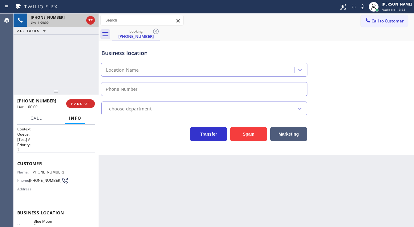
type input "(747) 236-6734"
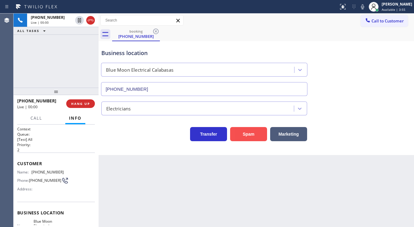
click at [249, 136] on button "Spam" at bounding box center [248, 134] width 37 height 14
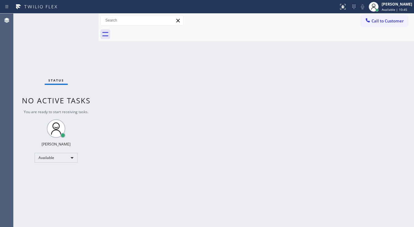
click at [76, 16] on div "Status No active tasks You are ready to start receiving tasks. [PERSON_NAME]" at bounding box center [56, 121] width 85 height 214
click at [78, 19] on div "Status No active tasks You are ready to start receiving tasks. [PERSON_NAME]" at bounding box center [56, 121] width 85 height 214
click at [78, 21] on div "Status No active tasks You are ready to start receiving tasks. [PERSON_NAME]" at bounding box center [56, 121] width 85 height 214
click at [78, 22] on div "Status No active tasks You are ready to start receiving tasks. [PERSON_NAME]" at bounding box center [56, 121] width 85 height 214
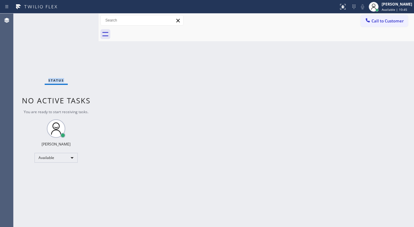
click at [79, 22] on div "Status No active tasks You are ready to start receiving tasks. [PERSON_NAME]" at bounding box center [56, 121] width 85 height 214
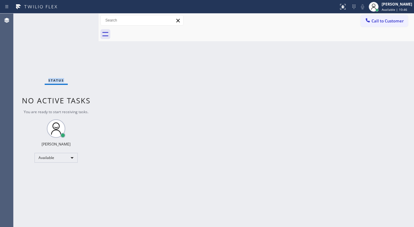
click at [79, 22] on div "Status No active tasks You are ready to start receiving tasks. [PERSON_NAME]" at bounding box center [56, 121] width 85 height 214
drag, startPoint x: 97, startPoint y: 18, endPoint x: 79, endPoint y: 18, distance: 18.2
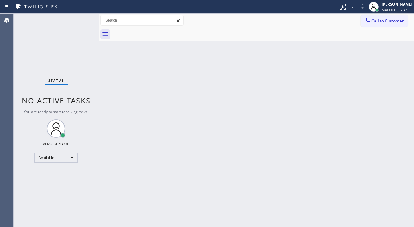
click at [79, 18] on div "Status No active tasks You are ready to start receiving tasks. Michael Javier A…" at bounding box center [214, 121] width 400 height 214
click at [77, 20] on div "Status No active tasks You are ready to start receiving tasks. [PERSON_NAME]" at bounding box center [56, 121] width 85 height 214
click at [79, 18] on div "Status No active tasks You are ready to start receiving tasks. [PERSON_NAME]" at bounding box center [56, 121] width 85 height 214
click at [80, 18] on div "Status No active tasks You are ready to start receiving tasks. [PERSON_NAME]" at bounding box center [56, 121] width 85 height 214
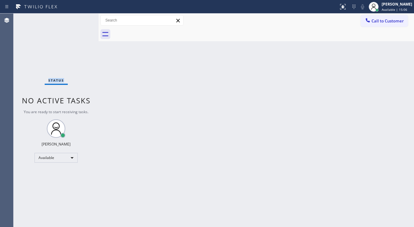
click at [80, 18] on div "Status No active tasks You are ready to start receiving tasks. [PERSON_NAME]" at bounding box center [56, 121] width 85 height 214
click at [79, 17] on div "Status No active tasks You are ready to start receiving tasks. [PERSON_NAME]" at bounding box center [56, 121] width 85 height 214
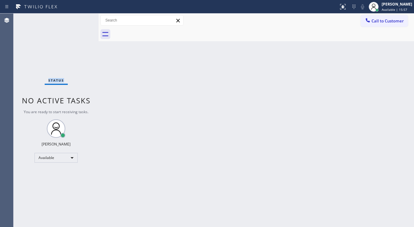
click at [79, 17] on div "Status No active tasks You are ready to start receiving tasks. [PERSON_NAME]" at bounding box center [56, 121] width 85 height 214
click at [285, 151] on div "Back to Dashboard Change Sender ID Customers Technicians Select a contact Outbo…" at bounding box center [256, 121] width 315 height 214
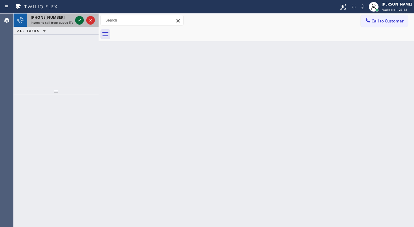
click at [76, 21] on icon at bounding box center [79, 20] width 7 height 7
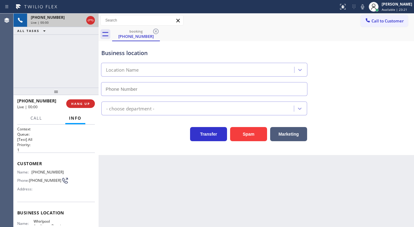
type input "(888) 992-3457"
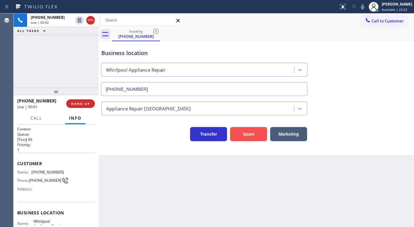
click at [243, 136] on button "Spam" at bounding box center [248, 134] width 37 height 14
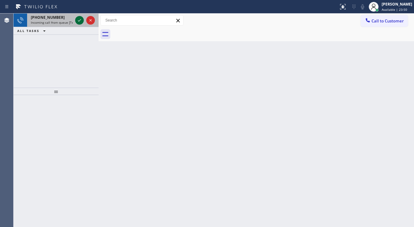
click at [80, 21] on icon at bounding box center [79, 20] width 7 height 7
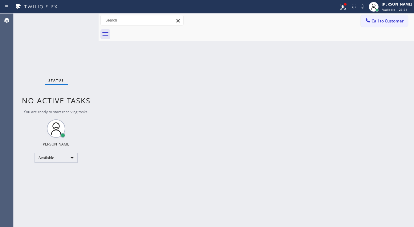
click at [80, 19] on div "Status No active tasks You are ready to start receiving tasks. [PERSON_NAME]" at bounding box center [56, 121] width 85 height 214
click at [386, 10] on span "Available | 23:54" at bounding box center [395, 9] width 26 height 4
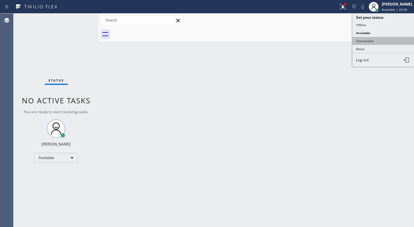
click at [365, 42] on button "Unavailable" at bounding box center [383, 41] width 62 height 8
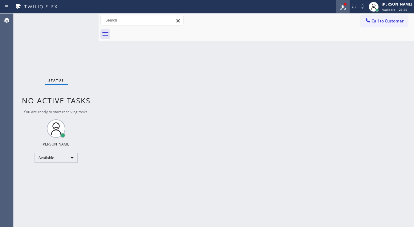
click at [348, 11] on button at bounding box center [343, 7] width 14 height 14
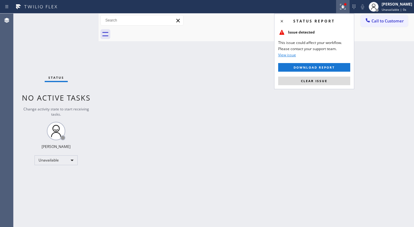
click at [325, 85] on div "Status report Issue detected This issue could affect your workflow. Please cont…" at bounding box center [314, 52] width 80 height 76
click at [261, 102] on div "Back to Dashboard Change Sender ID Customers Technicians Select a contact Outbo…" at bounding box center [256, 121] width 315 height 214
drag, startPoint x: 290, startPoint y: 84, endPoint x: 209, endPoint y: 185, distance: 129.5
click at [291, 83] on button "Clear issue" at bounding box center [314, 81] width 72 height 9
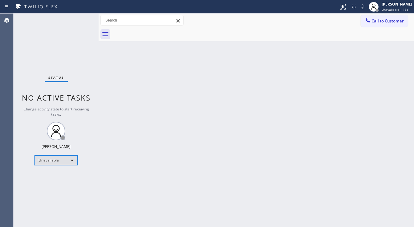
click at [54, 161] on div "Unavailable" at bounding box center [55, 161] width 43 height 10
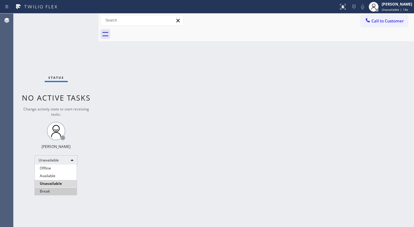
click at [51, 191] on li "Break" at bounding box center [56, 191] width 42 height 7
click at [143, 166] on div "Back to Dashboard Change Sender ID Customers Technicians Select a contact Outbo…" at bounding box center [256, 121] width 315 height 214
